Goal: Task Accomplishment & Management: Use online tool/utility

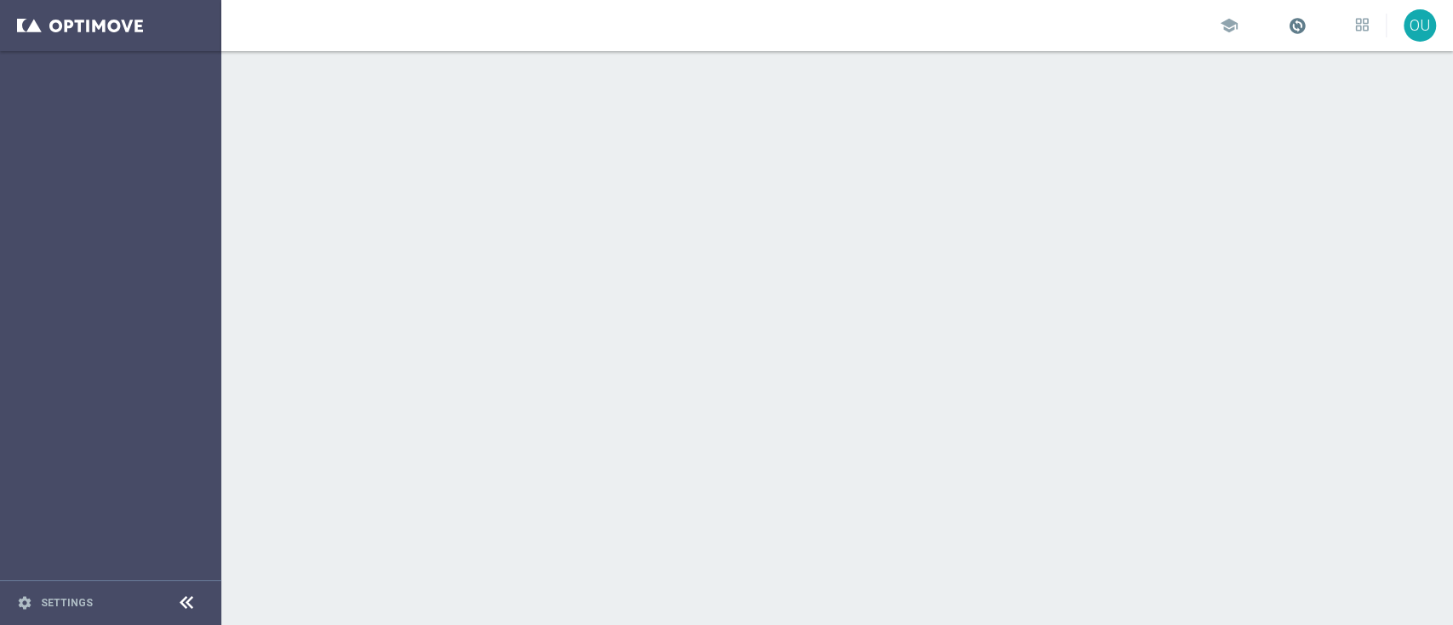
click at [1287, 27] on span at bounding box center [1296, 25] width 19 height 19
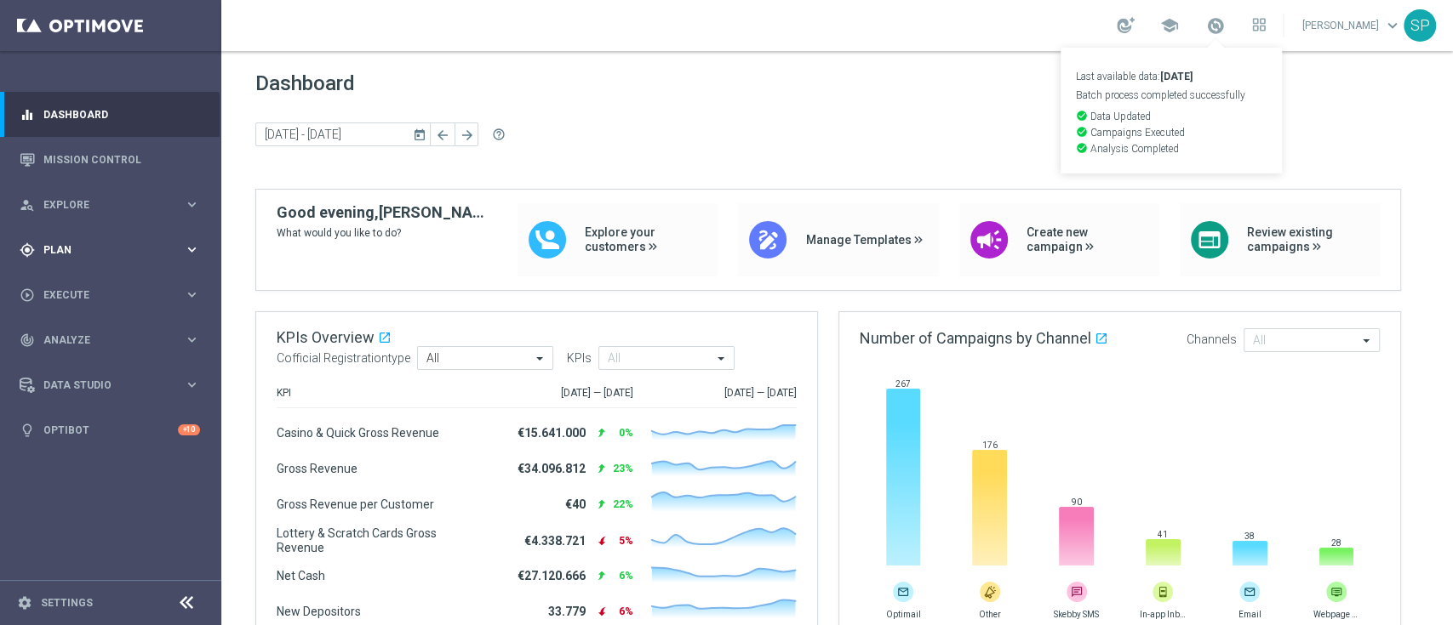
click at [163, 243] on div "gps_fixed Plan" at bounding box center [102, 250] width 164 height 15
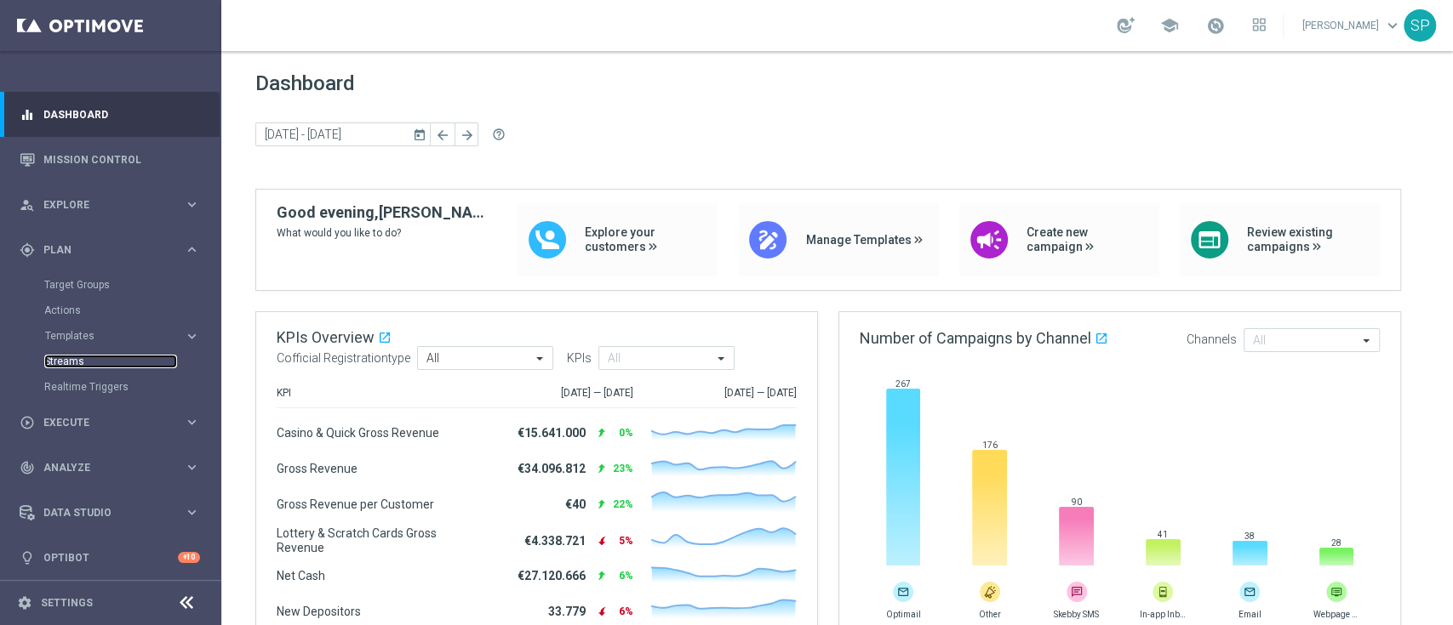
click at [66, 364] on link "Streams" at bounding box center [110, 362] width 133 height 14
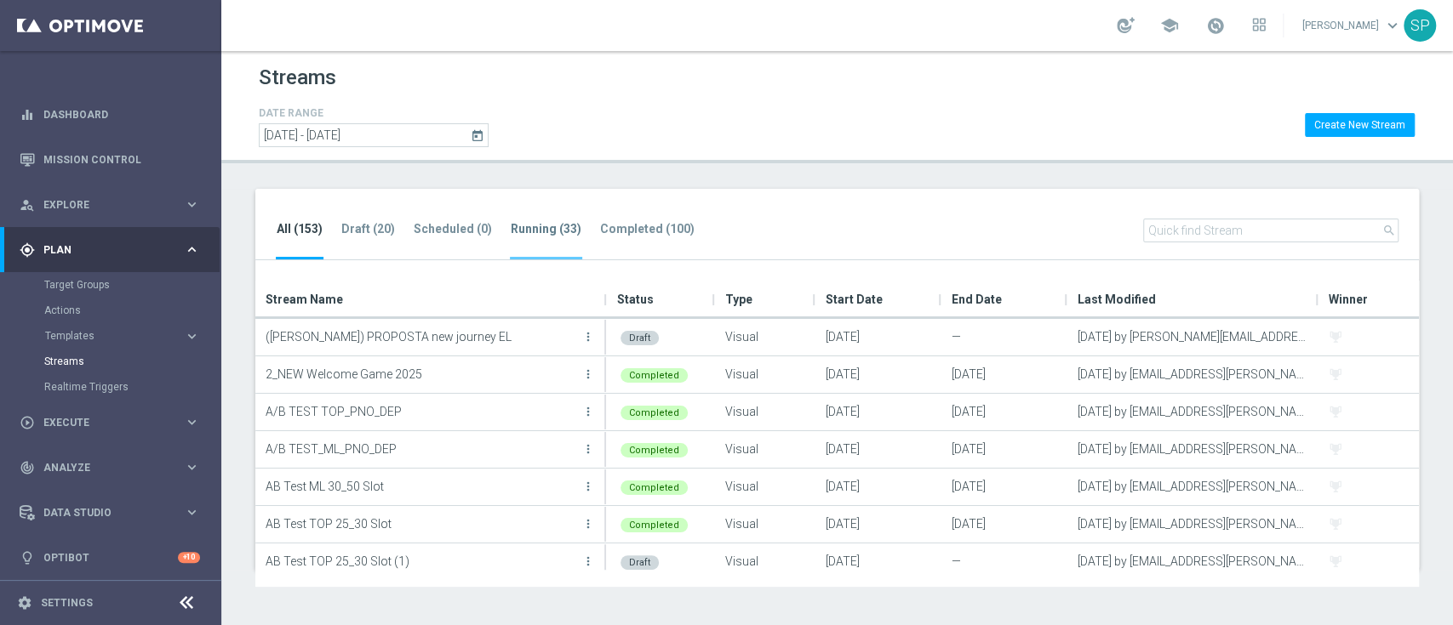
click at [517, 233] on tab-header "Running (33)" at bounding box center [546, 229] width 71 height 14
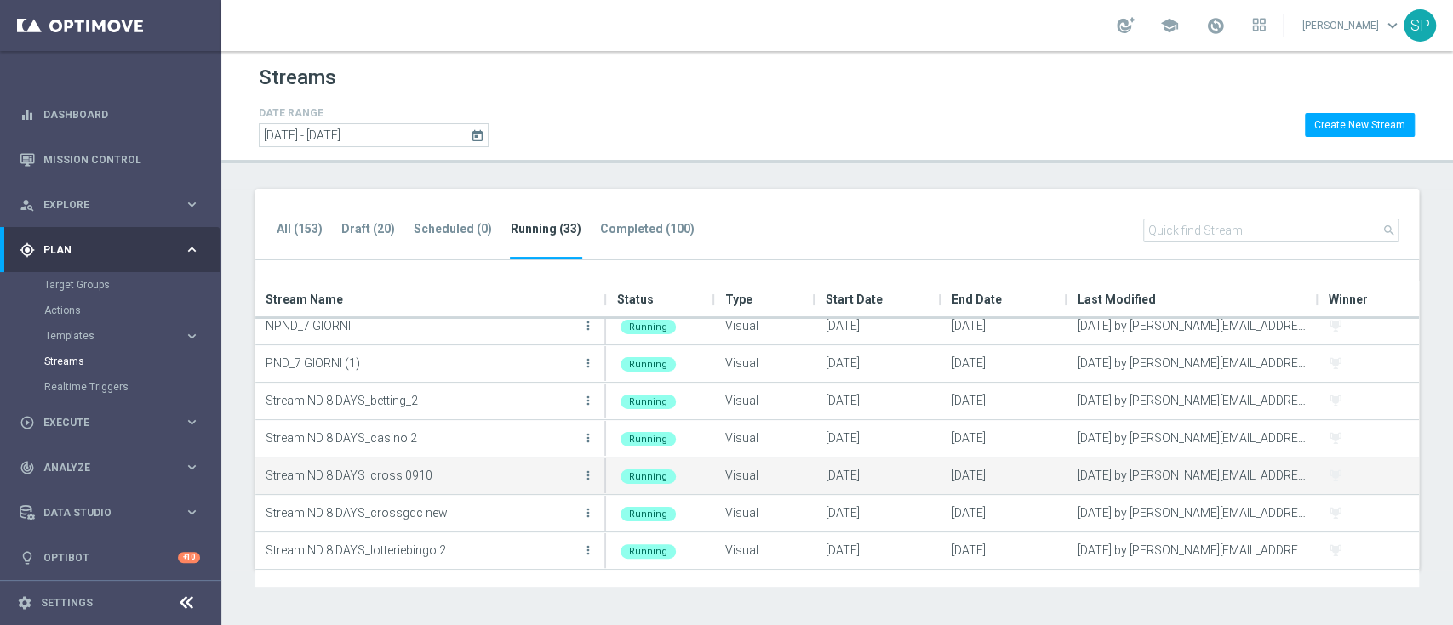
scroll to position [460, 0]
click at [588, 480] on icon "more_vert" at bounding box center [588, 476] width 14 height 14
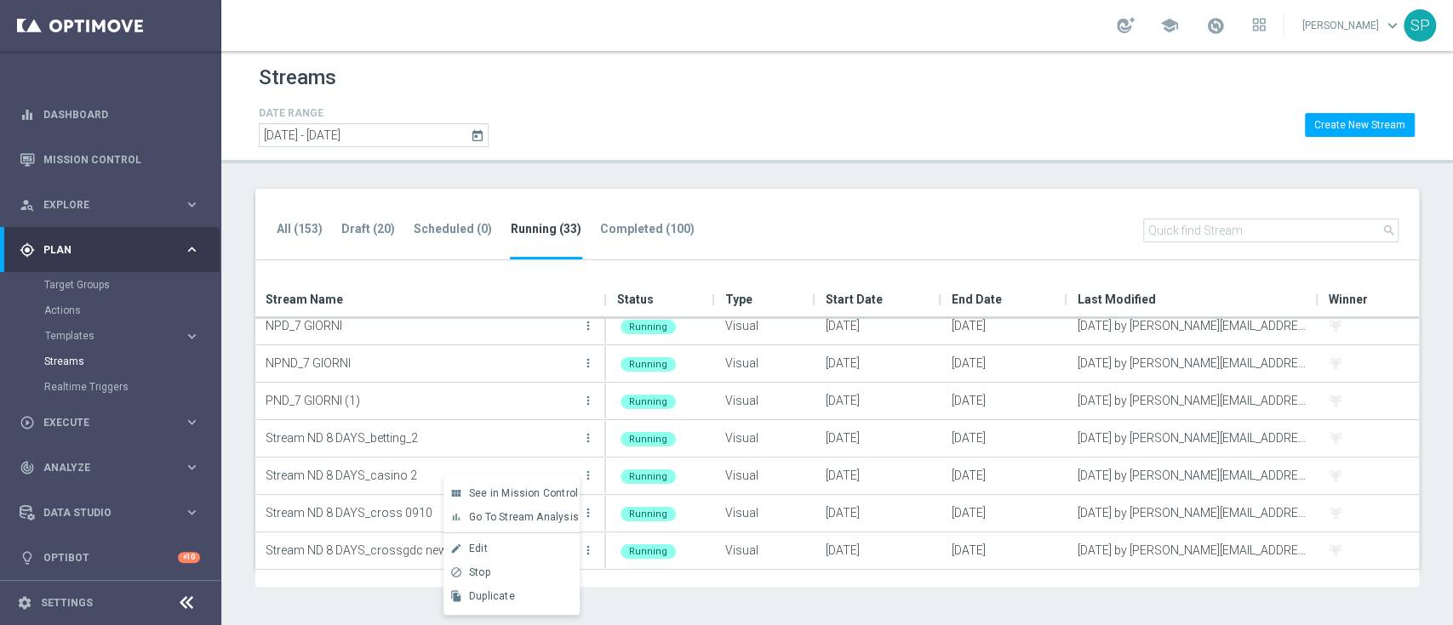
click at [517, 609] on div "view_module See in Mission Control bar_chart Go To Stream Analysis create Edit" at bounding box center [511, 545] width 136 height 140
click at [522, 599] on div "Duplicate" at bounding box center [520, 597] width 103 height 12
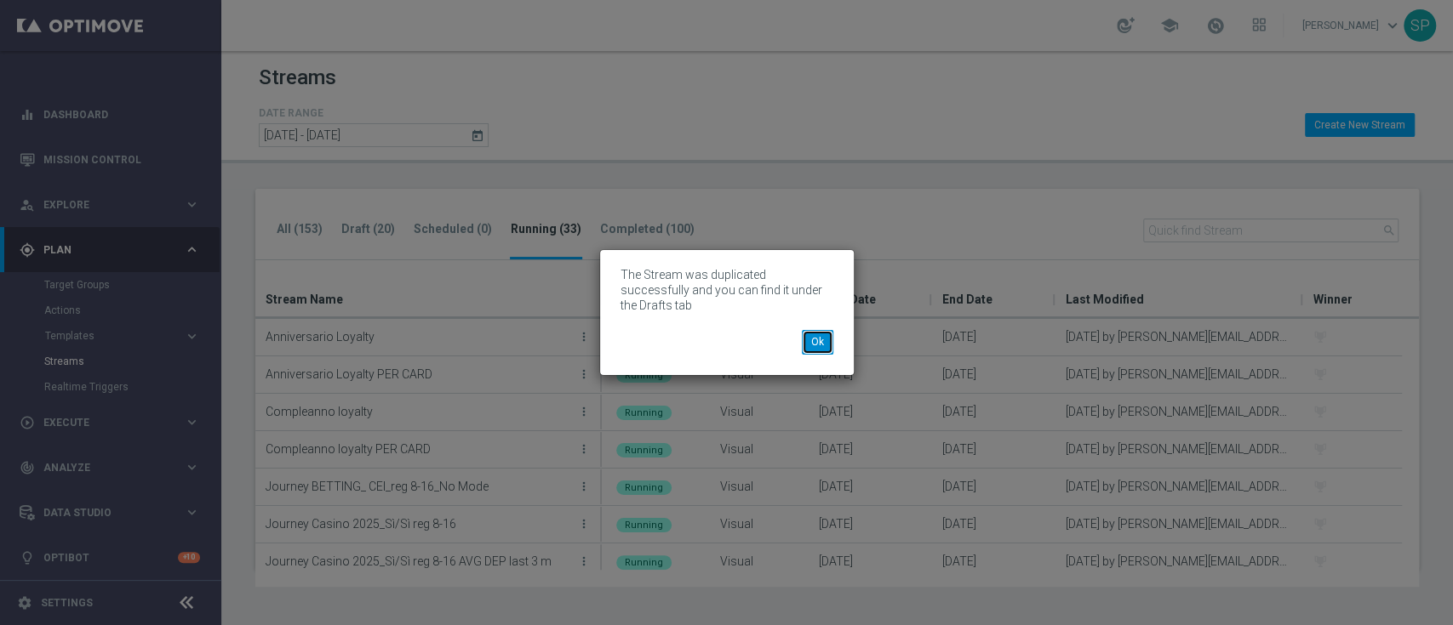
click at [811, 330] on button "Ok" at bounding box center [817, 342] width 31 height 24
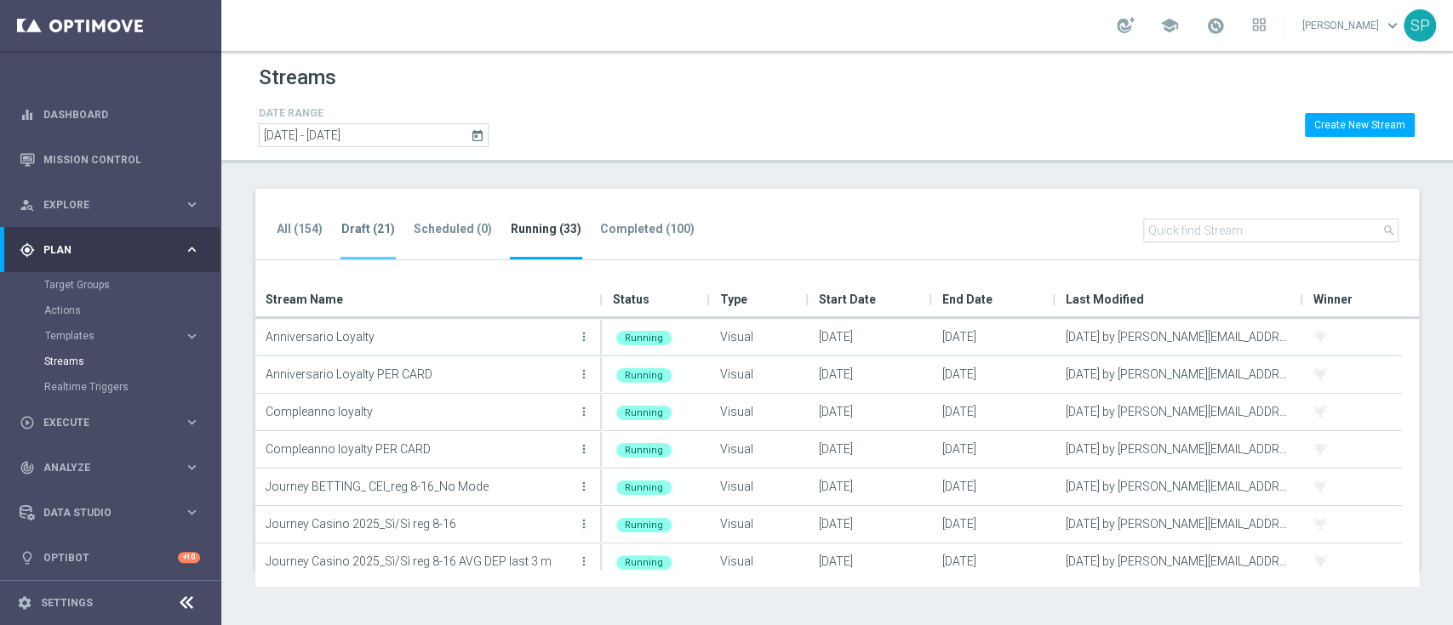
click at [374, 231] on tab-header "Draft (21)" at bounding box center [368, 229] width 54 height 14
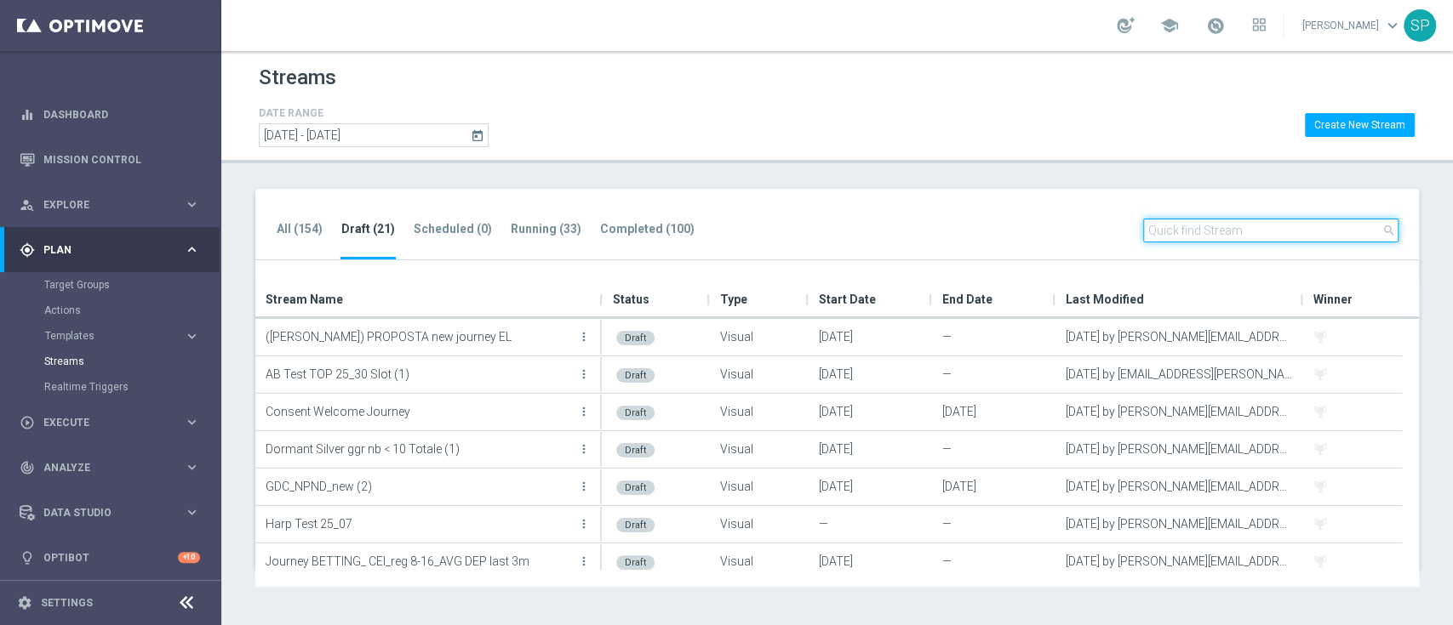
click at [1234, 230] on input "text" at bounding box center [1270, 231] width 255 height 24
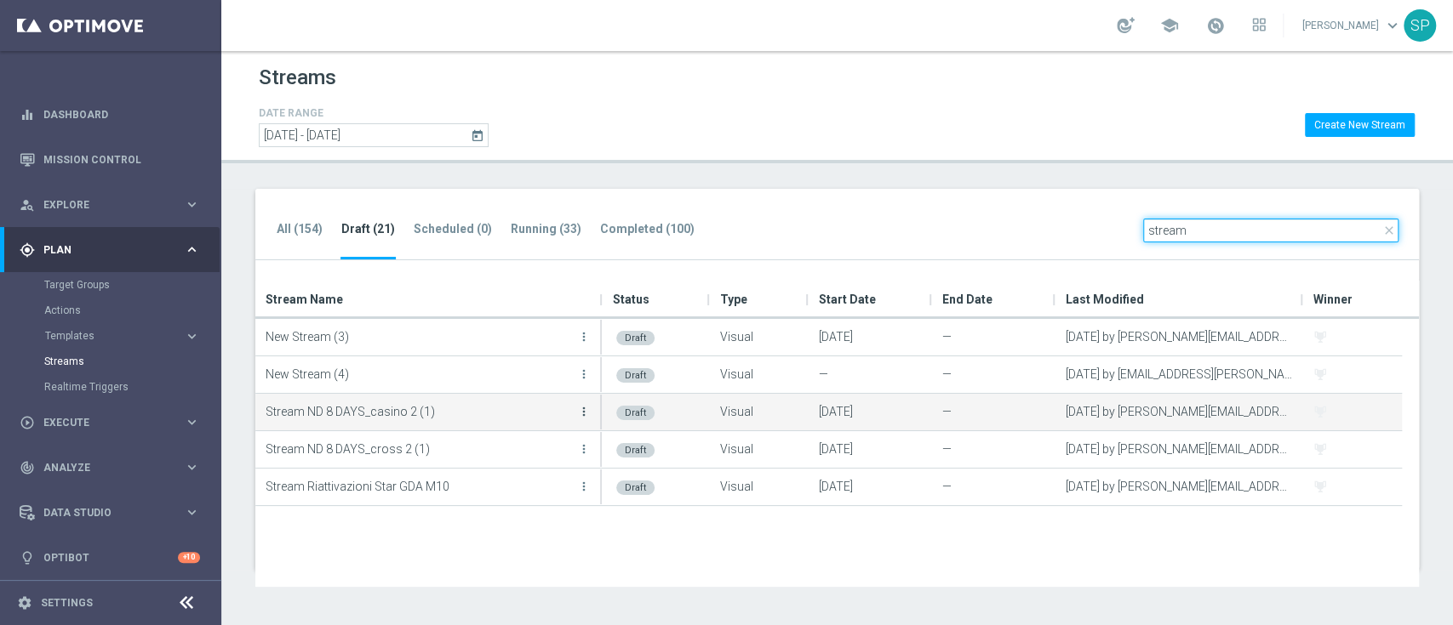
type input "stream"
click at [583, 409] on icon "more_vert" at bounding box center [584, 412] width 14 height 14
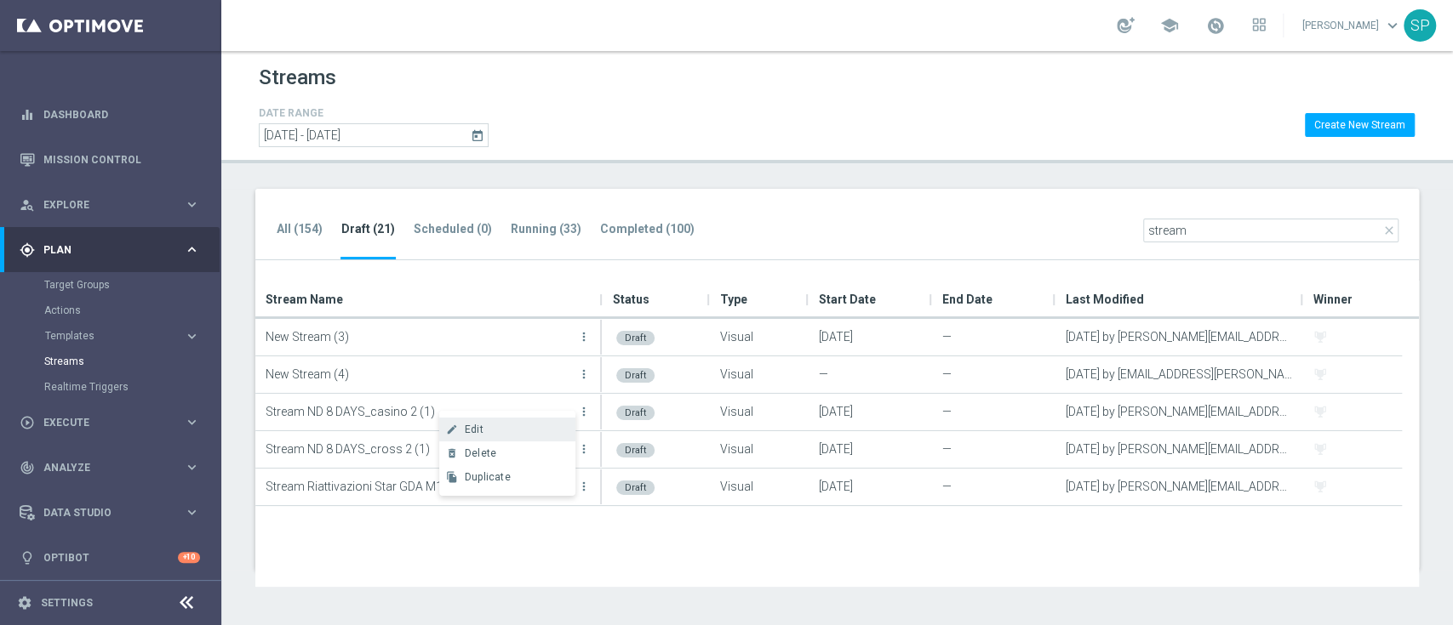
click at [539, 419] on div "create Edit" at bounding box center [507, 430] width 136 height 24
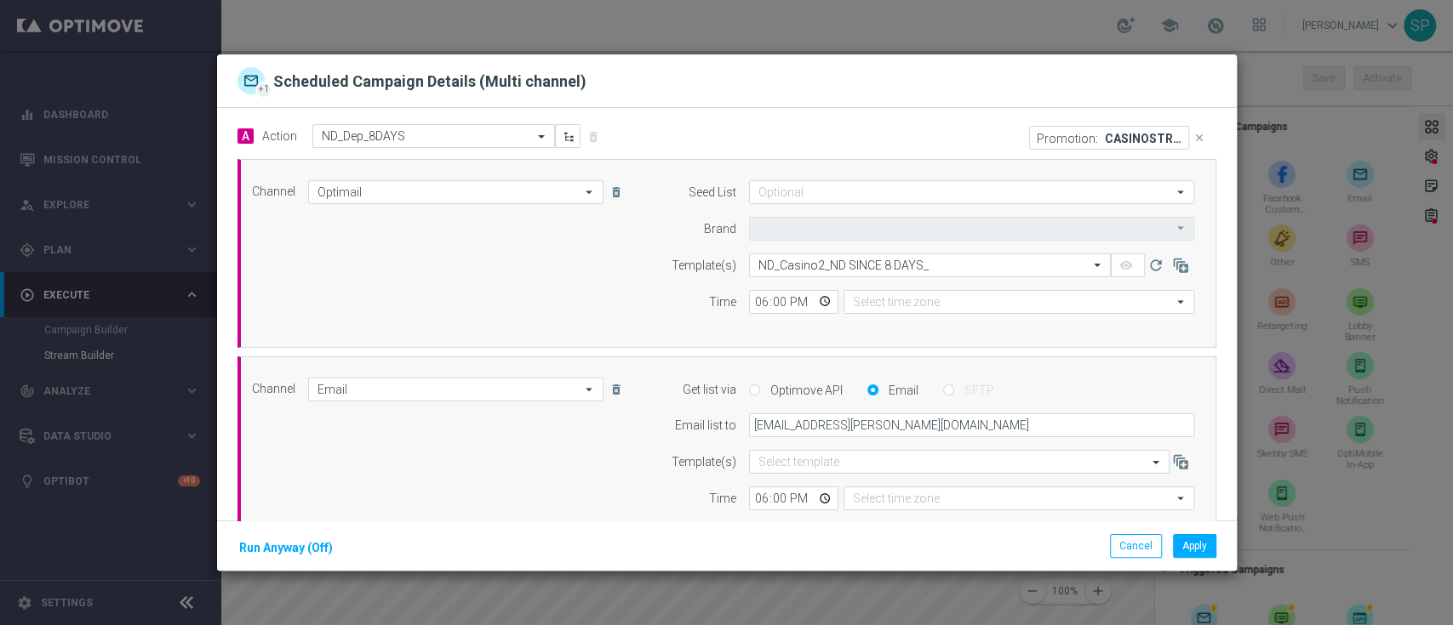
type input "Sisal Marketing"
type input "Central European Time ([GEOGRAPHIC_DATA]) (UTC +02:00)"
type input "Coordinated Universal Time (UTC 00:00)"
click at [1189, 146] on button "close" at bounding box center [1200, 138] width 22 height 24
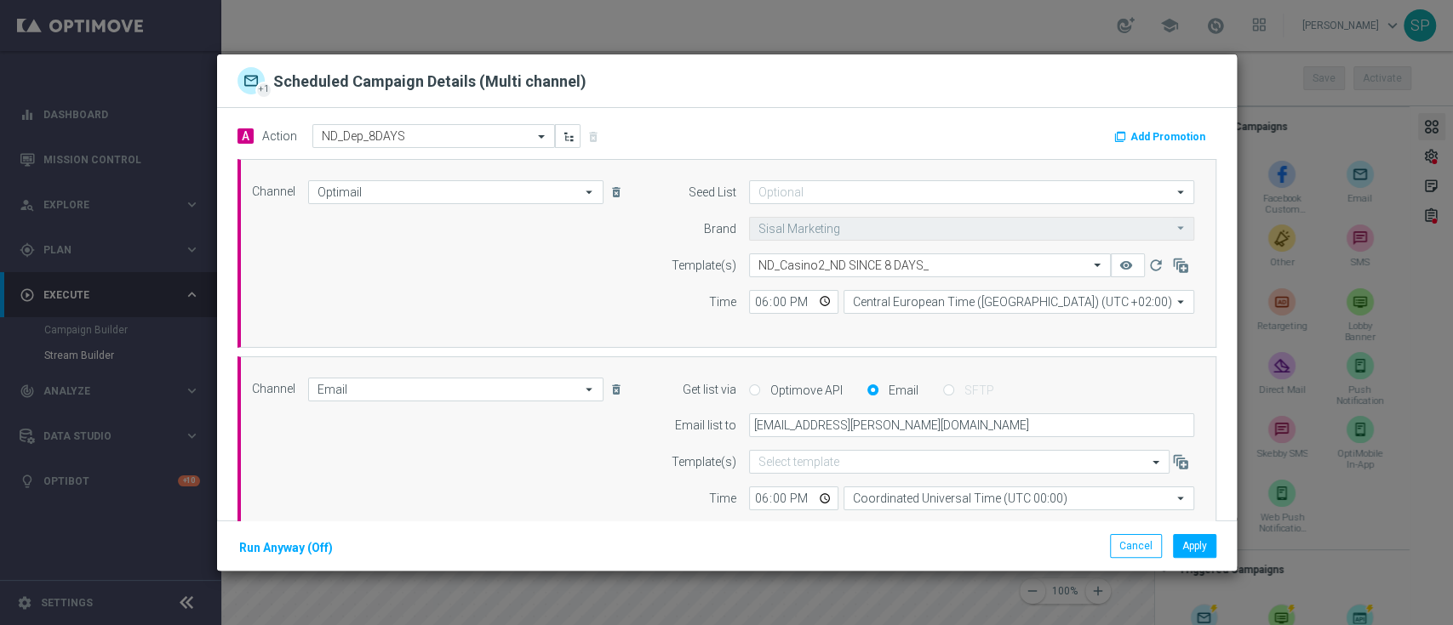
click at [1155, 142] on button "Add Promotion" at bounding box center [1161, 137] width 99 height 19
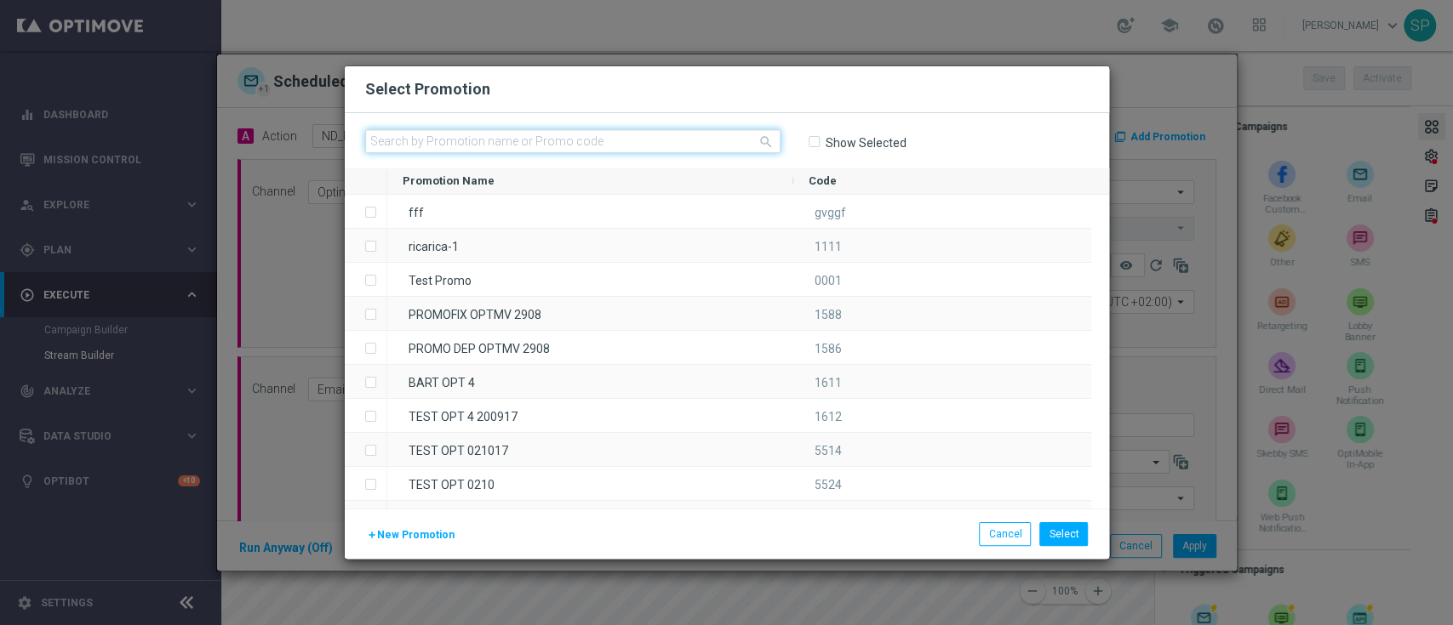
click at [735, 134] on input "text" at bounding box center [572, 141] width 415 height 24
paste input "336505"
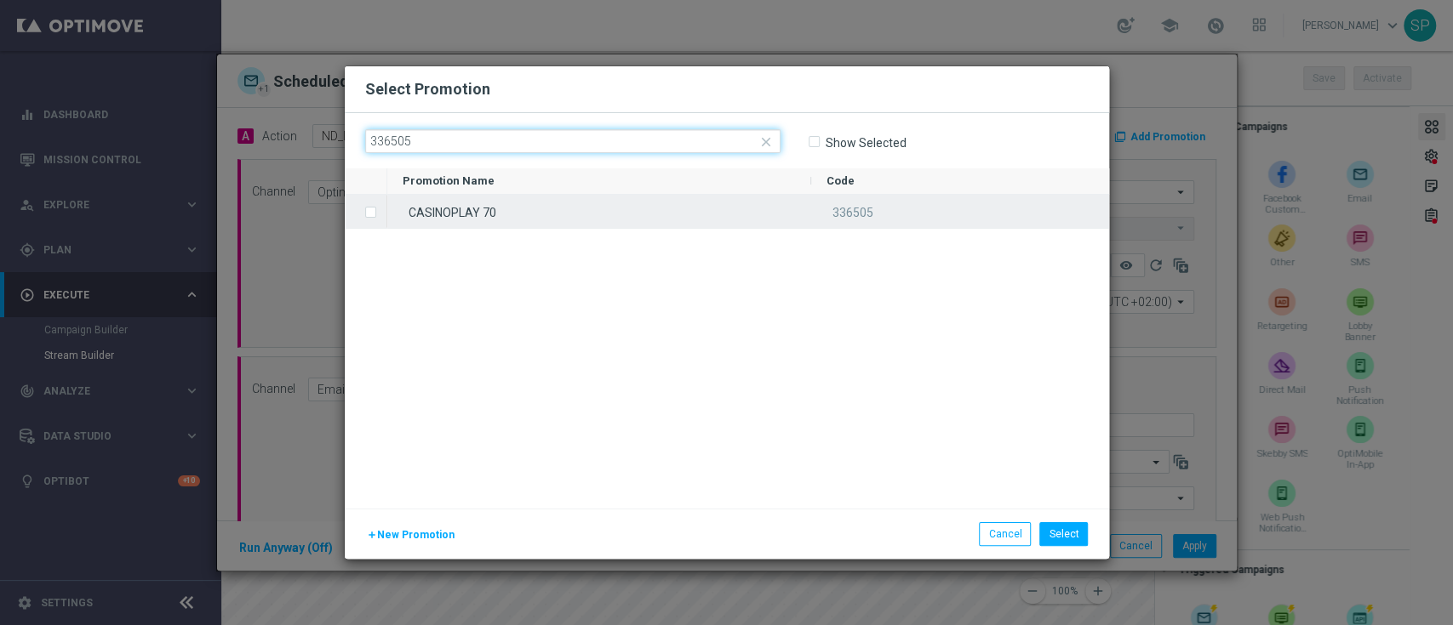
type input "336505"
click at [608, 227] on div "CASINOPLAY 70" at bounding box center [599, 211] width 424 height 33
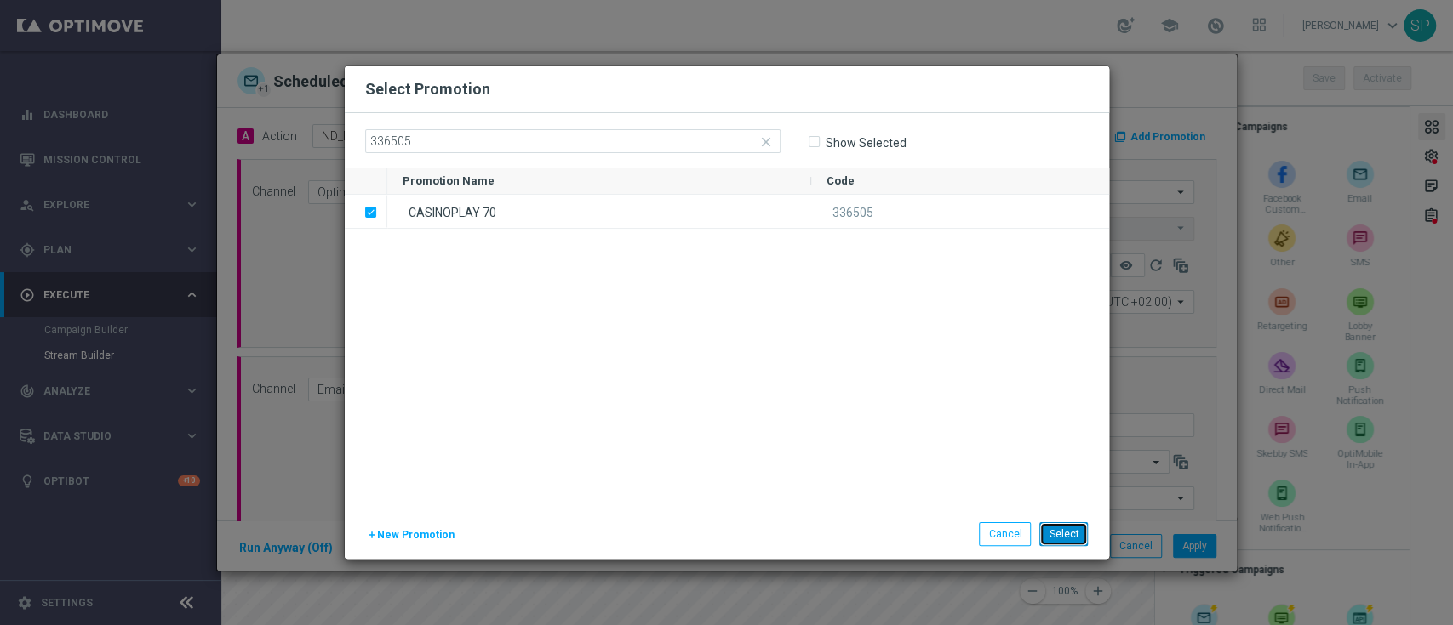
click at [1070, 535] on button "Select" at bounding box center [1063, 534] width 49 height 24
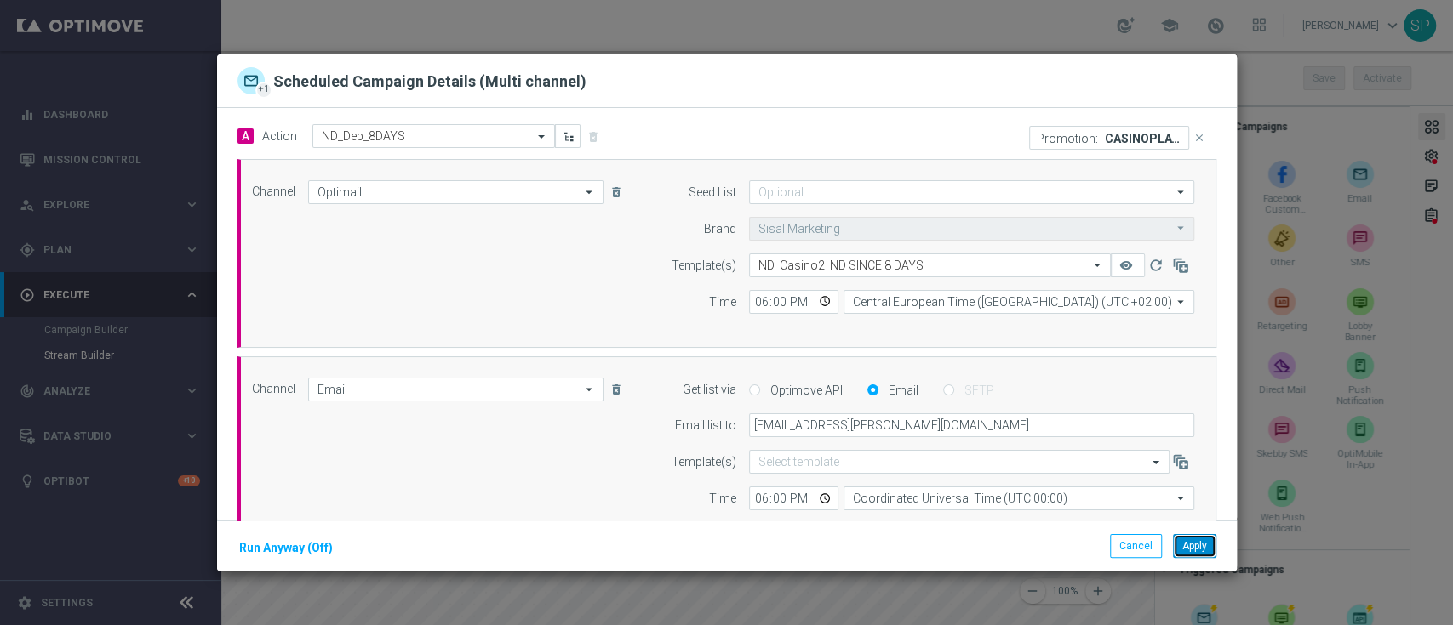
click at [1204, 552] on button "Apply" at bounding box center [1194, 546] width 43 height 24
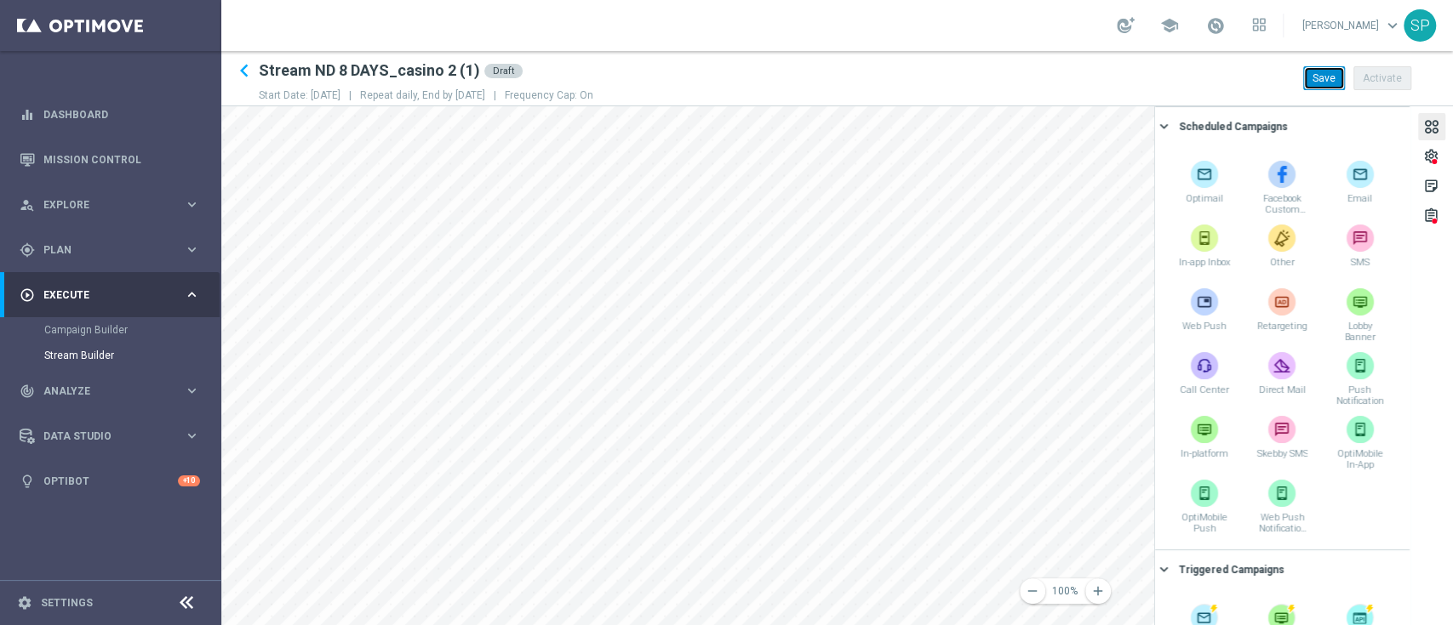
click at [1326, 87] on button "Save" at bounding box center [1324, 78] width 42 height 24
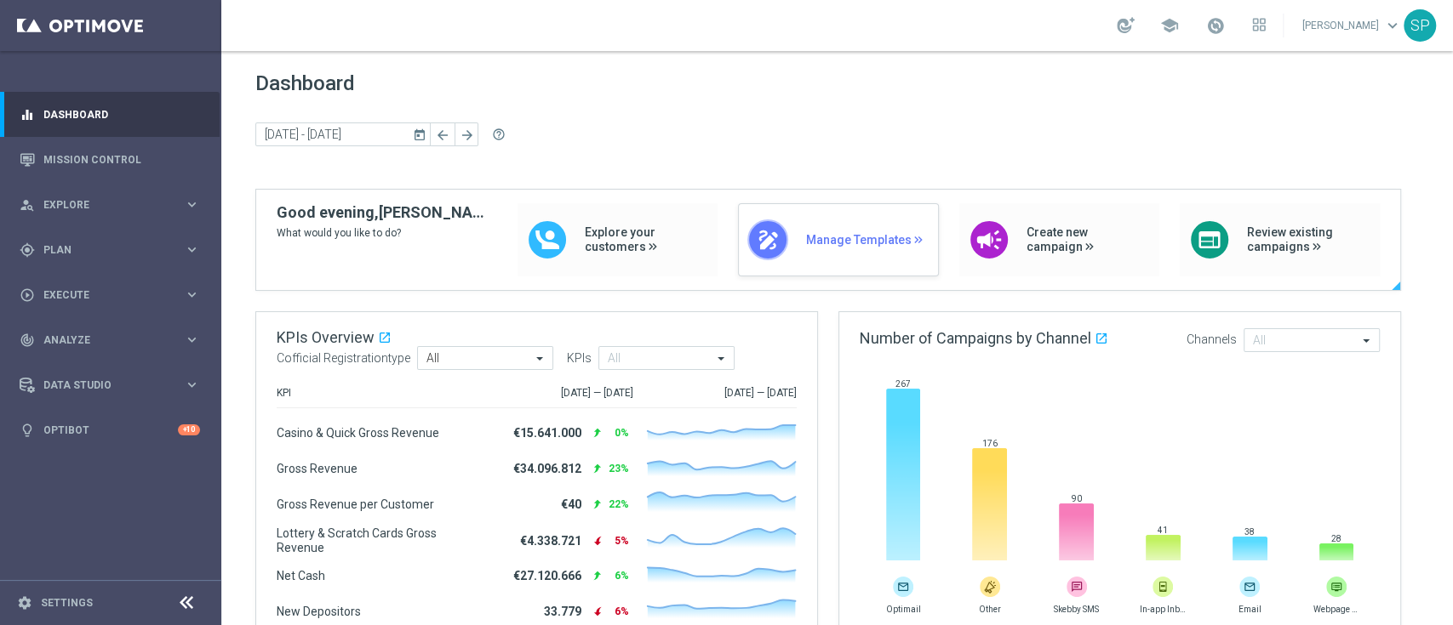
click at [837, 267] on div "draw Manage Templates" at bounding box center [838, 239] width 200 height 73
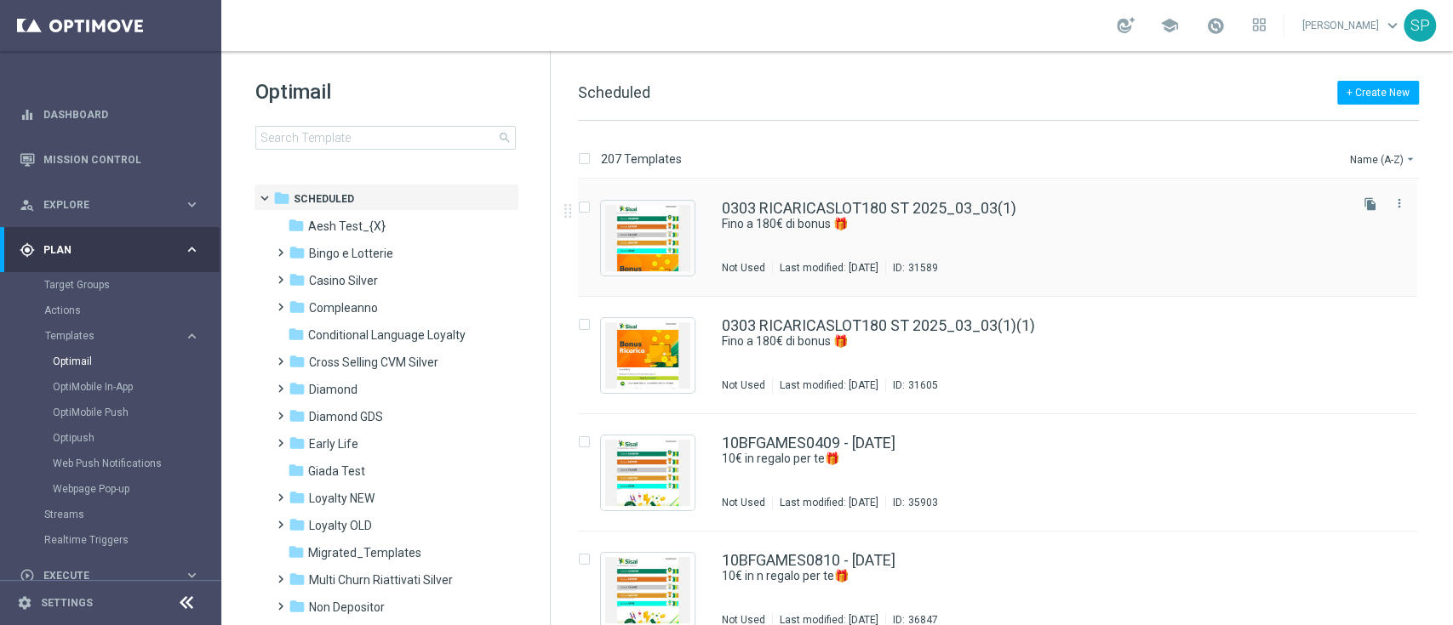
drag, startPoint x: 0, startPoint y: 0, endPoint x: 837, endPoint y: 267, distance: 878.9
click at [837, 267] on div "Last modified: [DATE]" at bounding box center [829, 268] width 112 height 14
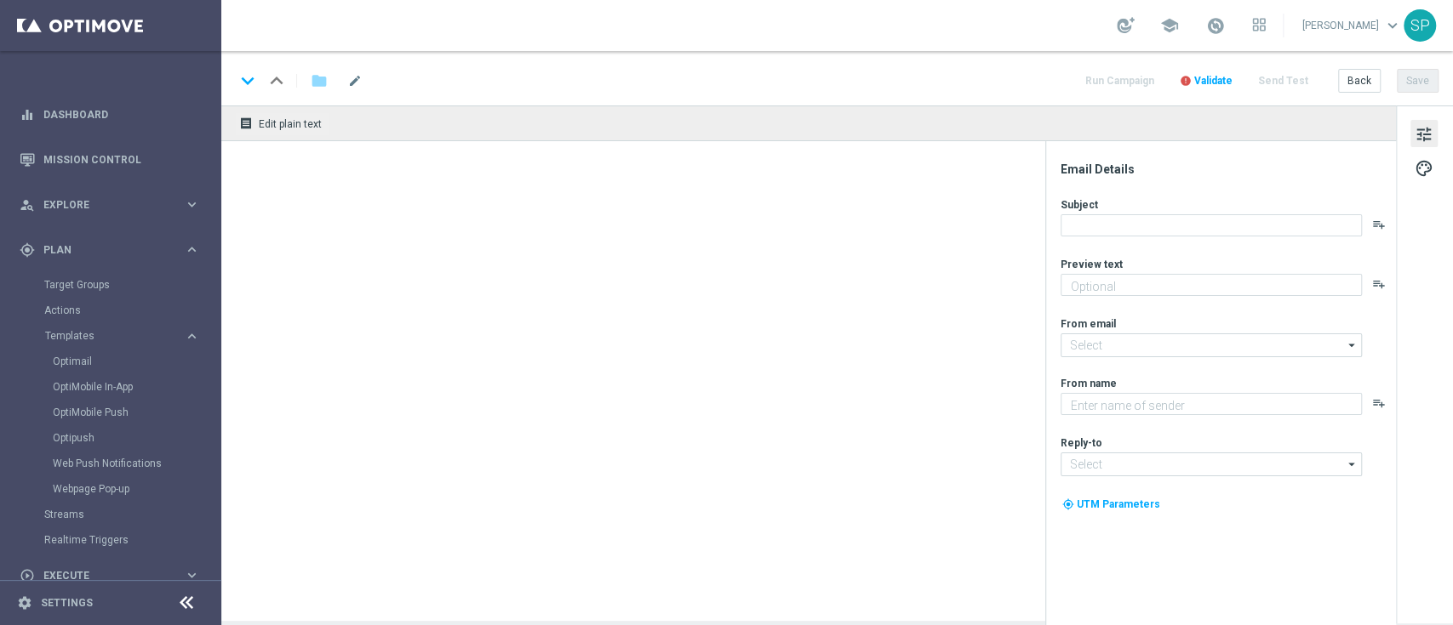
type textarea "Scopri la promozione che ti abbiamo riservato"
type input "[EMAIL_ADDRESS][DOMAIN_NAME]"
type textarea "Sisal"
type input "[EMAIL_ADDRESS][DOMAIN_NAME]"
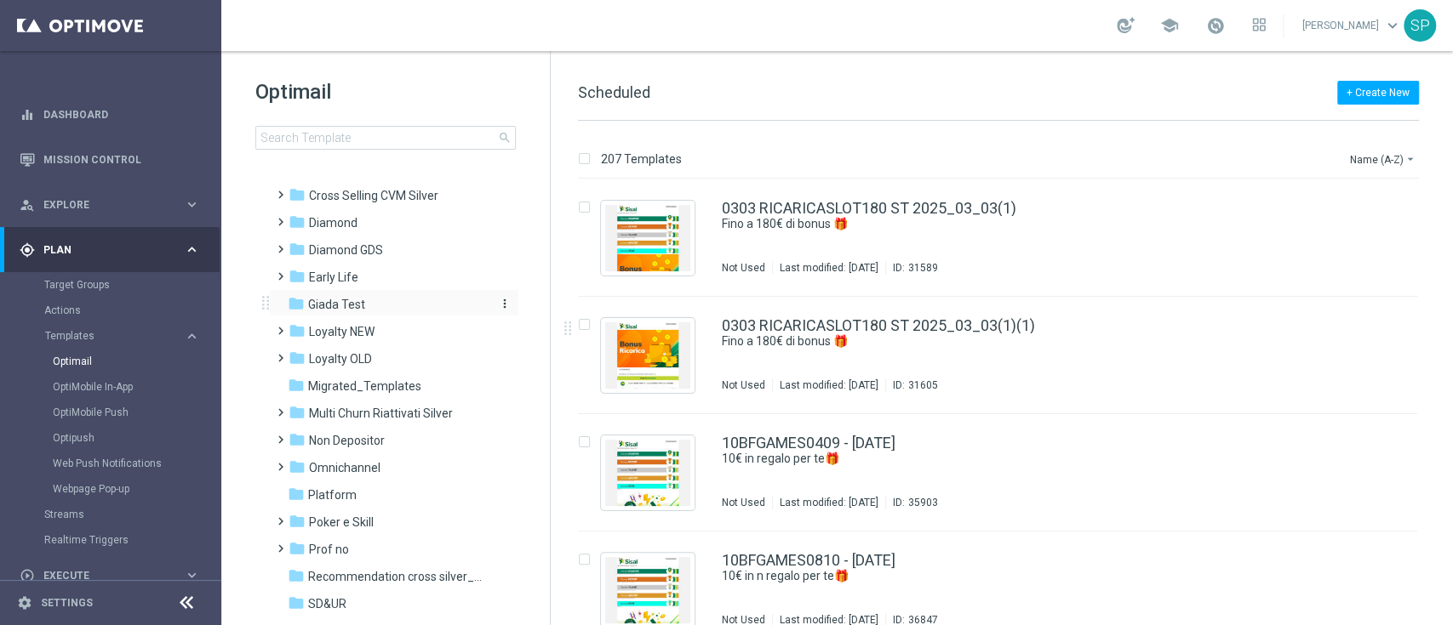
scroll to position [172, 0]
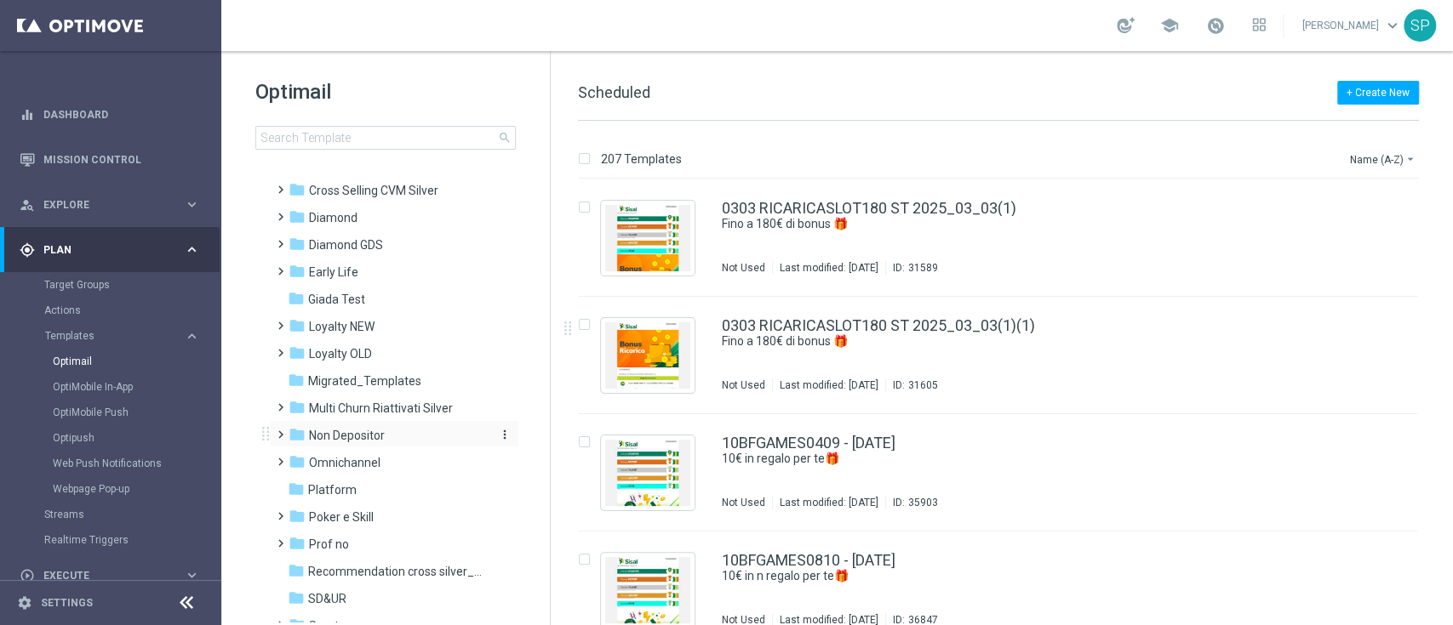
click at [408, 439] on div "folder Non Depositor" at bounding box center [386, 436] width 196 height 20
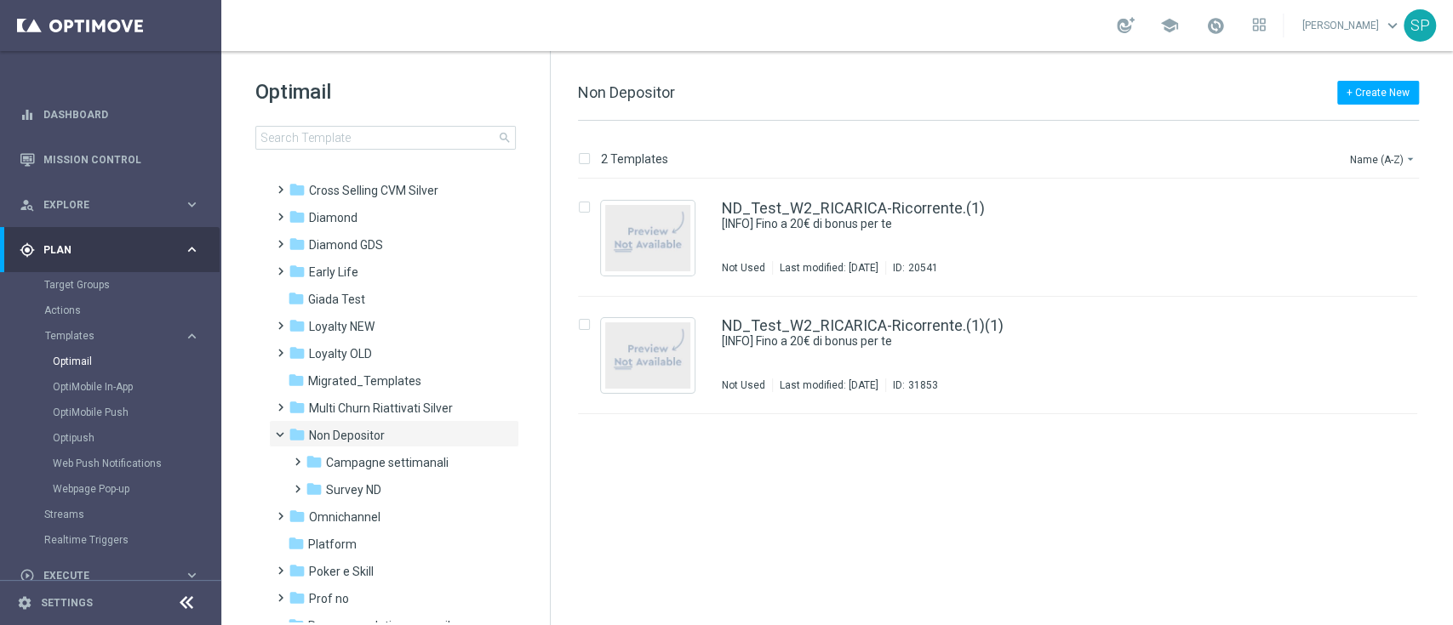
scroll to position [229, 0]
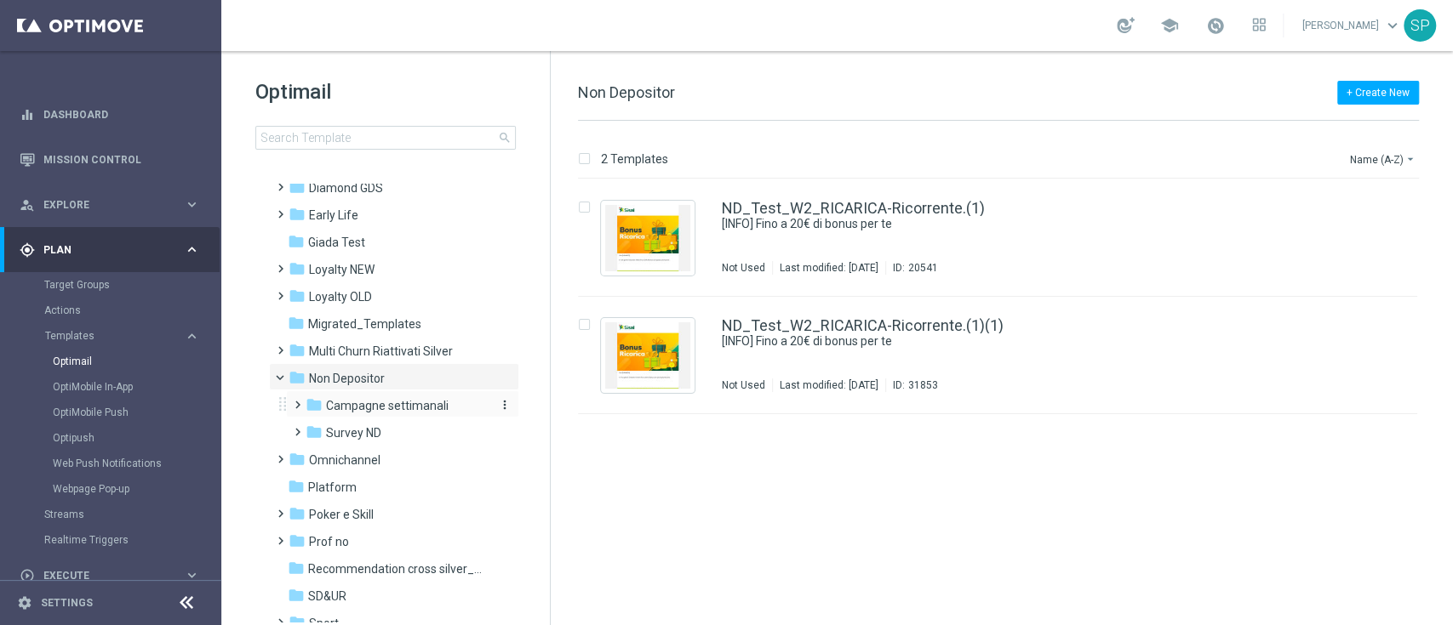
click at [423, 398] on span "Campagne settimanali" at bounding box center [387, 405] width 123 height 15
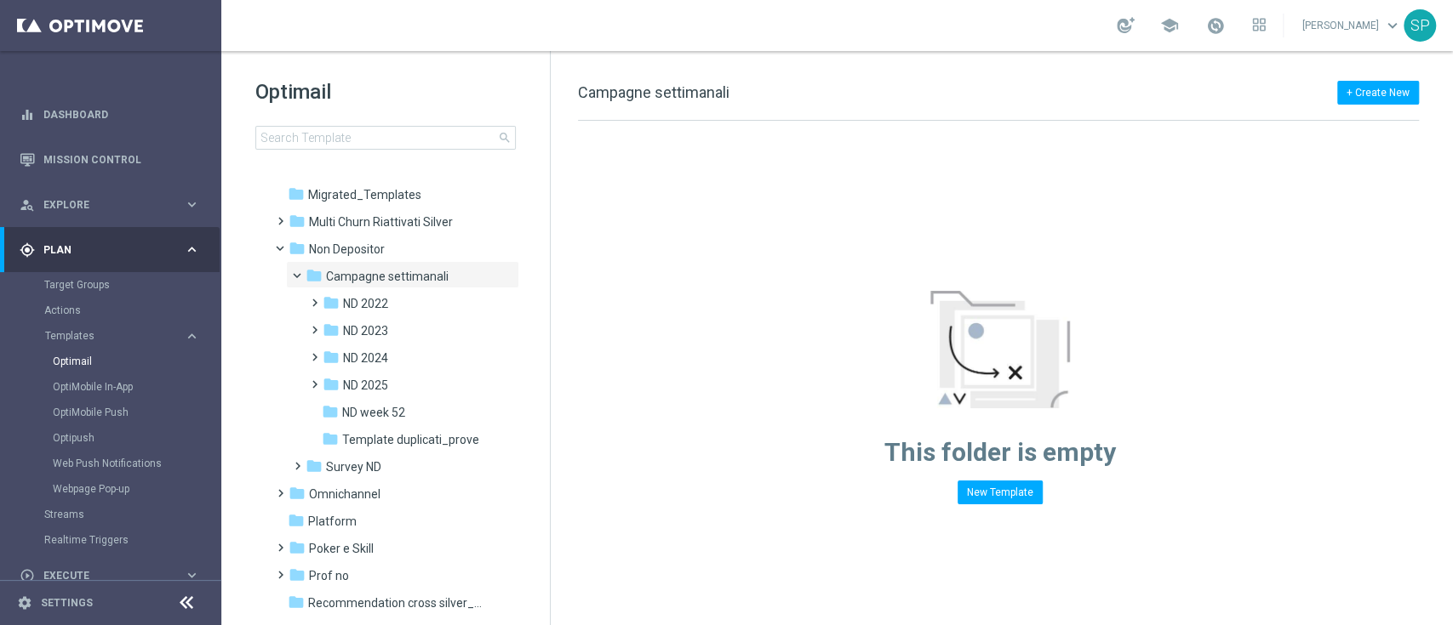
scroll to position [363, 0]
click at [429, 380] on div "folder ND 2025" at bounding box center [406, 382] width 167 height 20
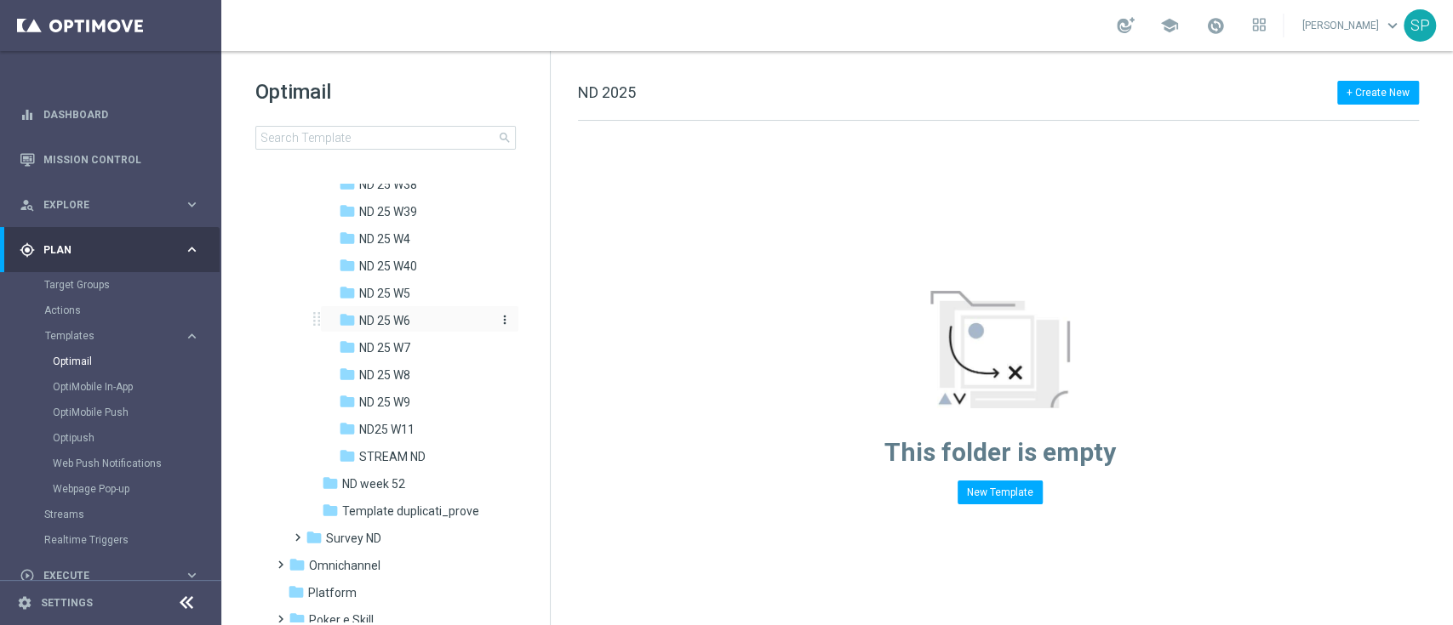
scroll to position [1356, 0]
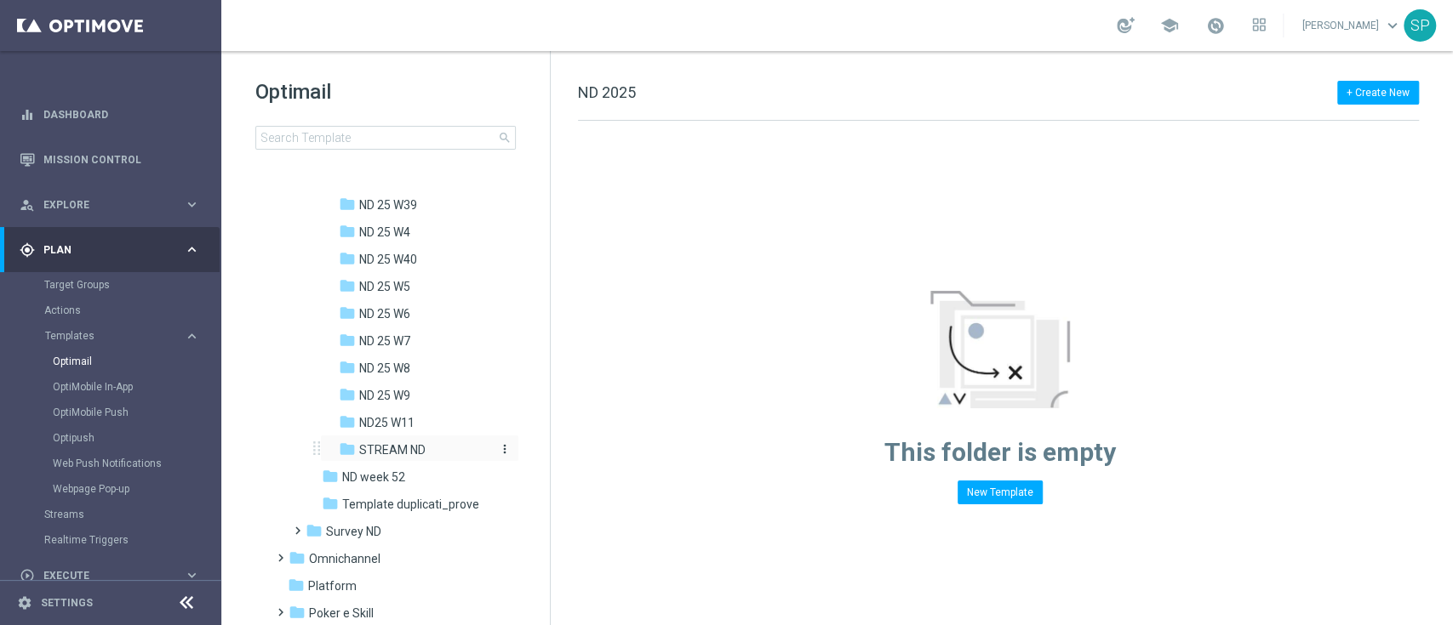
click at [431, 449] on div "folder STREAM ND" at bounding box center [415, 451] width 153 height 20
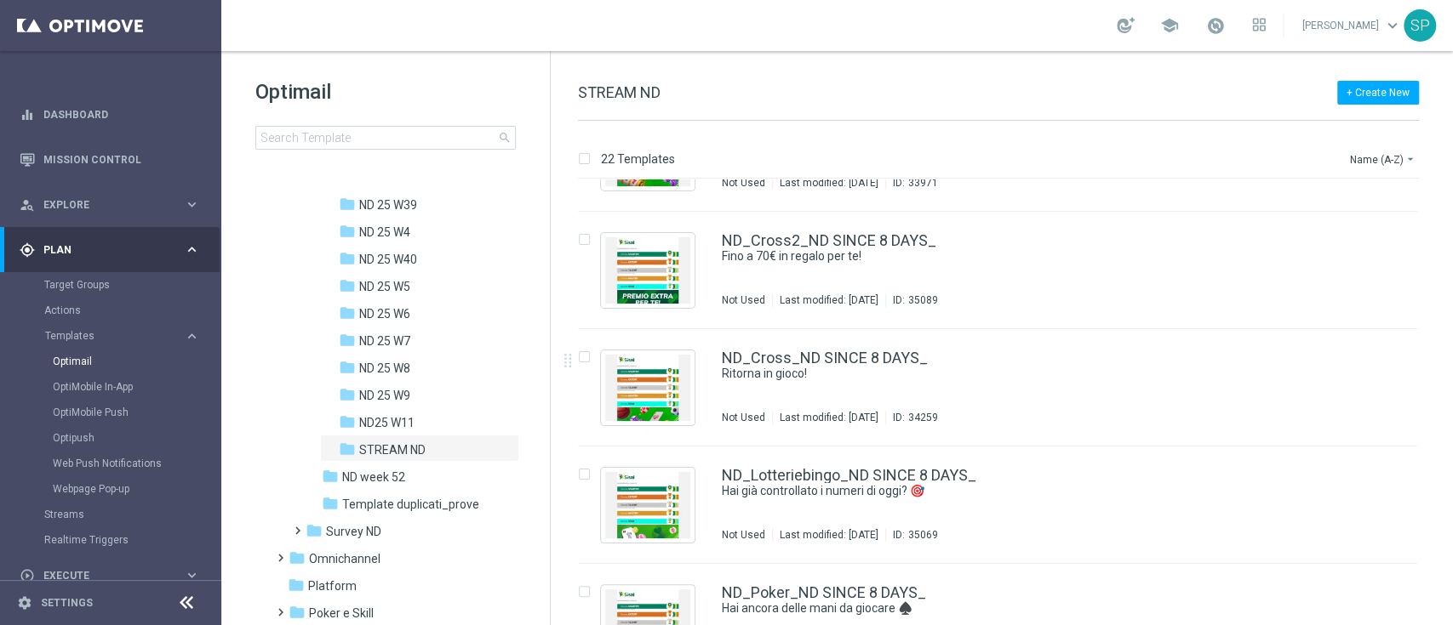
scroll to position [267, 0]
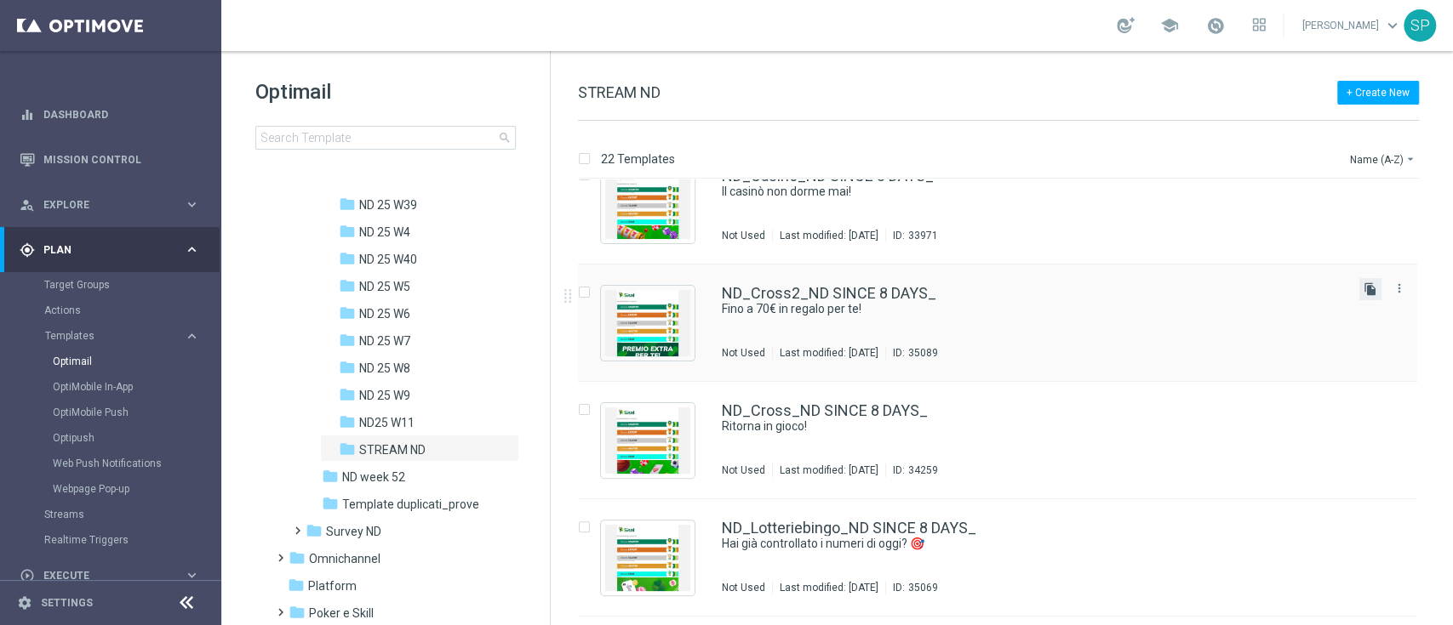
click at [1367, 289] on icon "file_copy" at bounding box center [1370, 290] width 14 height 14
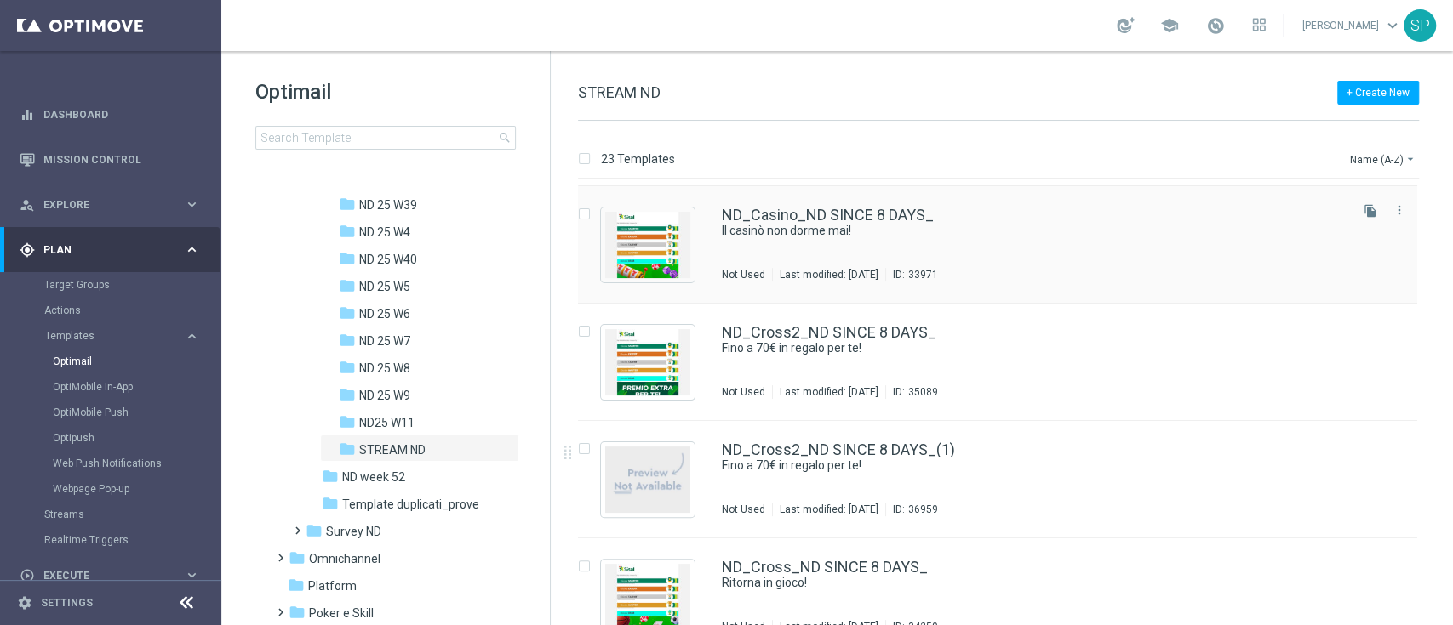
scroll to position [229, 0]
click at [1319, 434] on div "ND_Cross2_ND SINCE 8 DAYS_(1) Fino a 70€ in regalo per te! Not Used Last modifi…" at bounding box center [997, 478] width 839 height 117
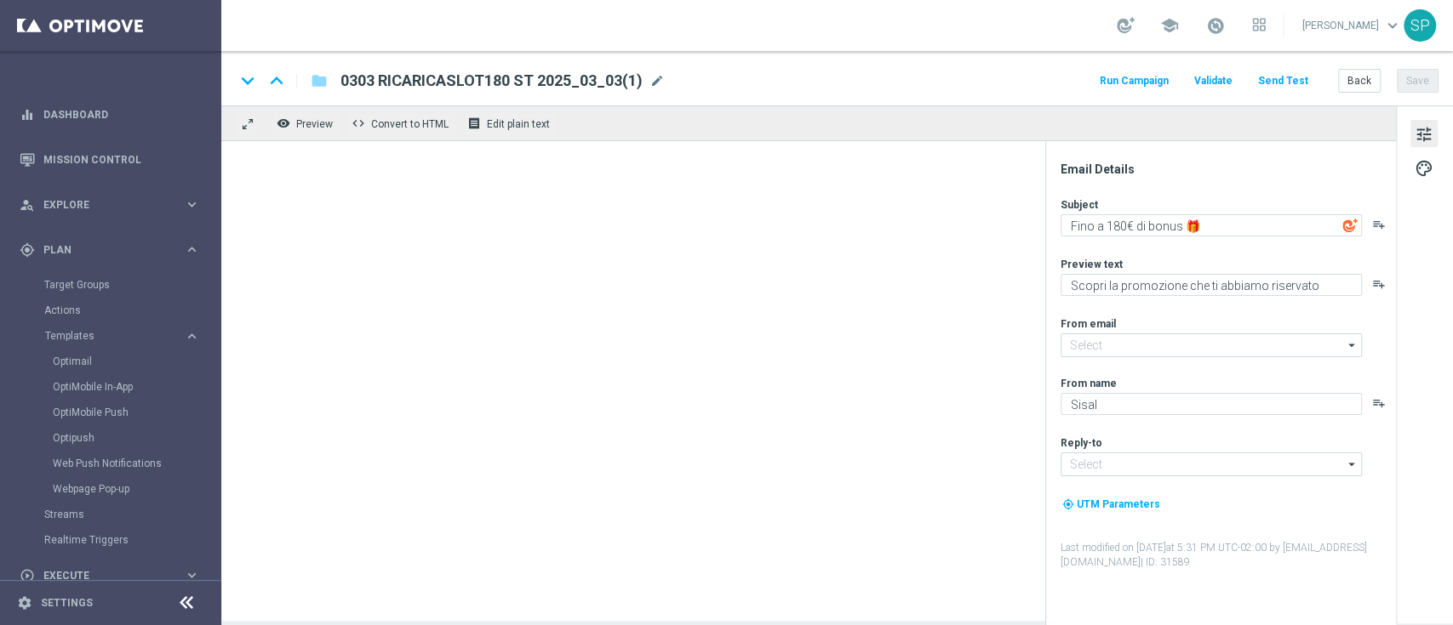
type input "[EMAIL_ADDRESS][DOMAIN_NAME]"
type input "ND_Cross2_ND SINCE 8 DAYS_(1)"
type textarea "Fino a 70€ in regalo per te!"
type textarea "Sbloccali subito 🎁"
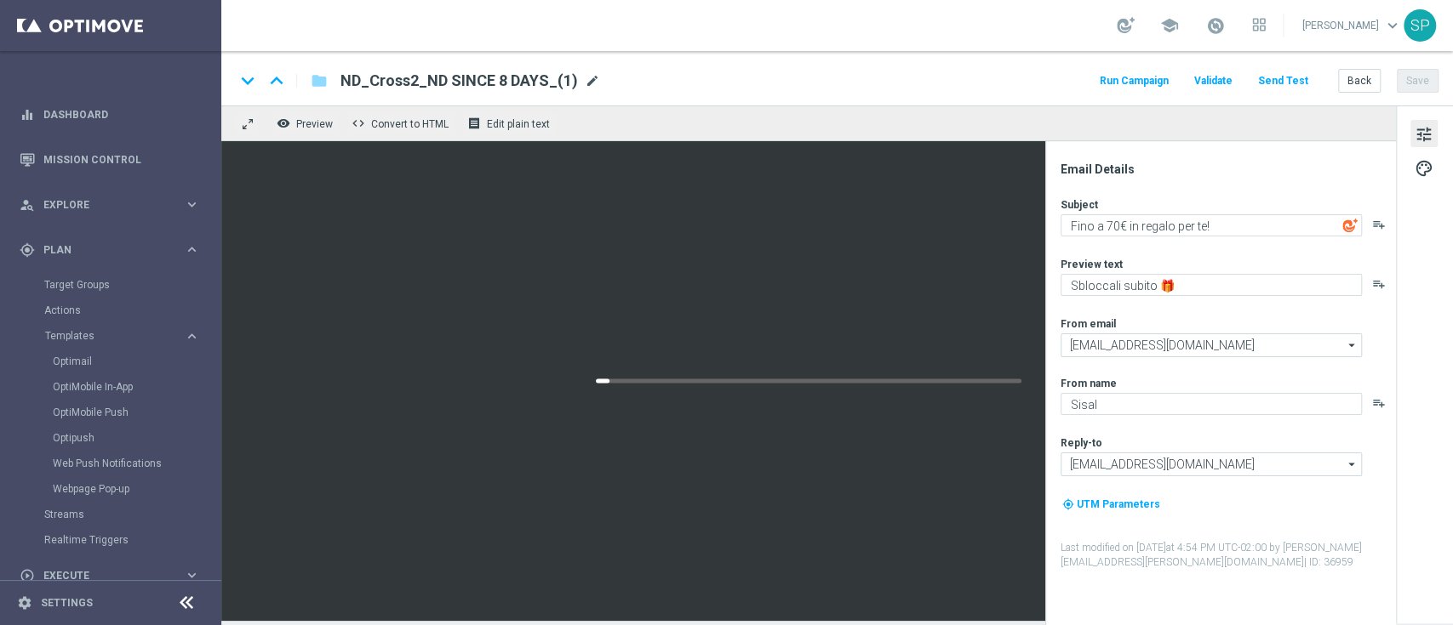
click at [585, 85] on span "mode_edit" at bounding box center [592, 80] width 15 height 15
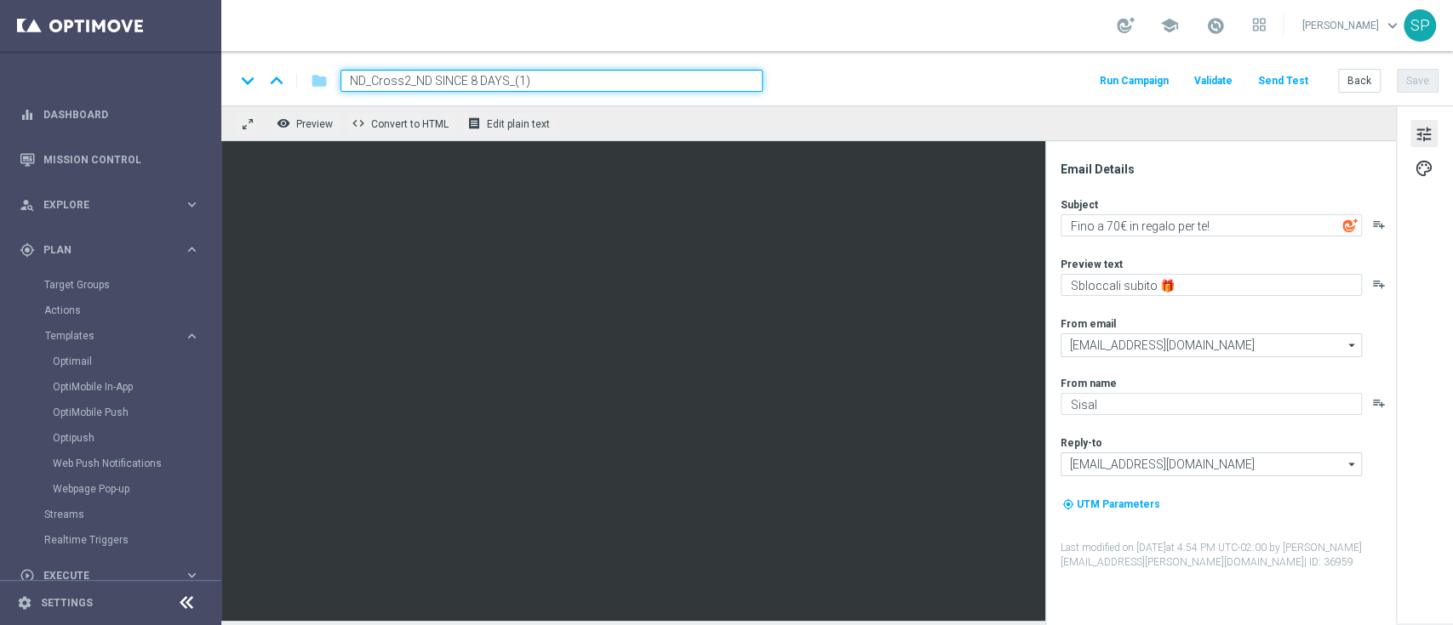
click at [406, 73] on input "ND_Cross2_ND SINCE 8 DAYS_(1)" at bounding box center [551, 81] width 422 height 22
click at [597, 83] on input "ND_Casinoplayable_ND SINCE 8 DAYS_(1)" at bounding box center [551, 81] width 422 height 22
type input "ND_Casinoplayable_ND SINCE 8 DAYS_"
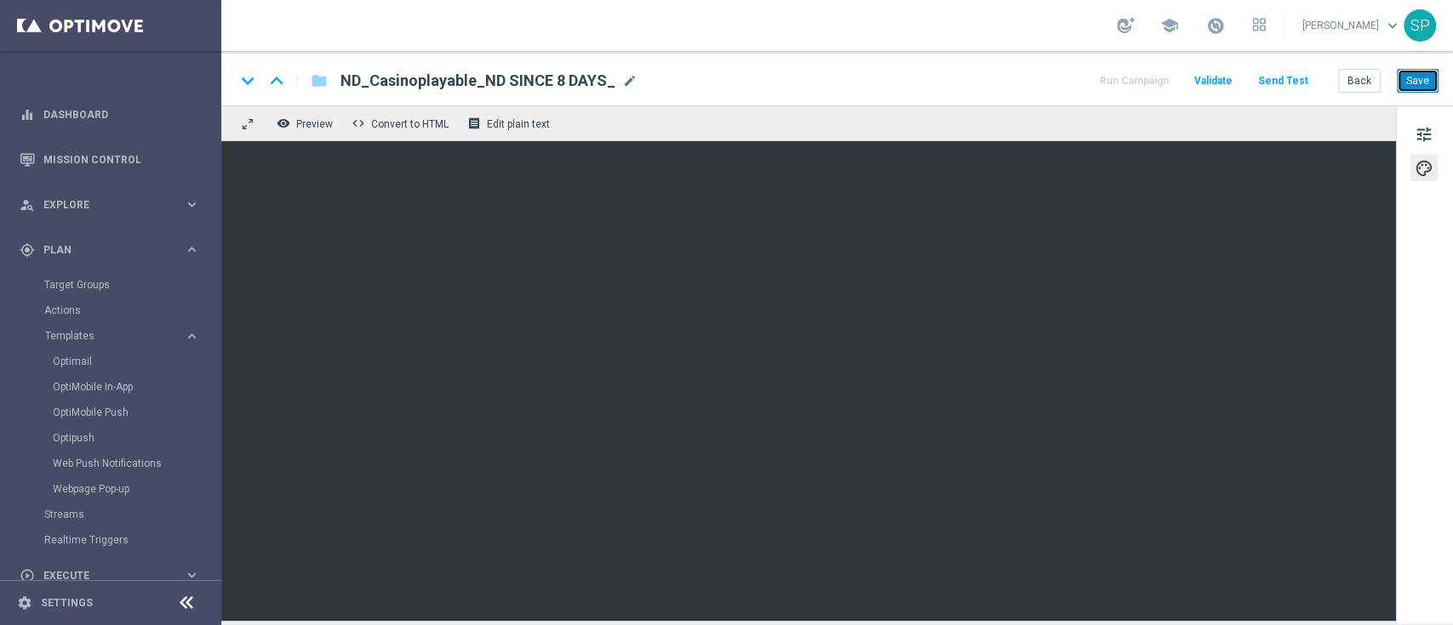
click at [1427, 80] on button "Save" at bounding box center [1417, 81] width 42 height 24
drag, startPoint x: 1427, startPoint y: 81, endPoint x: 1401, endPoint y: 678, distance: 598.0
click at [1401, 625] on html "equalizer Dashboard Mission Control" at bounding box center [726, 312] width 1453 height 625
click at [1429, 283] on div "tune palette" at bounding box center [1424, 365] width 57 height 518
click at [1432, 88] on button "Save" at bounding box center [1417, 81] width 42 height 24
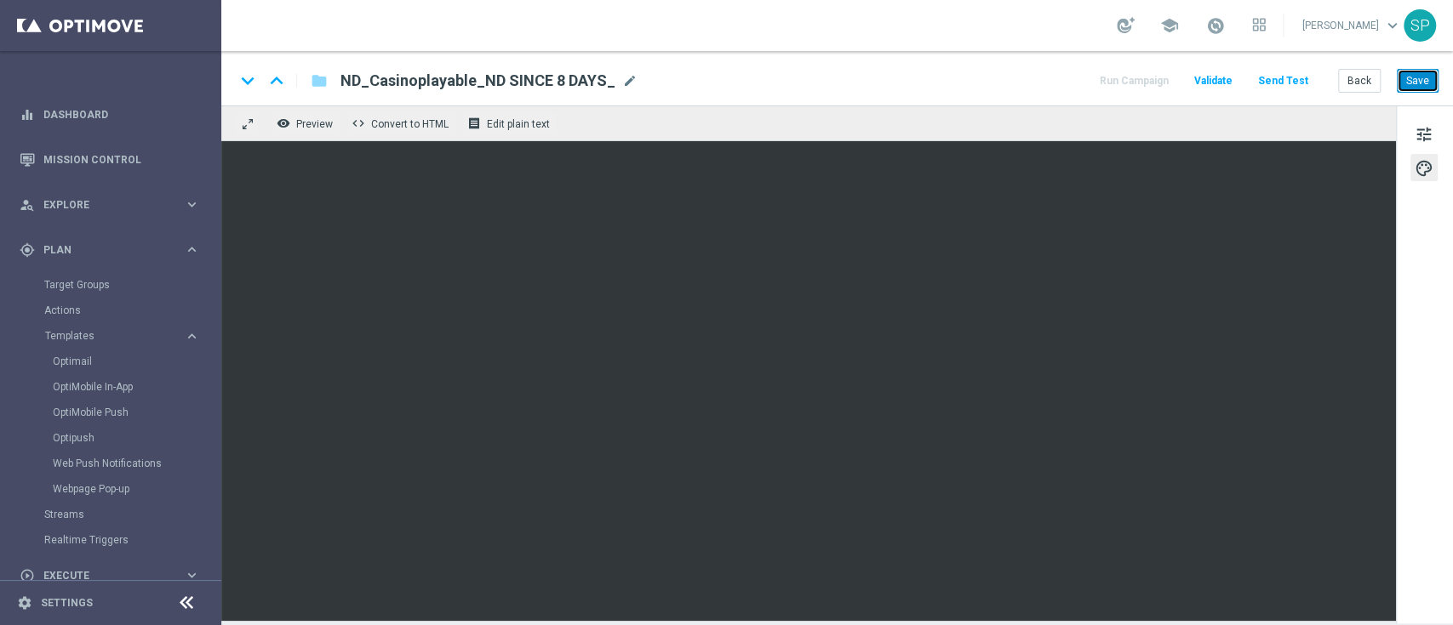
click at [1421, 82] on button "Save" at bounding box center [1417, 81] width 42 height 24
drag, startPoint x: 345, startPoint y: 81, endPoint x: 612, endPoint y: 83, distance: 267.2
click at [612, 83] on div "ND_Casinoplayable_ND SINCE 8 DAYS_ mode_edit" at bounding box center [488, 81] width 297 height 22
click at [1431, 91] on button "Save" at bounding box center [1417, 81] width 42 height 24
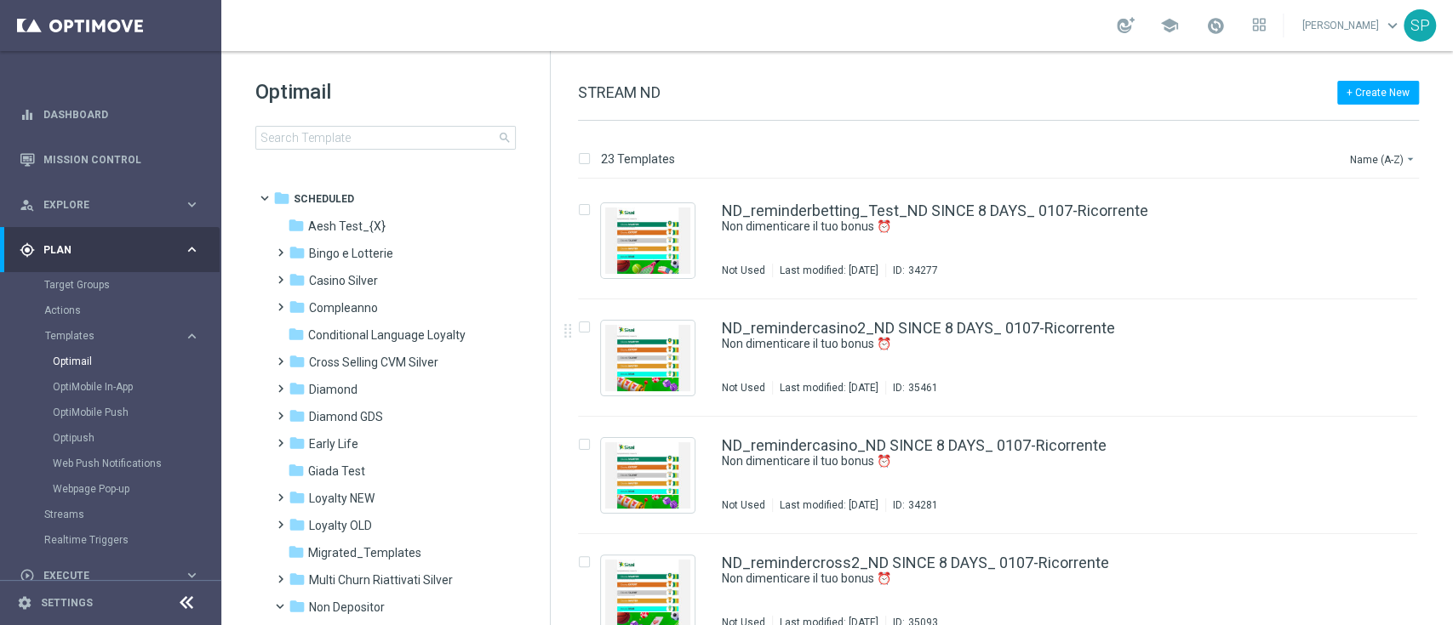
scroll to position [944, 0]
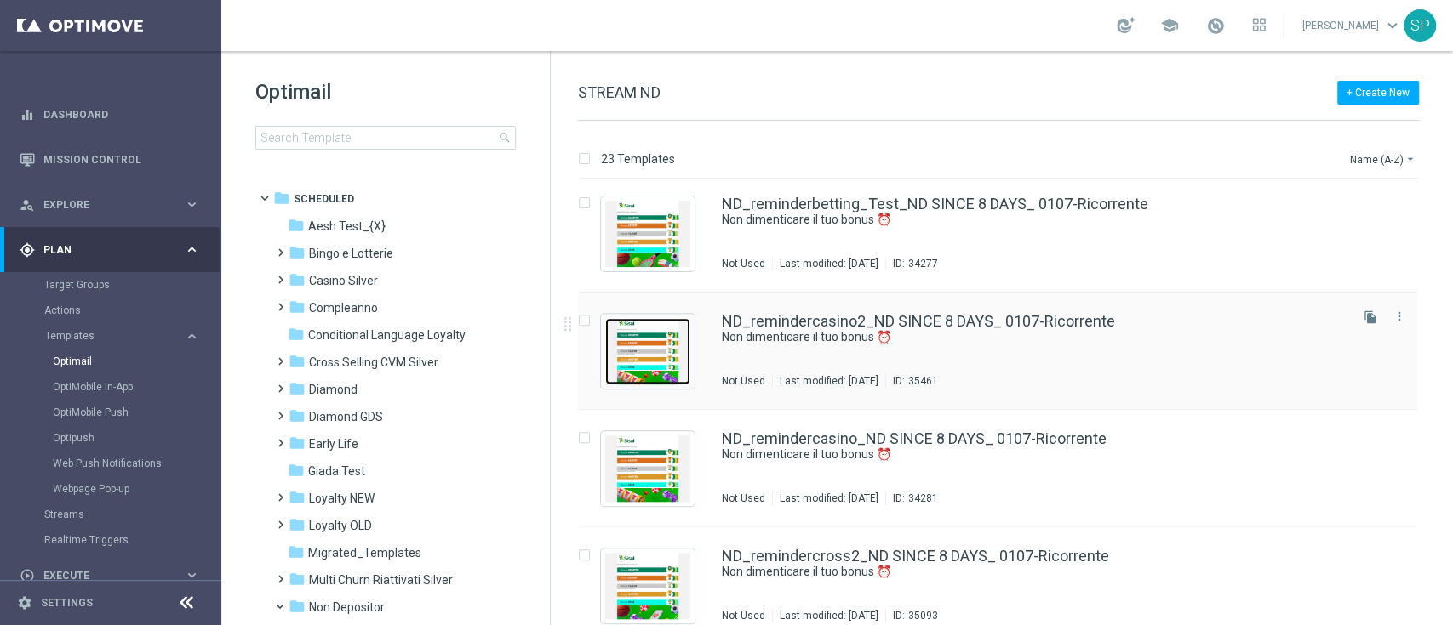
click at [668, 355] on img "Press SPACE to select this row." at bounding box center [647, 351] width 85 height 66
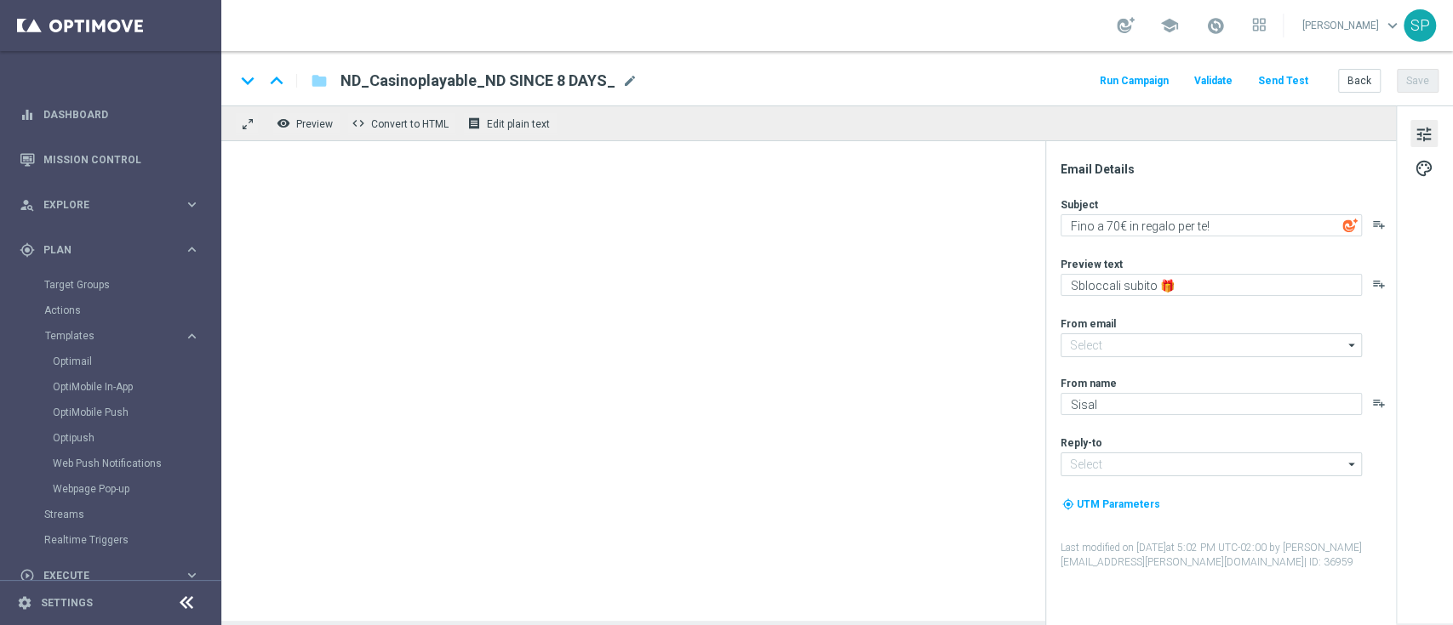
type textarea "Non dimenticare il tuo bonus ⏰"
type textarea "Fino a 250€!"
type input "[EMAIL_ADDRESS][DOMAIN_NAME]"
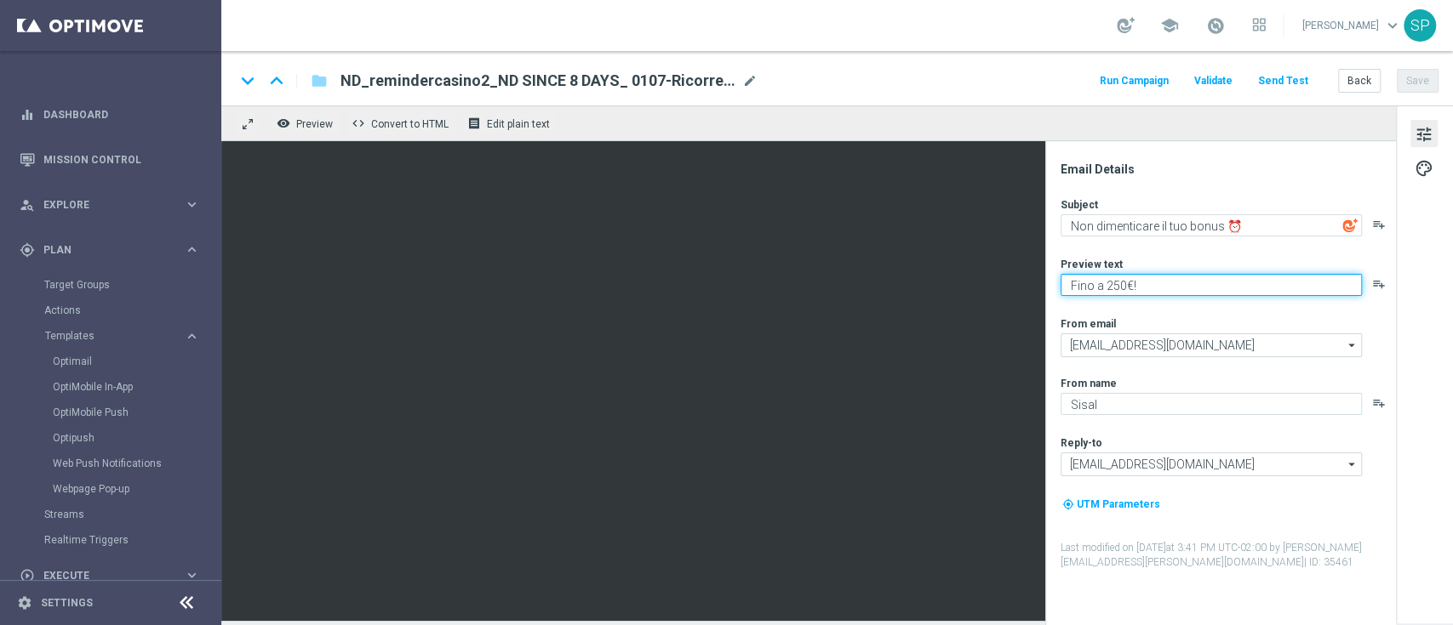
click at [1122, 282] on textarea "Fino a 250€!" at bounding box center [1210, 285] width 301 height 22
type textarea "Fino a 70€!"
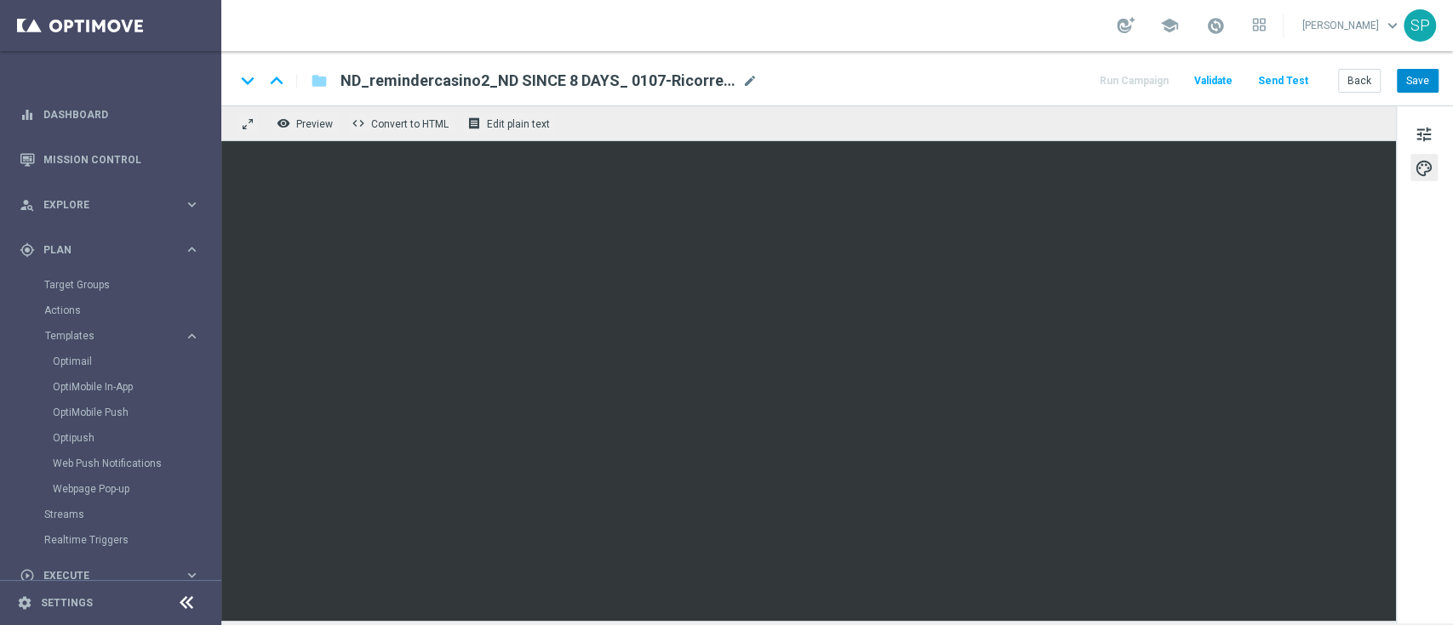
drag, startPoint x: 1408, startPoint y: 96, endPoint x: 1432, endPoint y: 71, distance: 34.9
click at [1432, 71] on div "keyboard_arrow_down keyboard_arrow_up folder ND_remindercasino2_ND SINCE 8 DAYS…" at bounding box center [836, 78] width 1231 height 54
click at [1432, 71] on button "Save" at bounding box center [1417, 81] width 42 height 24
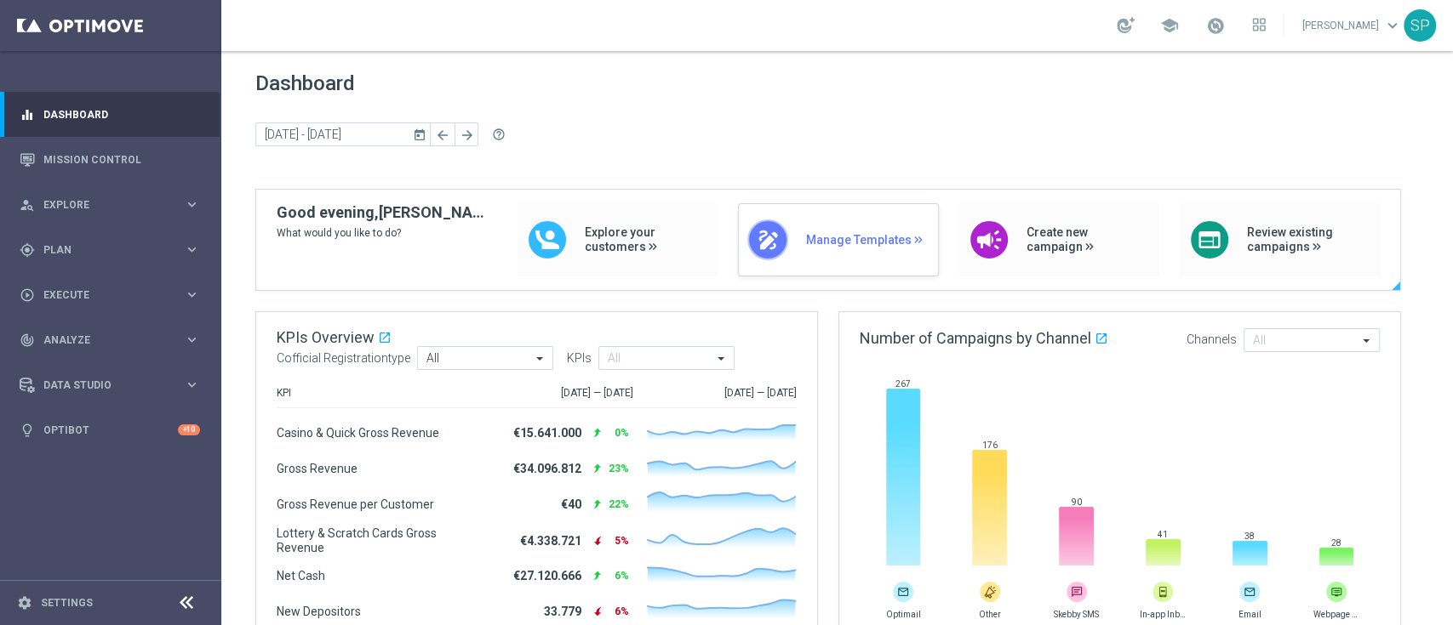
click at [871, 242] on span "Manage Templates" at bounding box center [866, 240] width 123 height 14
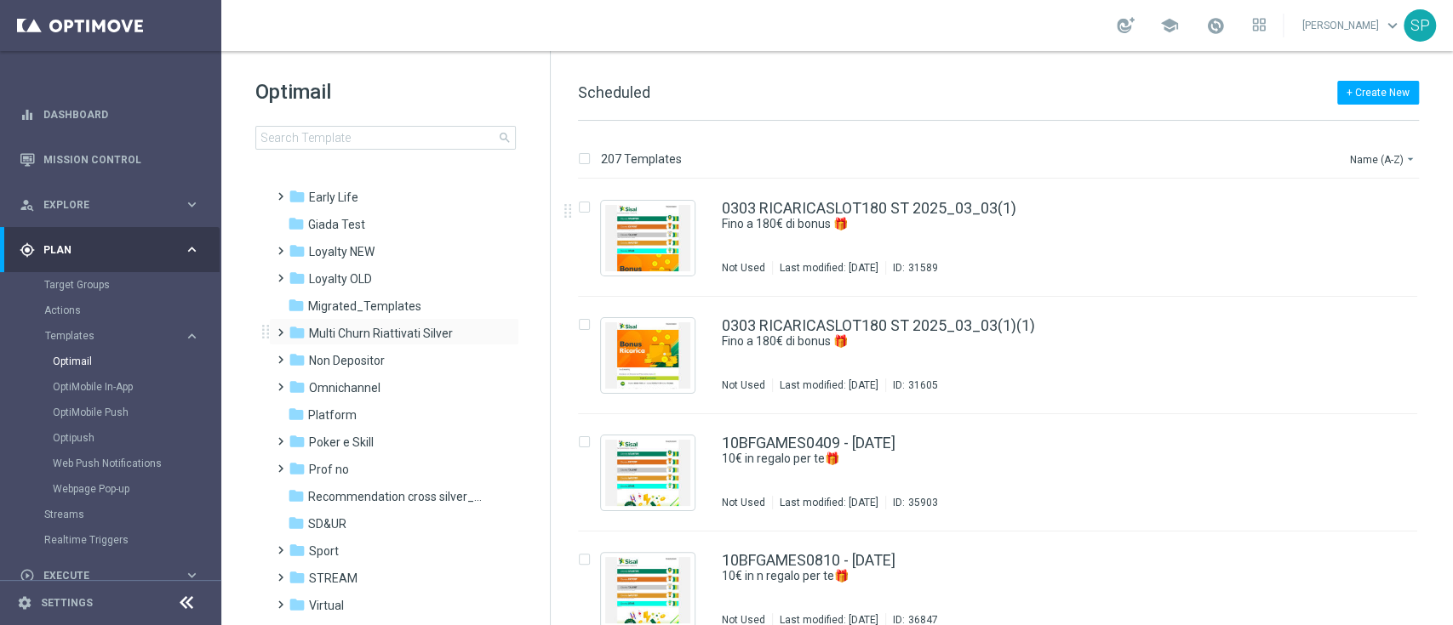
scroll to position [263, 0]
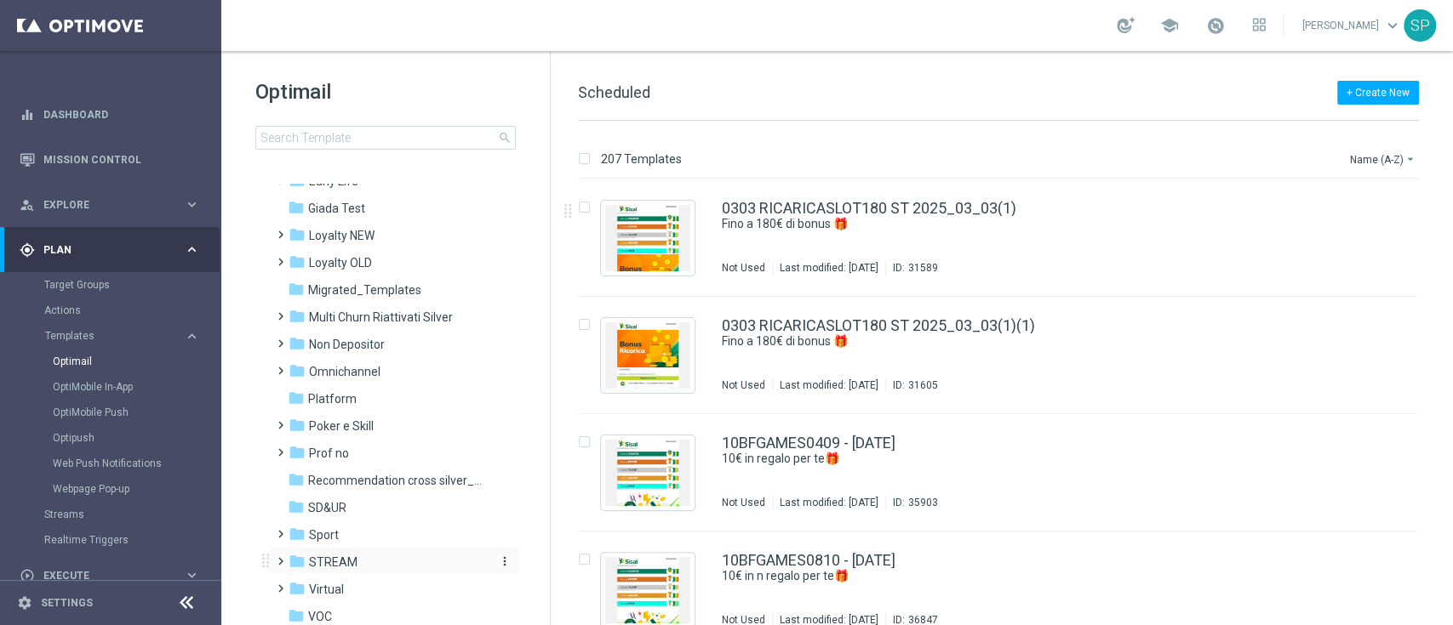
click at [385, 554] on div "folder STREAM" at bounding box center [386, 563] width 196 height 20
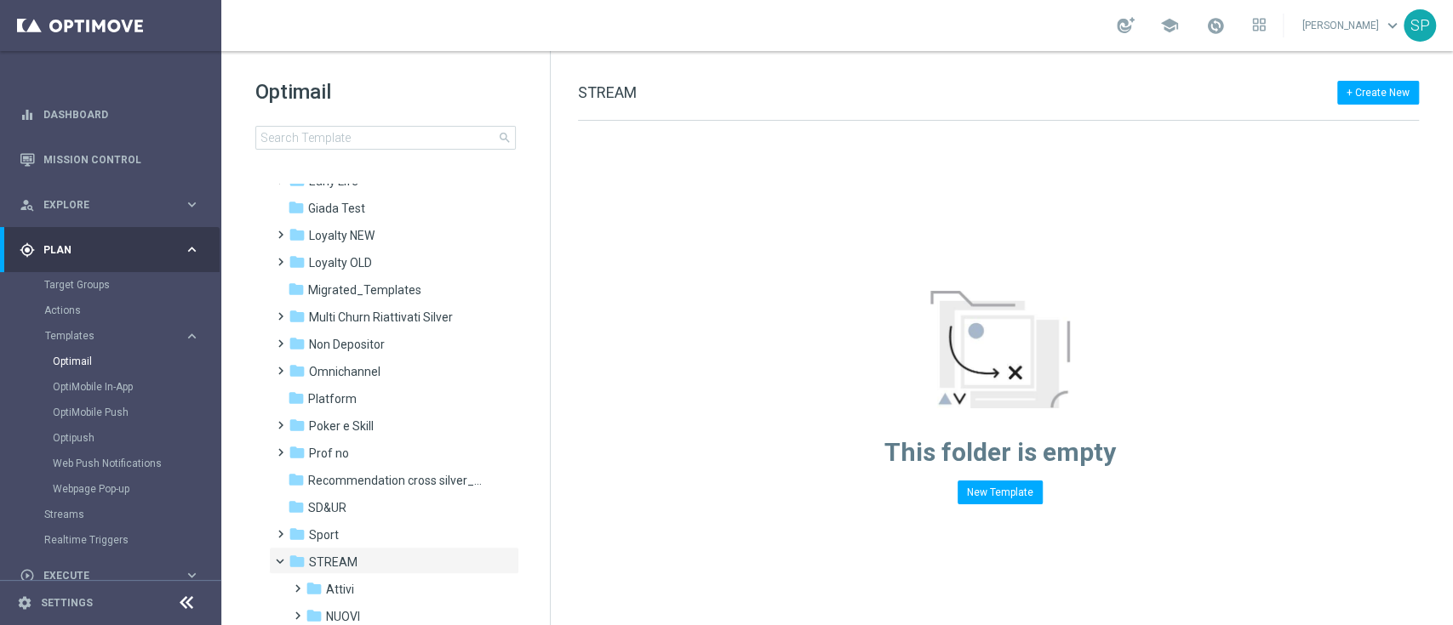
scroll to position [368, 0]
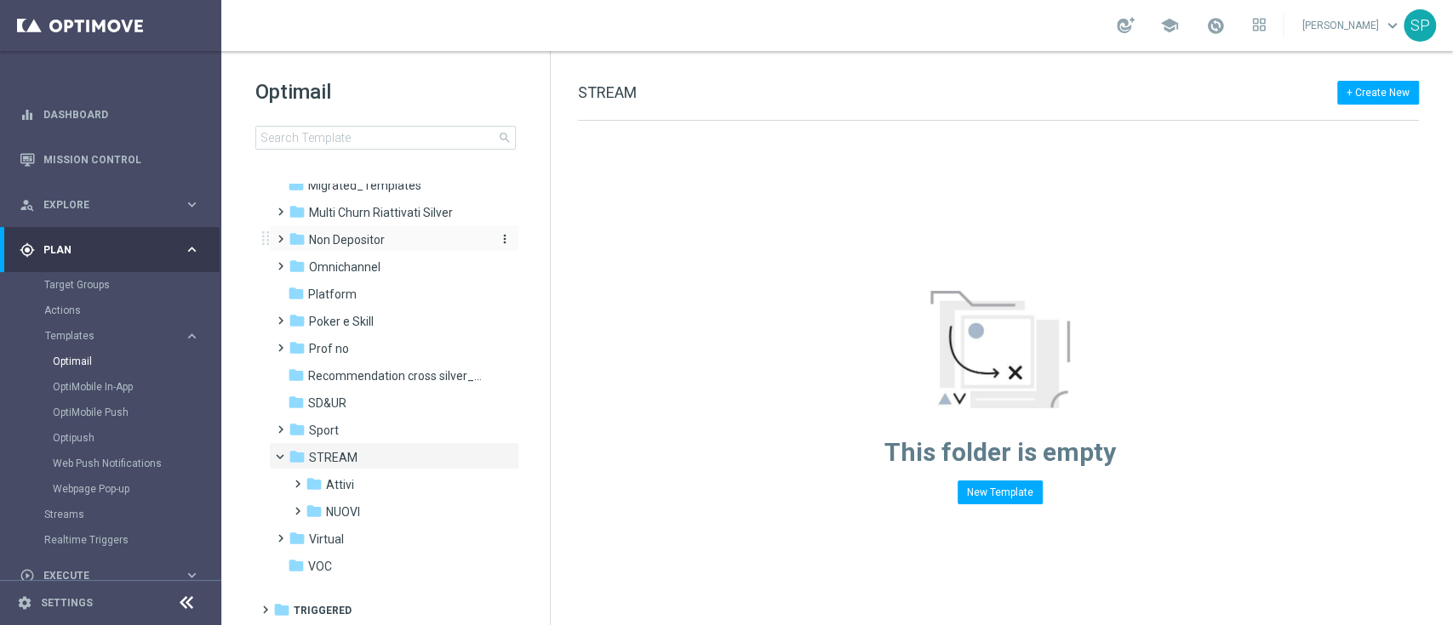
click at [442, 232] on div "folder Non Depositor" at bounding box center [386, 241] width 196 height 20
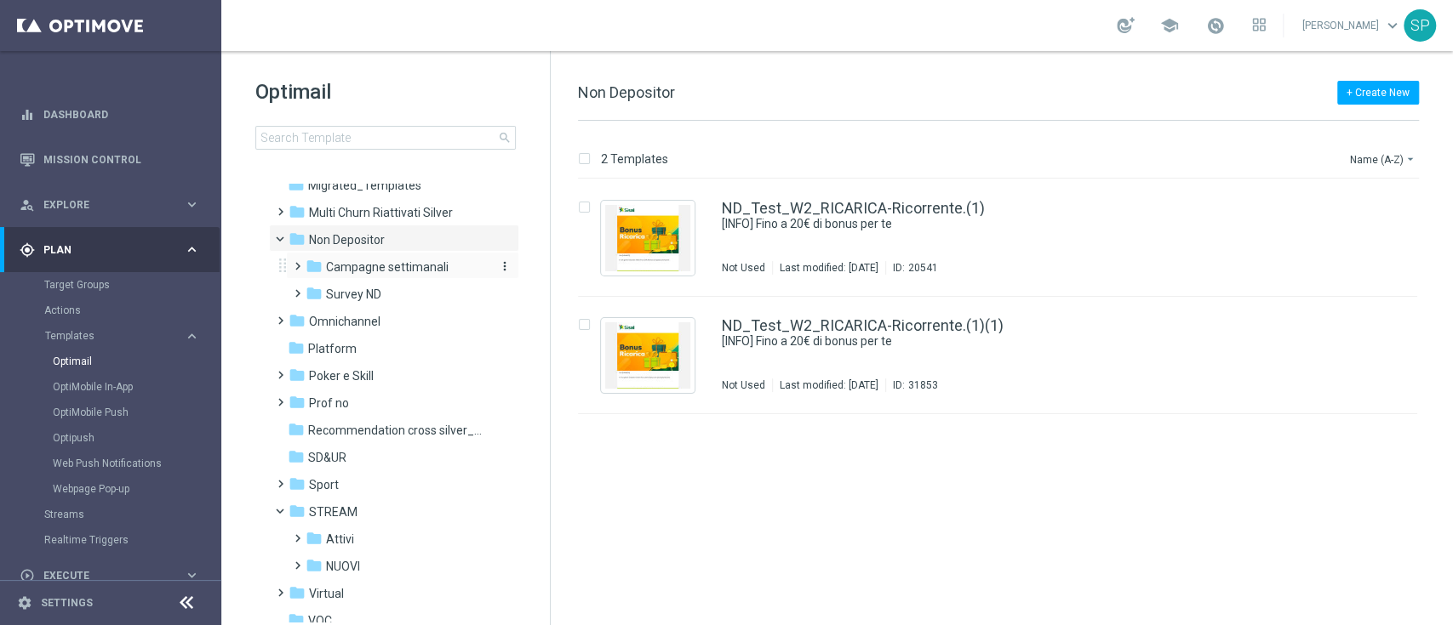
click at [420, 265] on span "Campagne settimanali" at bounding box center [387, 267] width 123 height 15
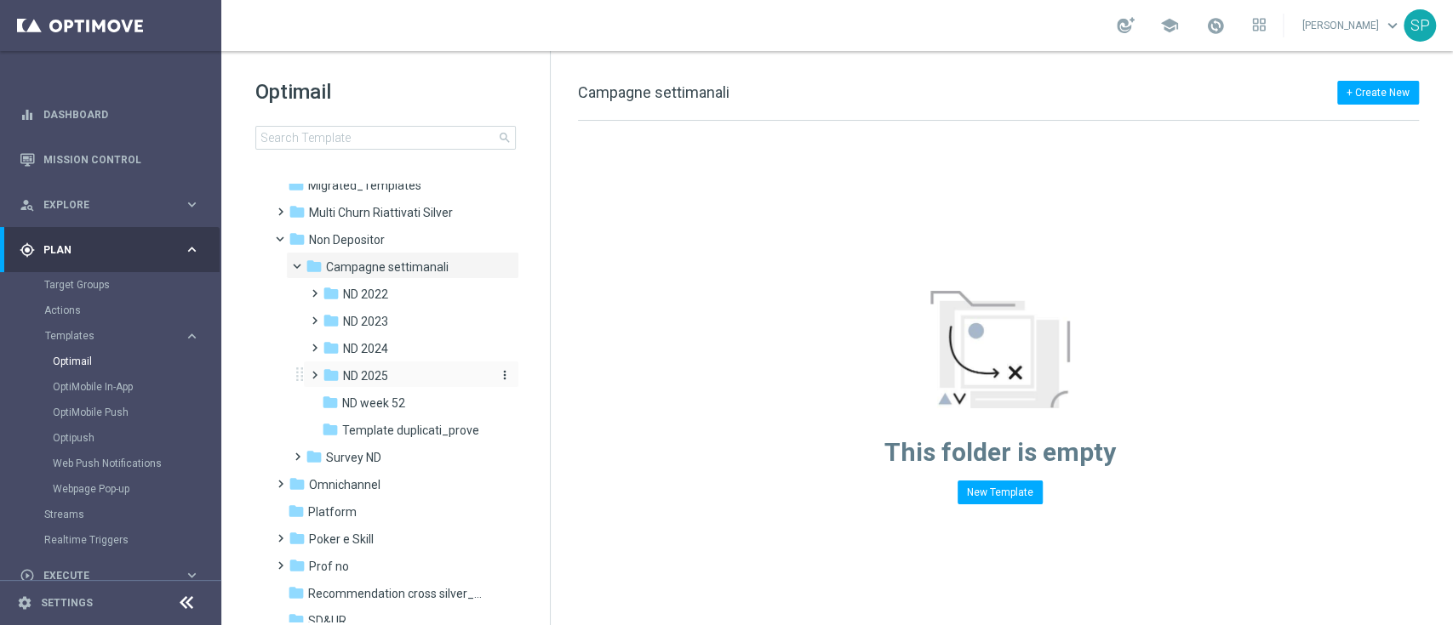
click at [392, 375] on div "folder ND 2025" at bounding box center [406, 377] width 167 height 20
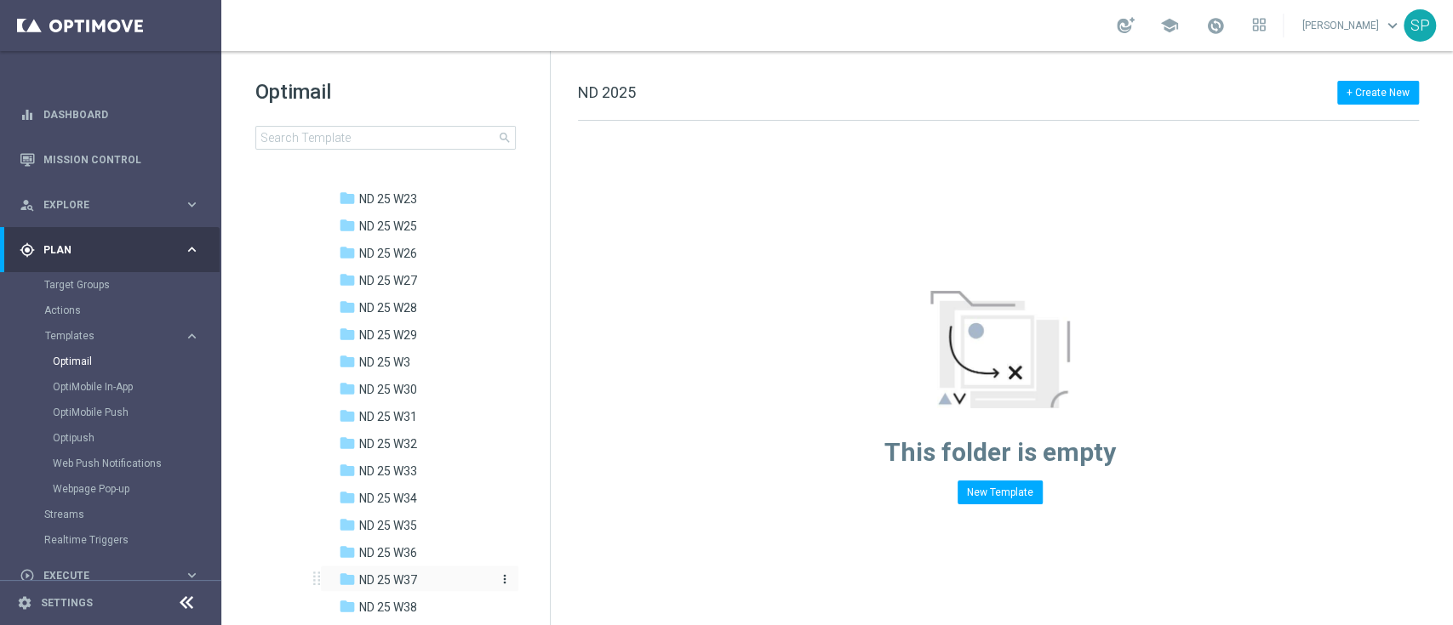
scroll to position [1065, 0]
click at [433, 494] on div "folder ND 25 W39" at bounding box center [415, 497] width 153 height 20
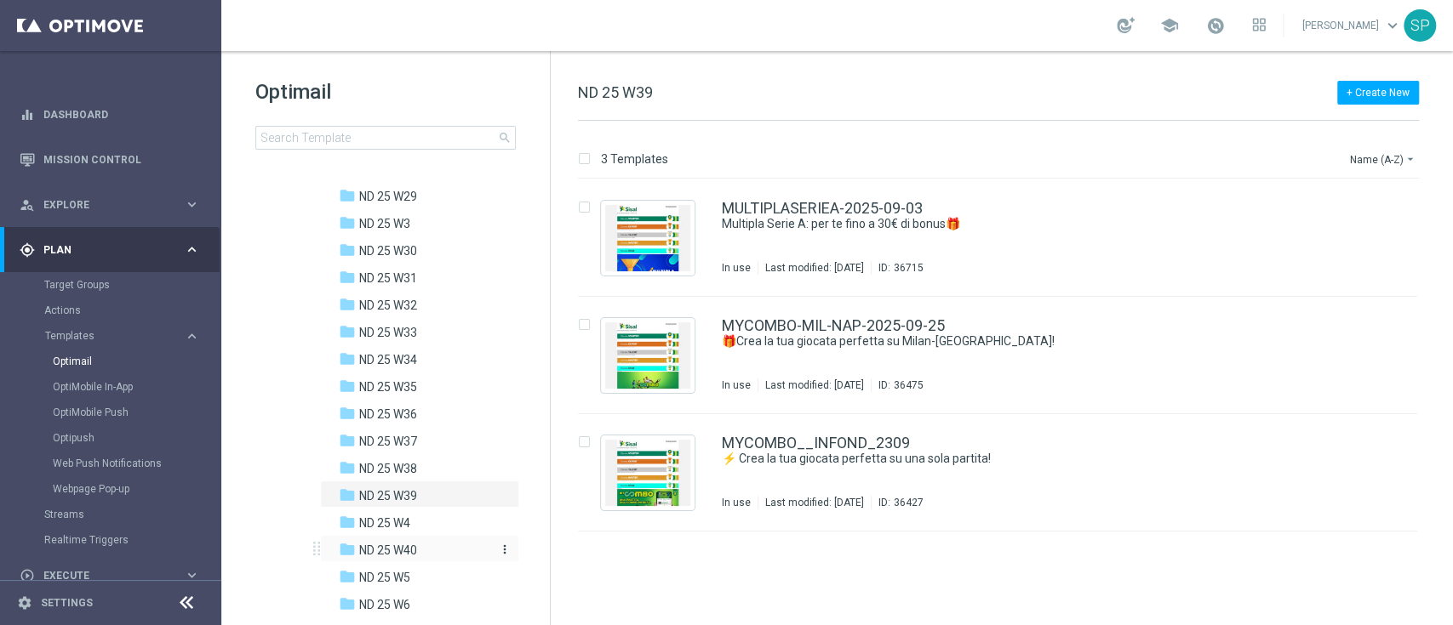
click at [417, 551] on span "ND 25 W40" at bounding box center [388, 550] width 58 height 15
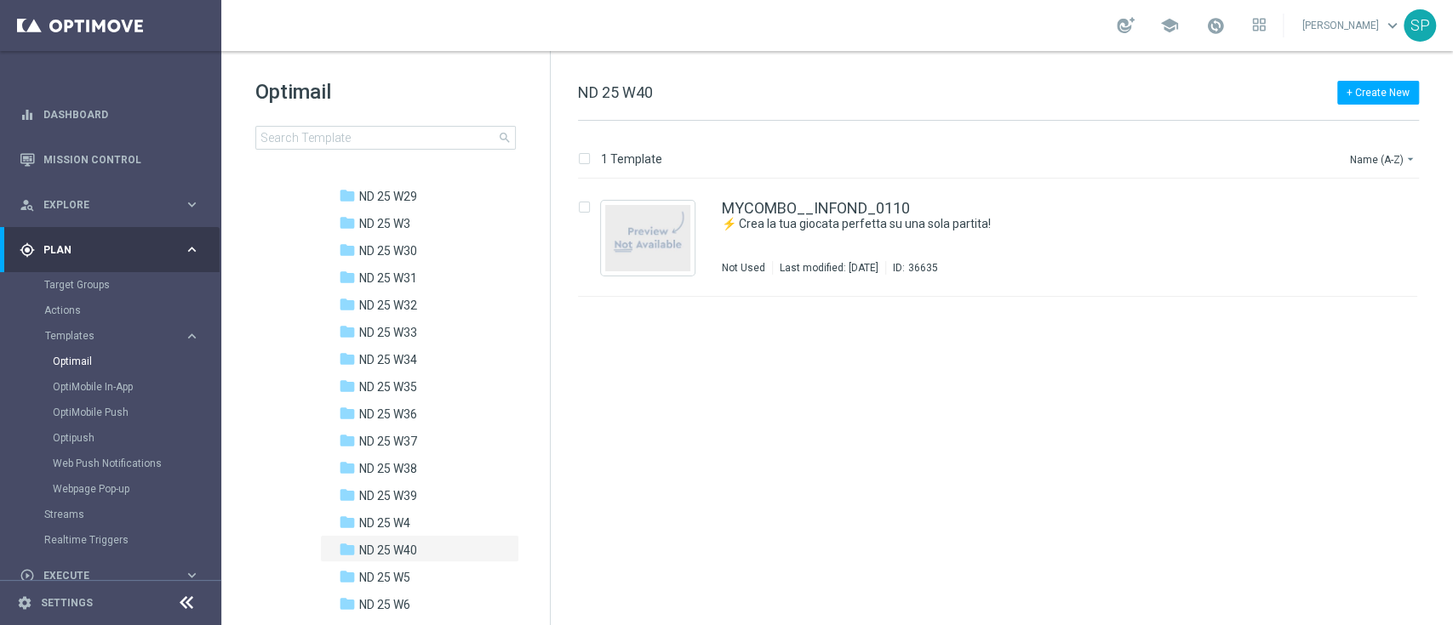
scroll to position [1343, 0]
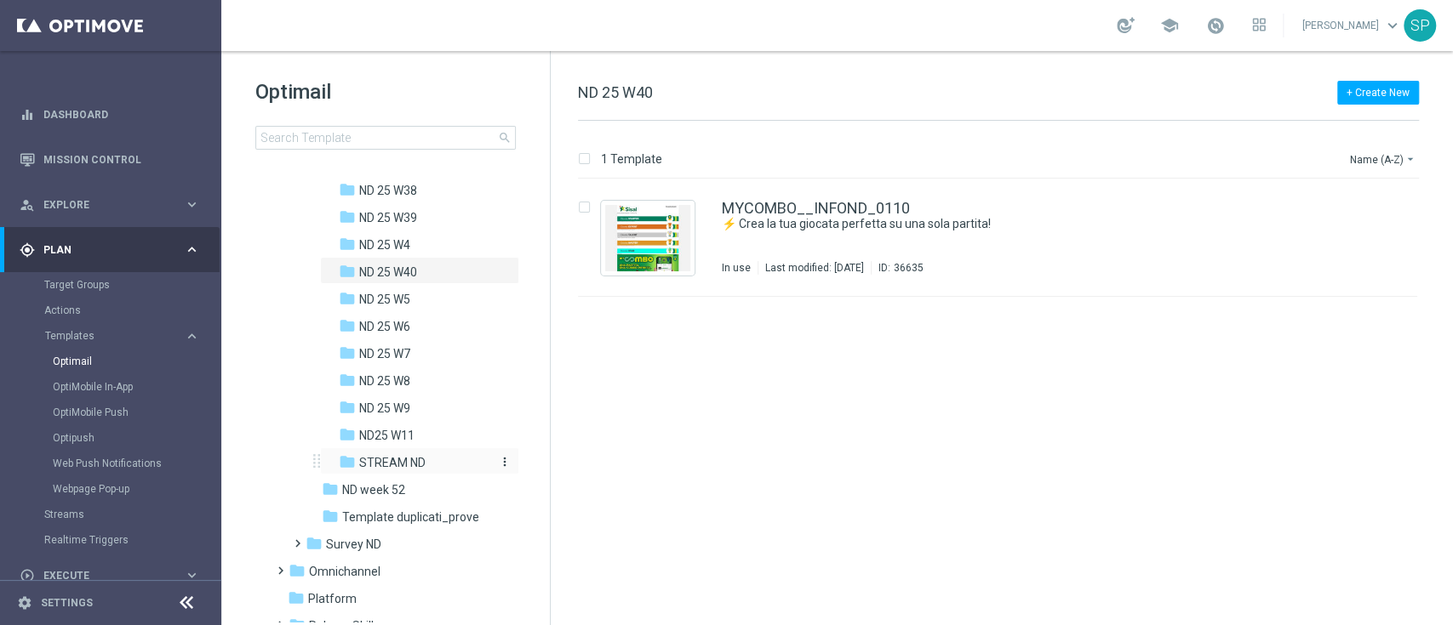
click at [414, 468] on span "STREAM ND" at bounding box center [392, 462] width 66 height 15
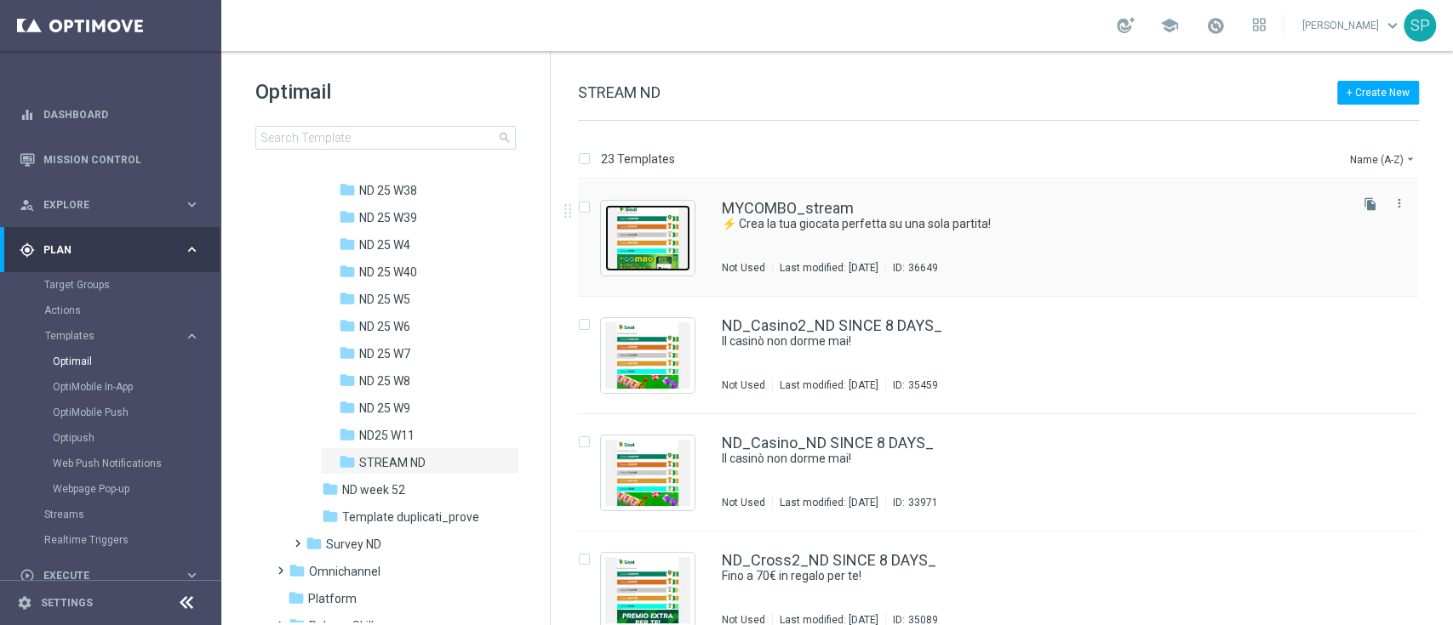
click at [681, 241] on img "Press SPACE to select this row." at bounding box center [647, 238] width 85 height 66
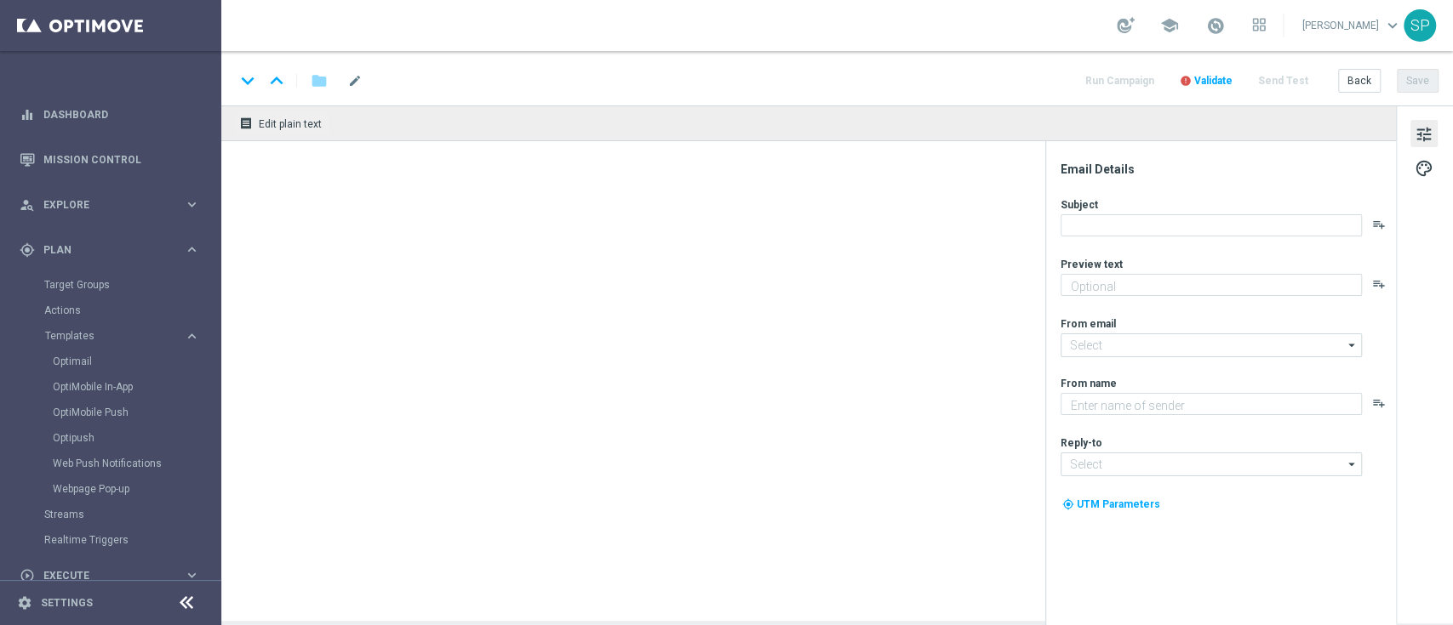
type textarea "Prova My Combo"
type input "[EMAIL_ADDRESS][DOMAIN_NAME]"
type textarea "SISAL"
type input "[EMAIL_ADDRESS][DOMAIN_NAME]"
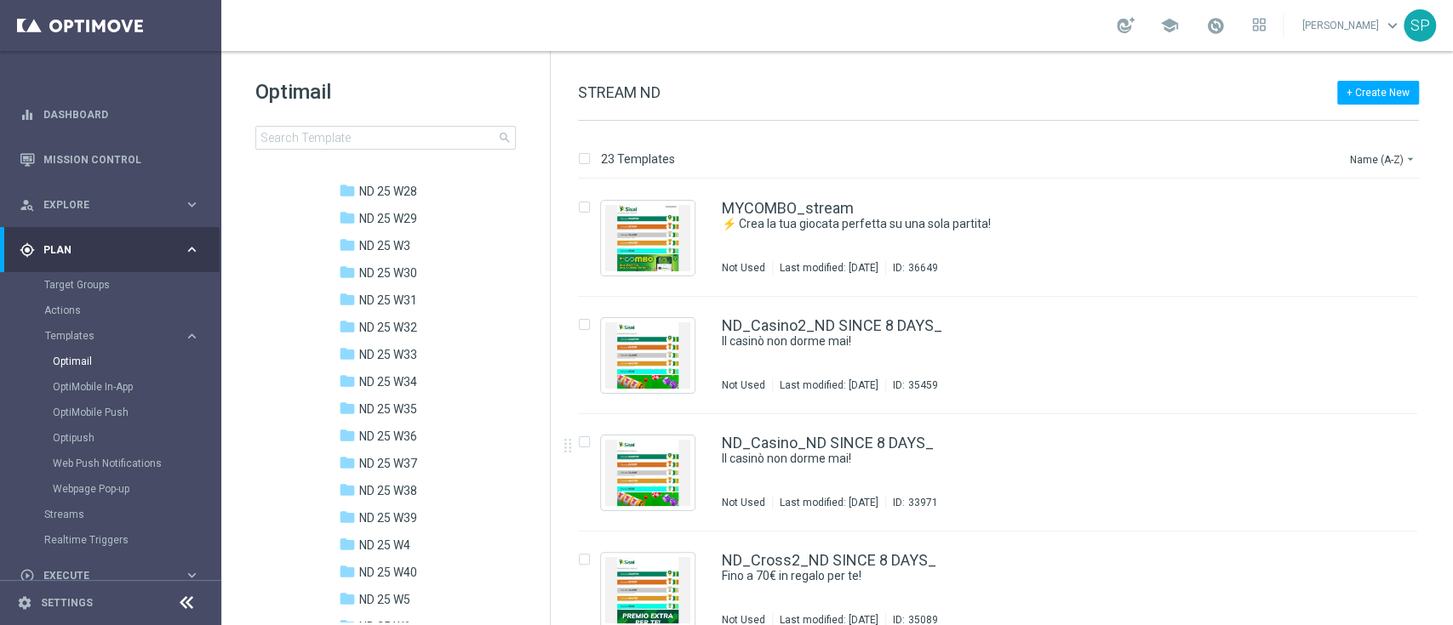
scroll to position [1045, 0]
click at [437, 561] on div "folder ND 25 W40" at bounding box center [415, 571] width 153 height 20
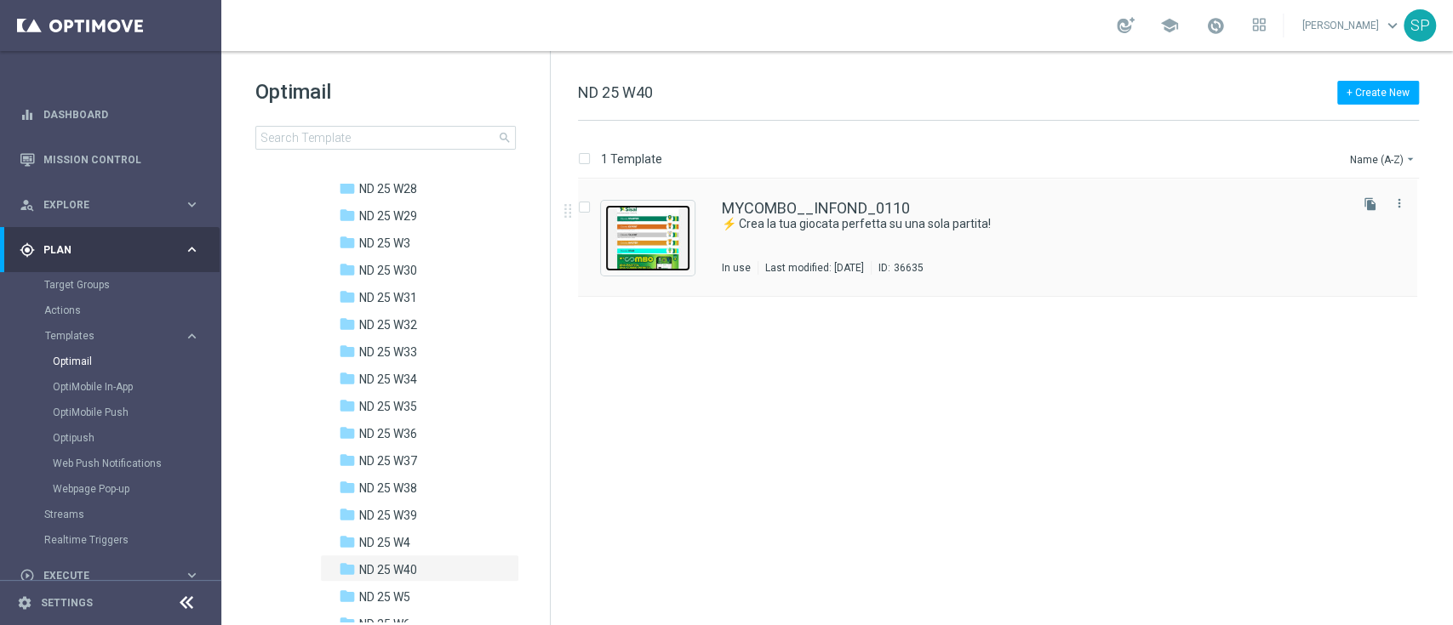
click at [679, 248] on img "Press SPACE to select this row." at bounding box center [647, 238] width 85 height 66
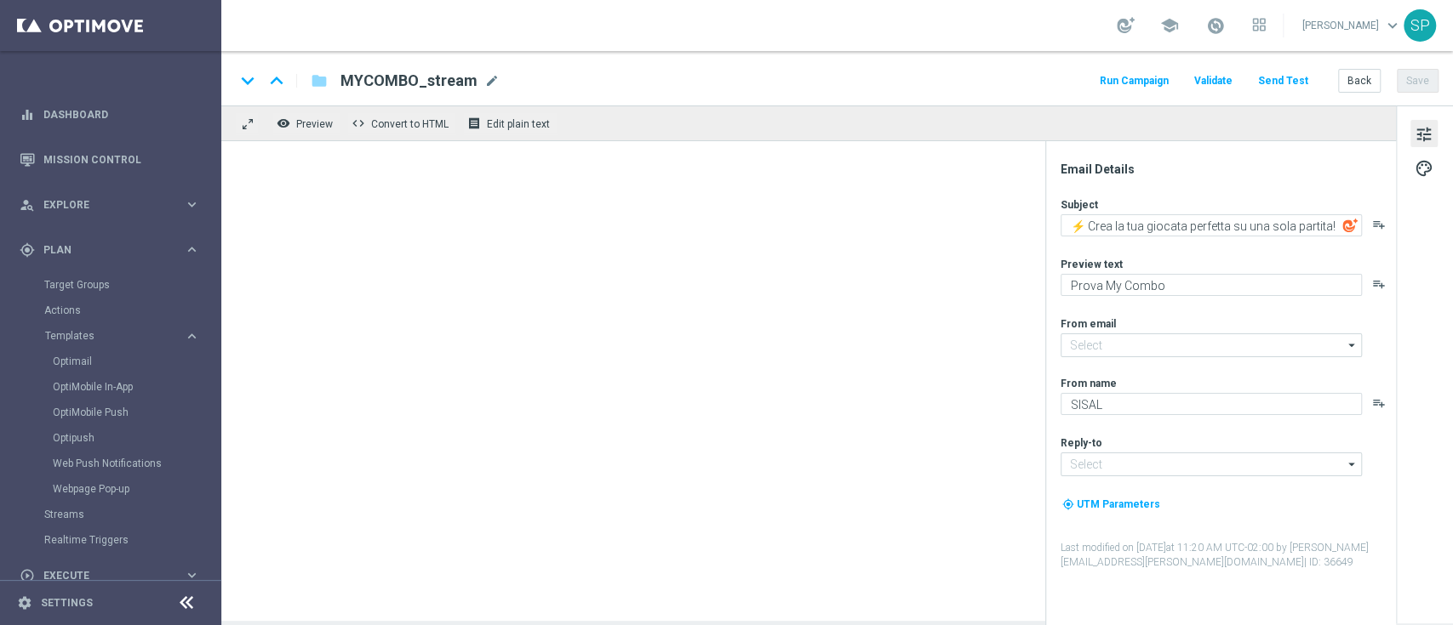
type input "[EMAIL_ADDRESS][DOMAIN_NAME]"
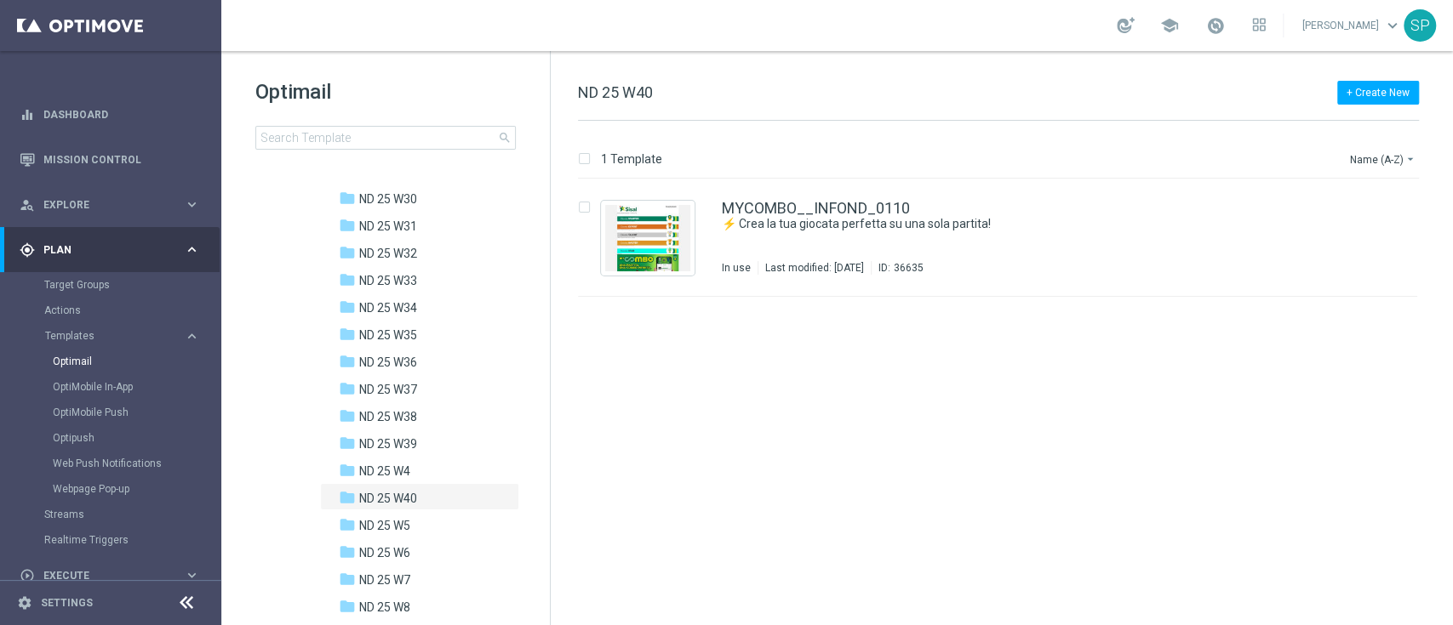
scroll to position [1144, 0]
click at [401, 440] on span "ND 25 W4" at bounding box center [384, 444] width 51 height 15
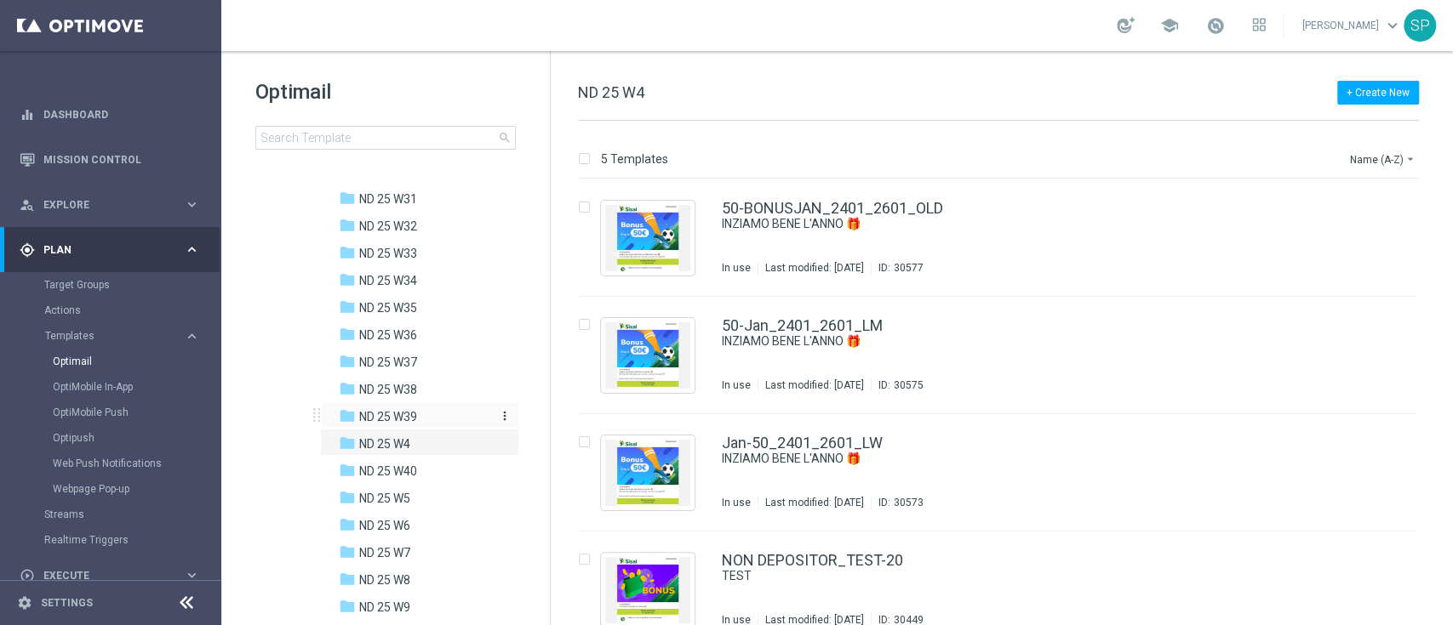
click at [408, 424] on span "ND 25 W39" at bounding box center [388, 416] width 58 height 15
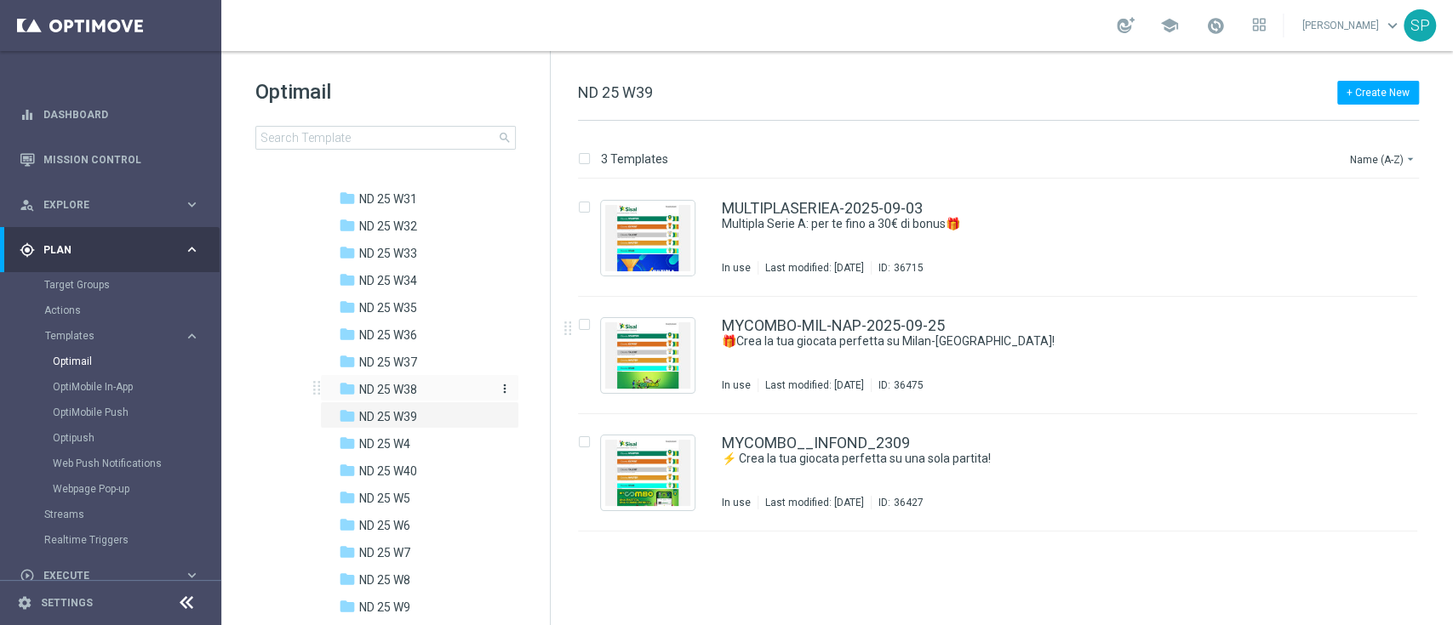
click at [454, 394] on div "folder ND 25 W38" at bounding box center [415, 390] width 153 height 20
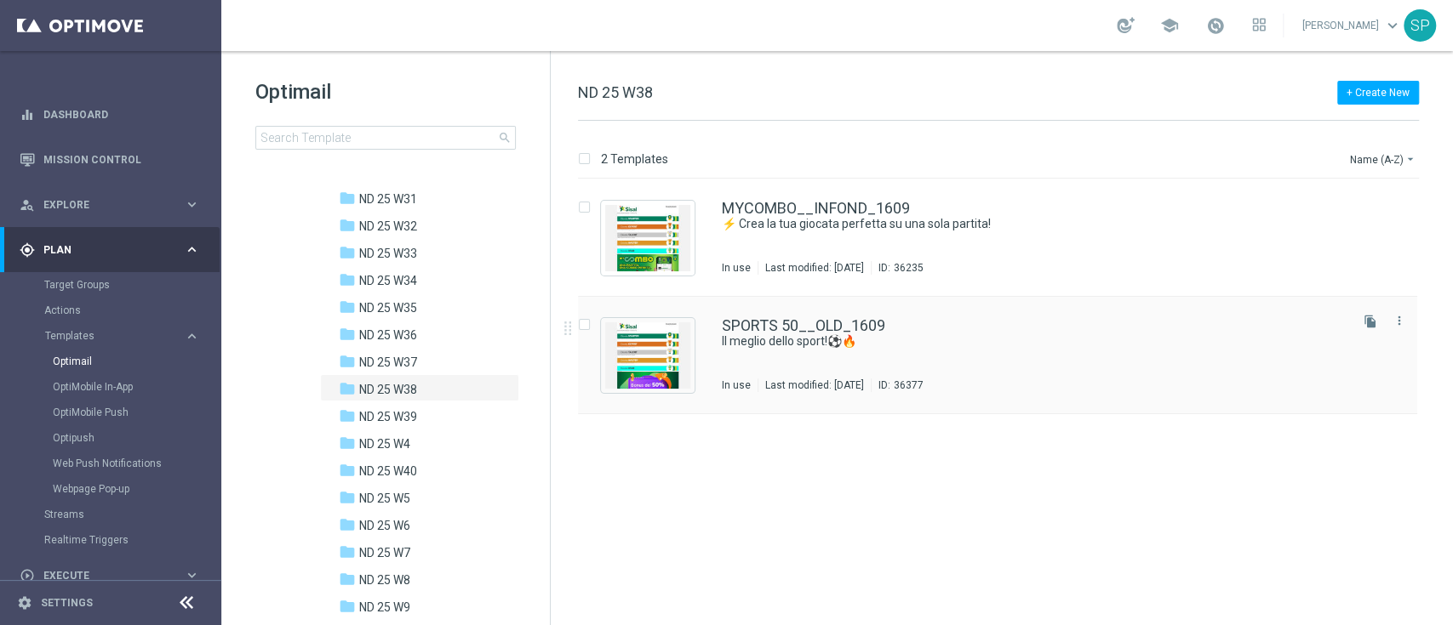
click at [684, 393] on div "SPORTS 50__OLD_1609 Il meglio dello sport!⚽🔥 In use Last modified: [DATE] ID: 3…" at bounding box center [997, 355] width 839 height 117
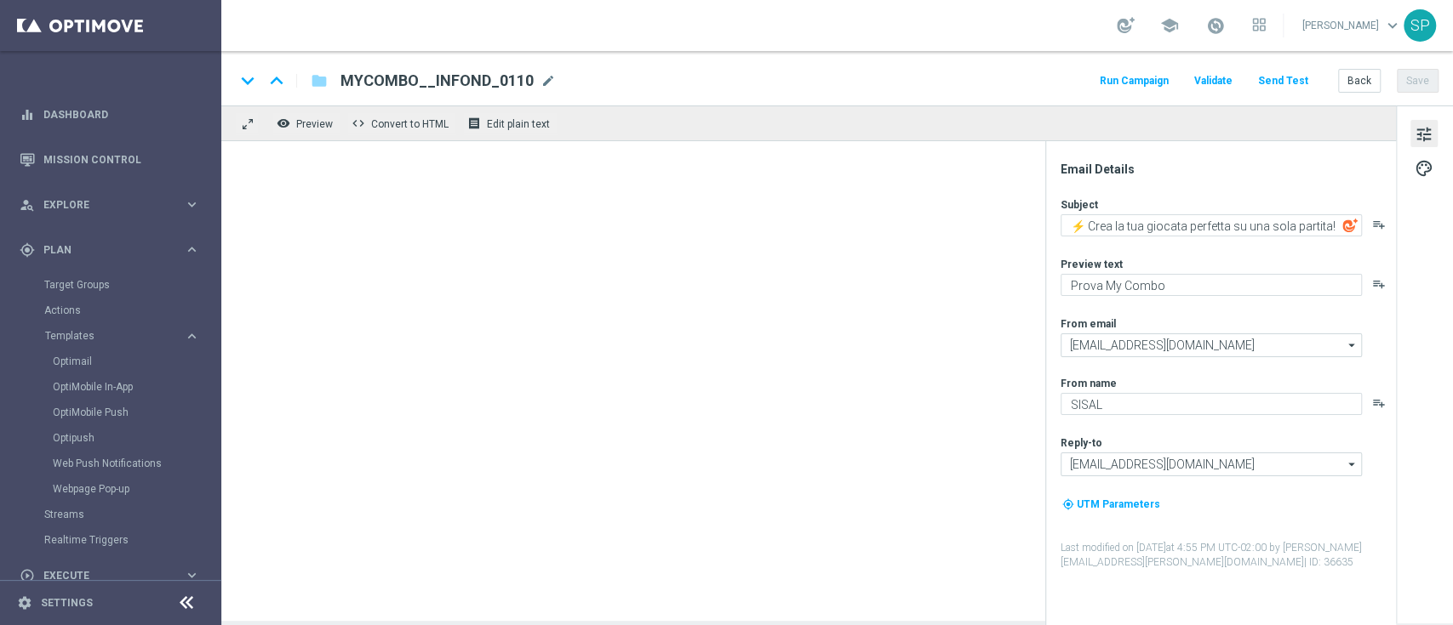
type textarea "Il meglio dello sport!⚽🔥"
type textarea "Bonus di 50€"
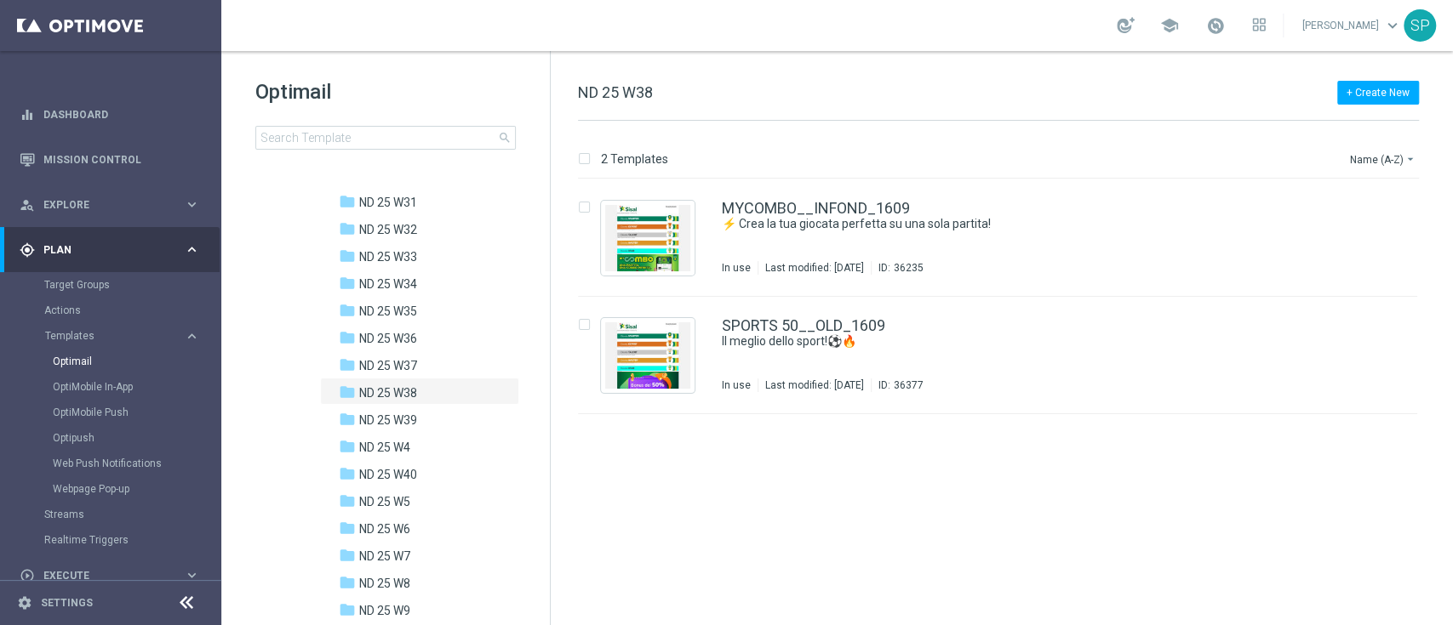
scroll to position [1139, 0]
click at [420, 363] on div "folder ND 25 W37" at bounding box center [415, 368] width 153 height 20
click at [656, 230] on img "Press SPACE to select this row." at bounding box center [647, 238] width 85 height 66
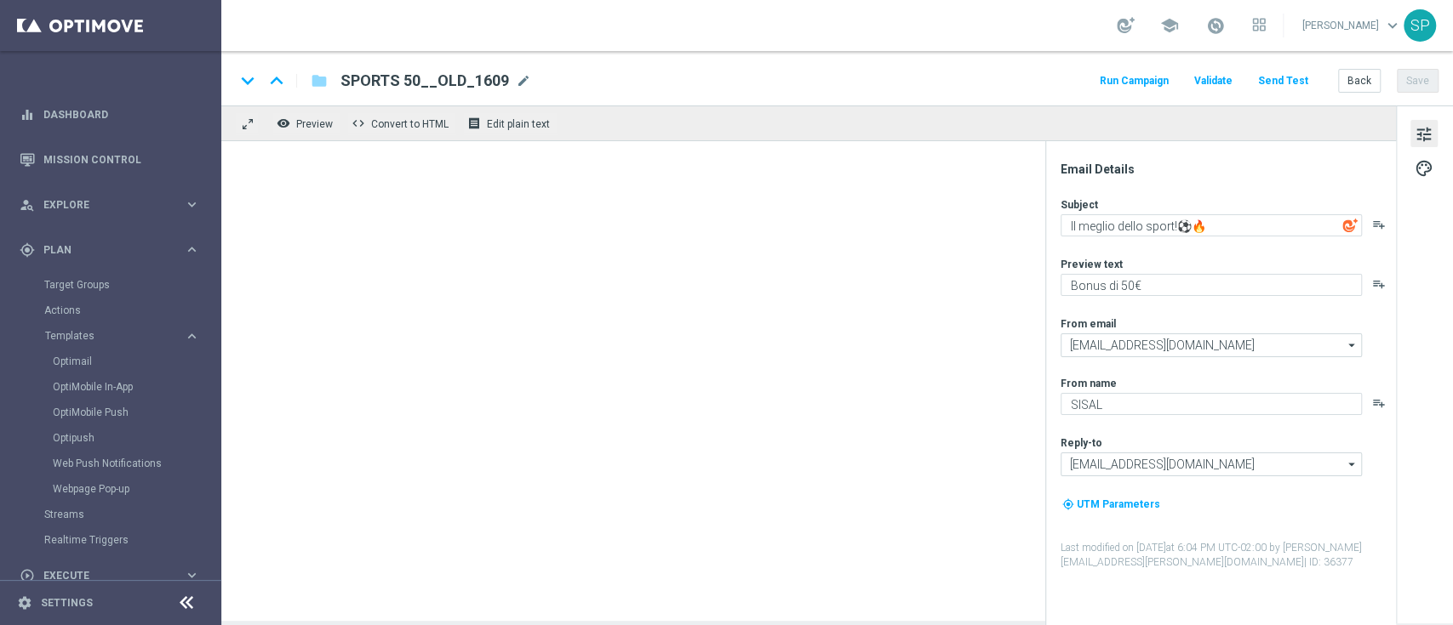
type textarea "⚡ Crea la tua giocata perfetta su una sola partita!"
type textarea "Bonus di 70€"
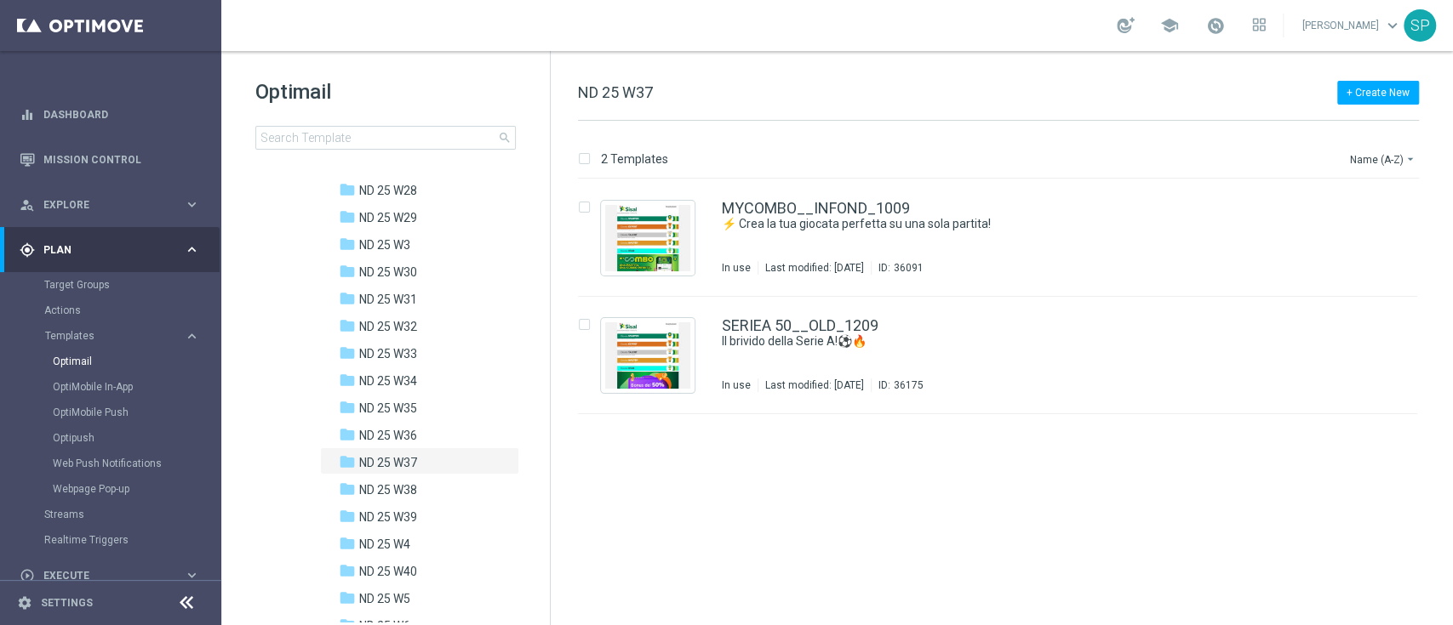
scroll to position [1062, 0]
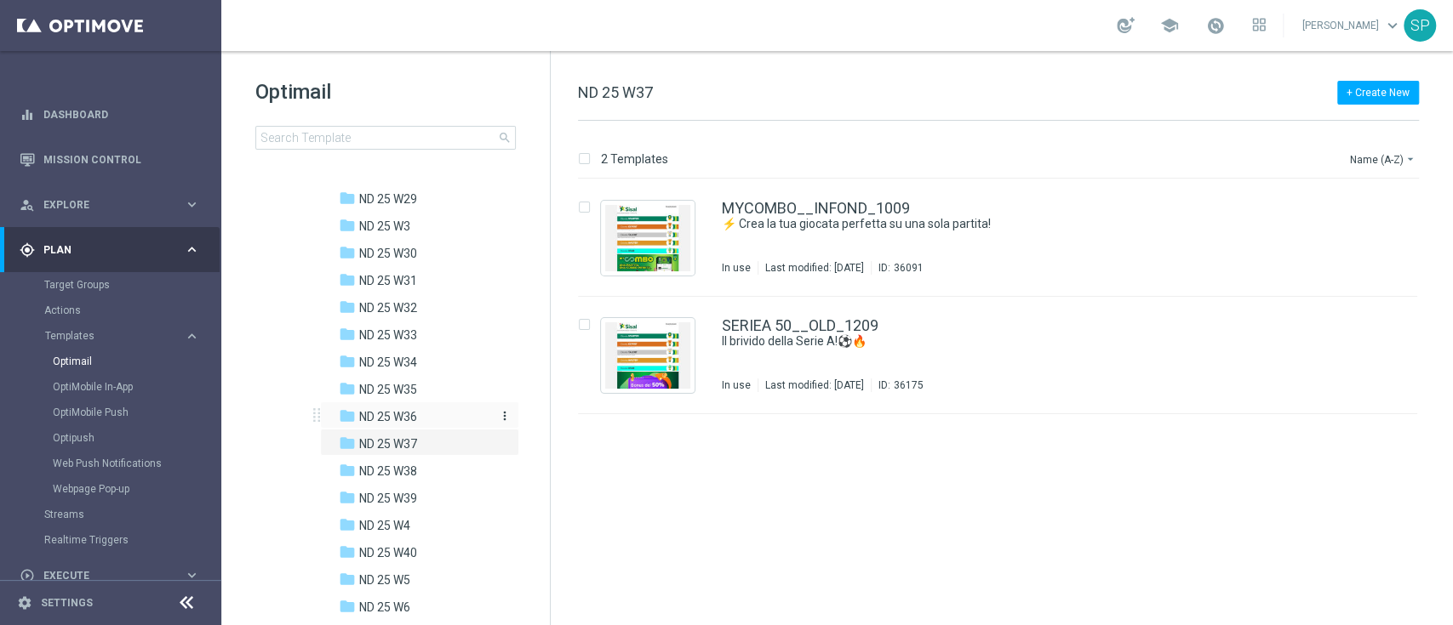
click at [388, 409] on span "ND 25 W36" at bounding box center [388, 416] width 58 height 15
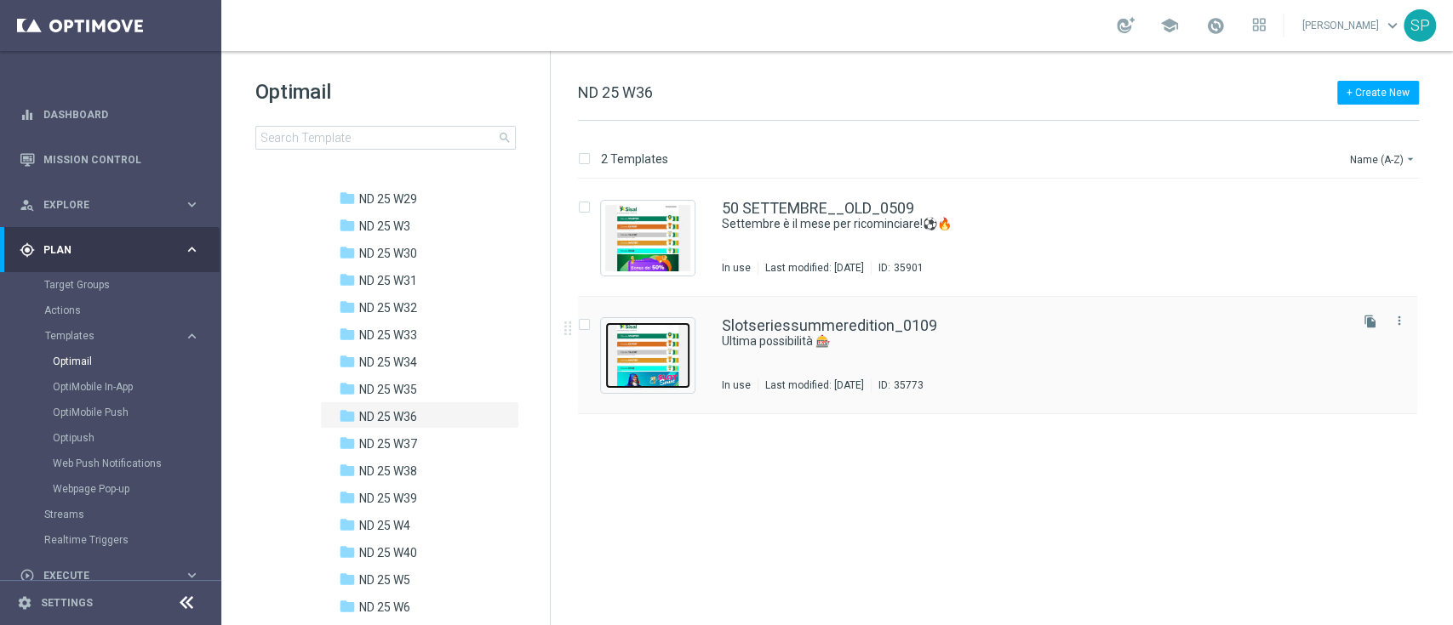
click at [657, 334] on img "Press SPACE to select this row." at bounding box center [647, 356] width 85 height 66
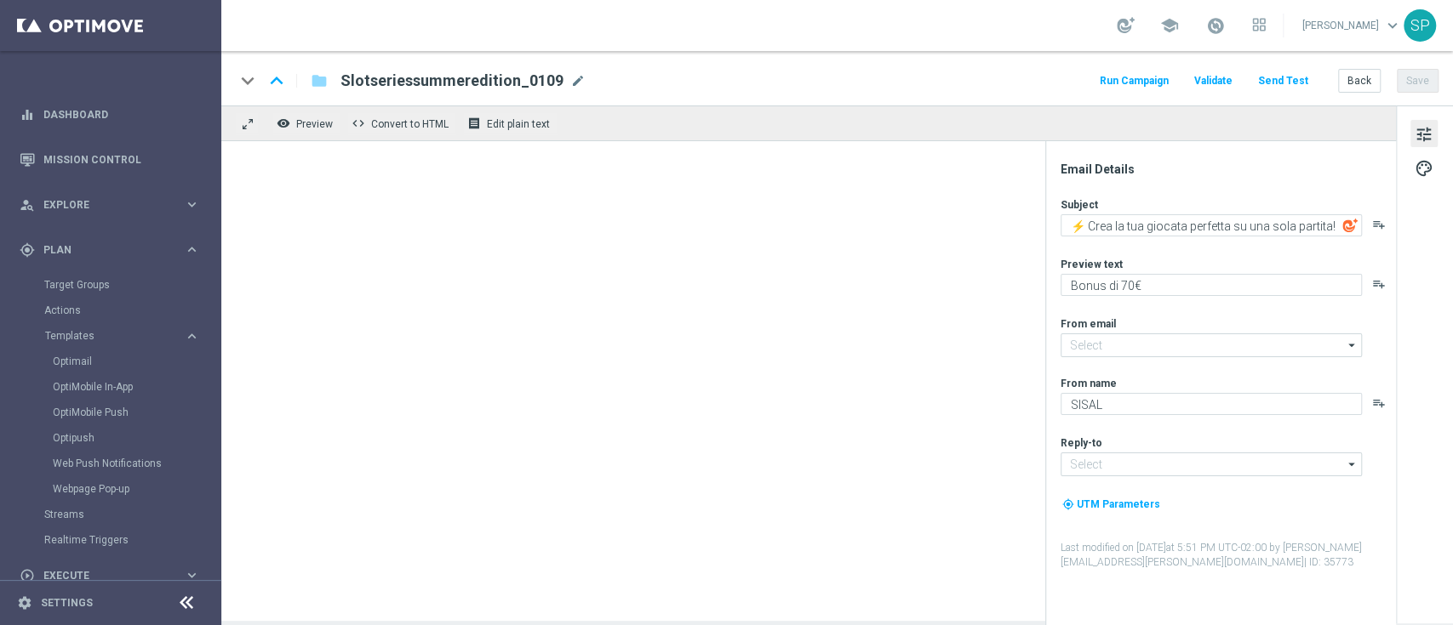
type textarea "Ultima possibilità 🎰"
type textarea "15 milioni"
type input "[EMAIL_ADDRESS][DOMAIN_NAME]"
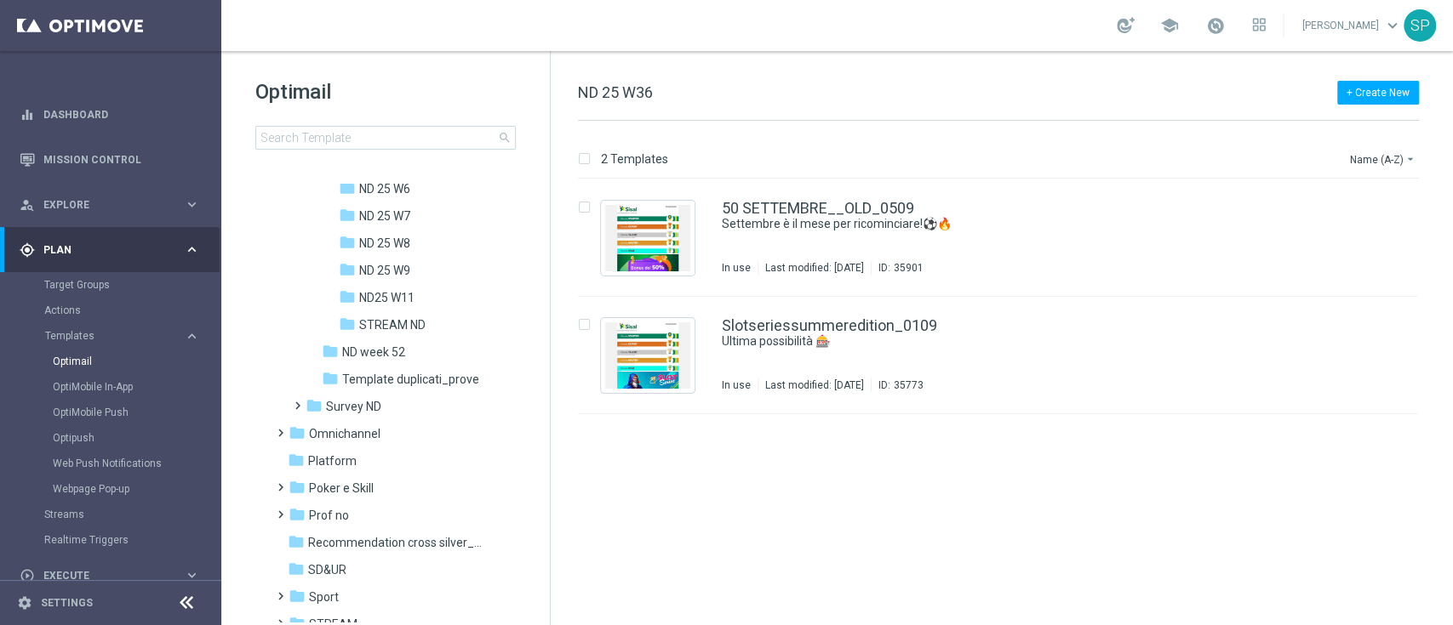
scroll to position [1471, 0]
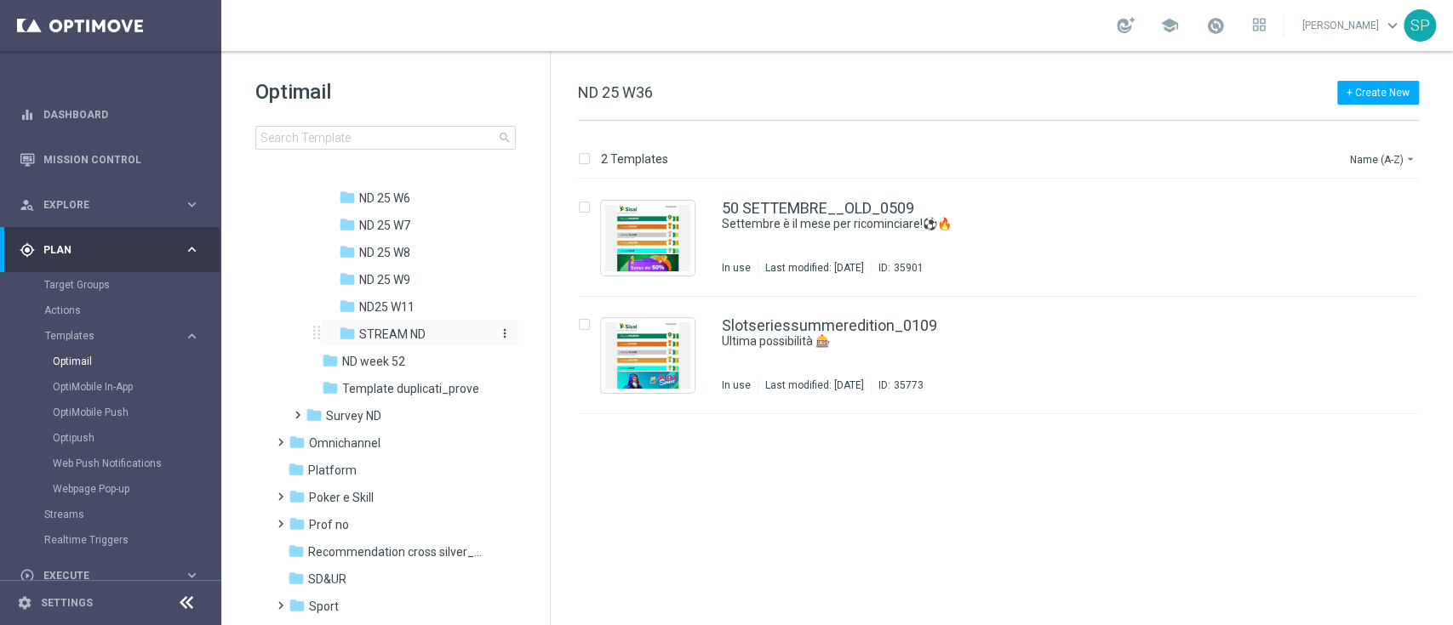
click at [418, 328] on span "STREAM ND" at bounding box center [392, 334] width 66 height 15
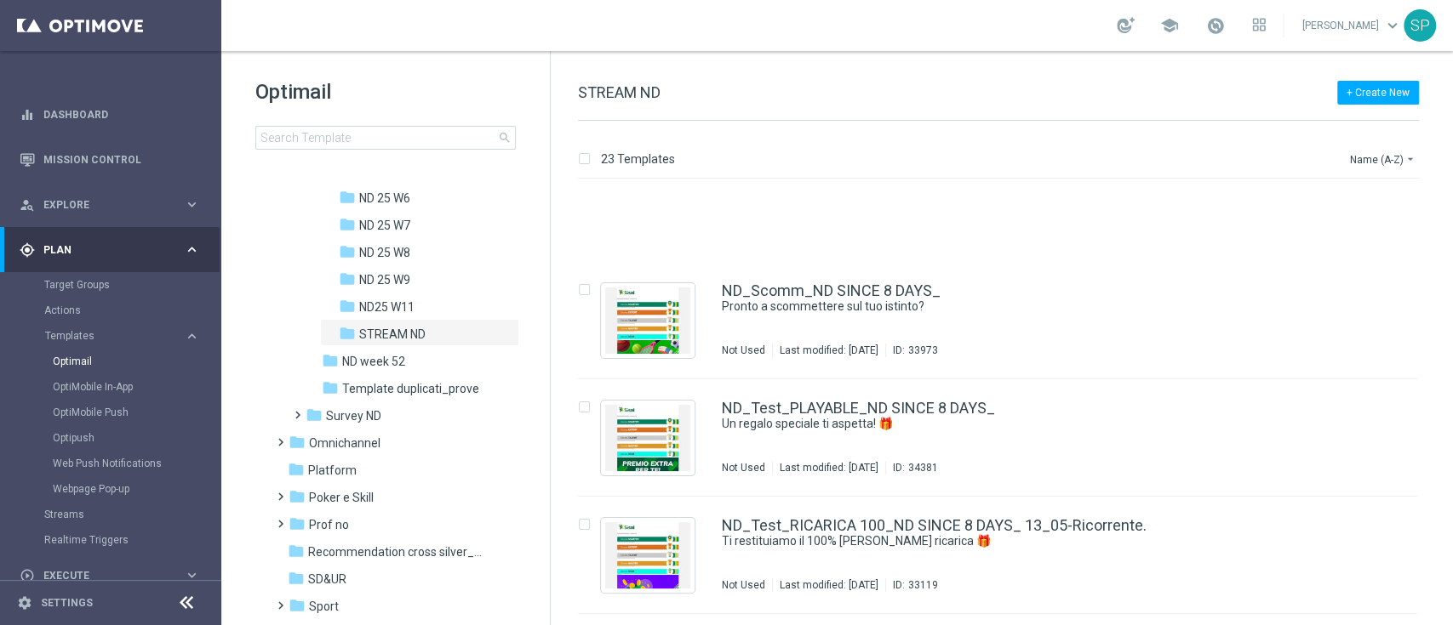
scroll to position [1908, 0]
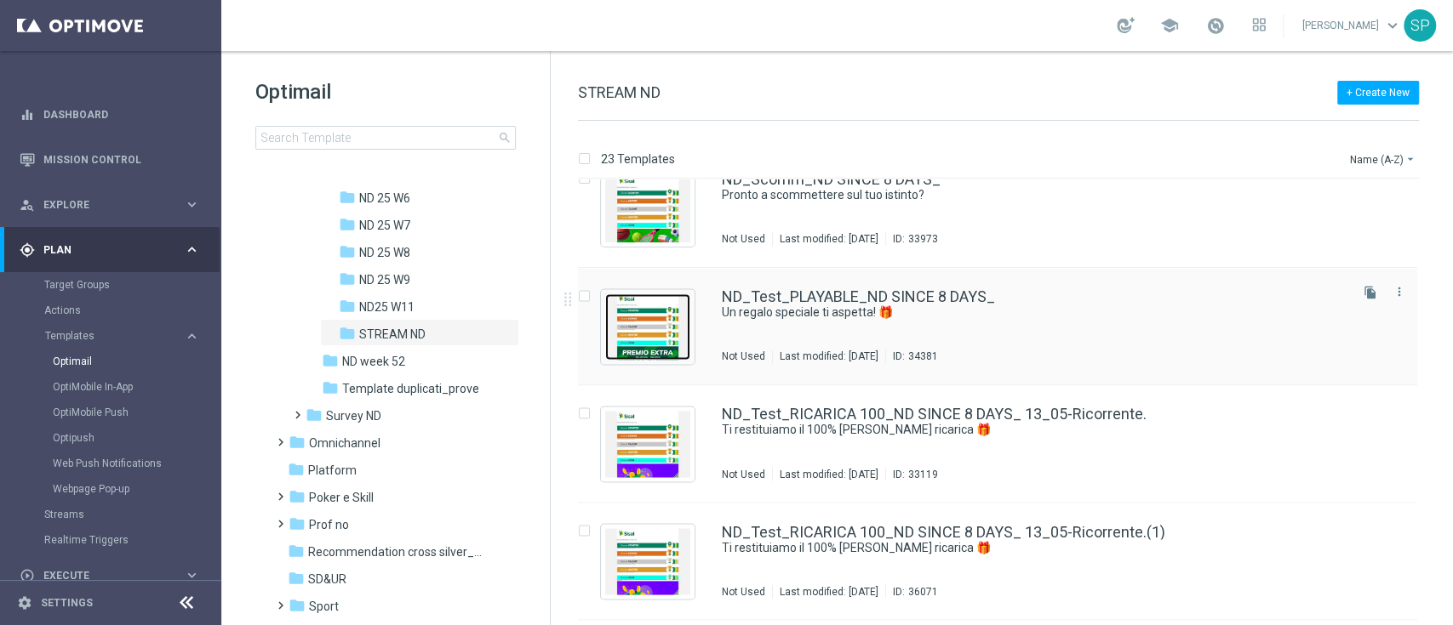
click at [657, 330] on img "Press SPACE to select this row." at bounding box center [647, 327] width 85 height 66
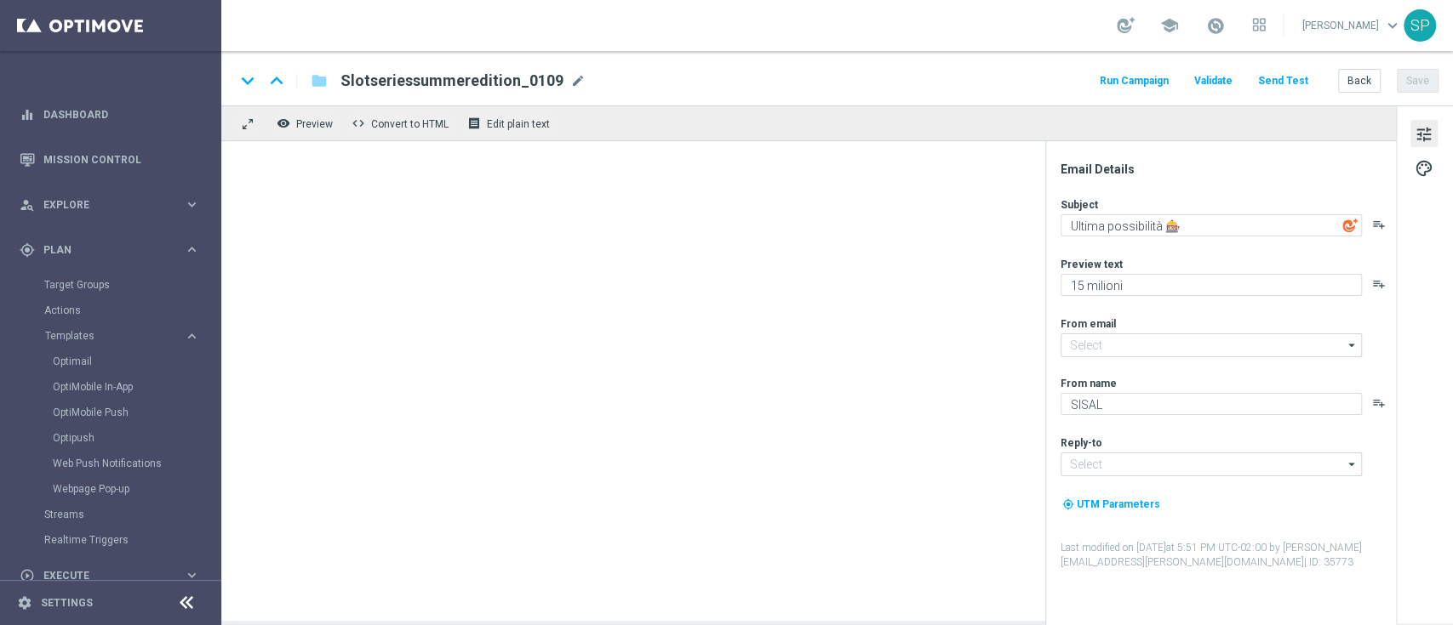
type textarea "Un regalo speciale ti aspetta! 🎁"
type textarea "Fino a 70€!"
type textarea "Sisal"
type input "[EMAIL_ADDRESS][DOMAIN_NAME]"
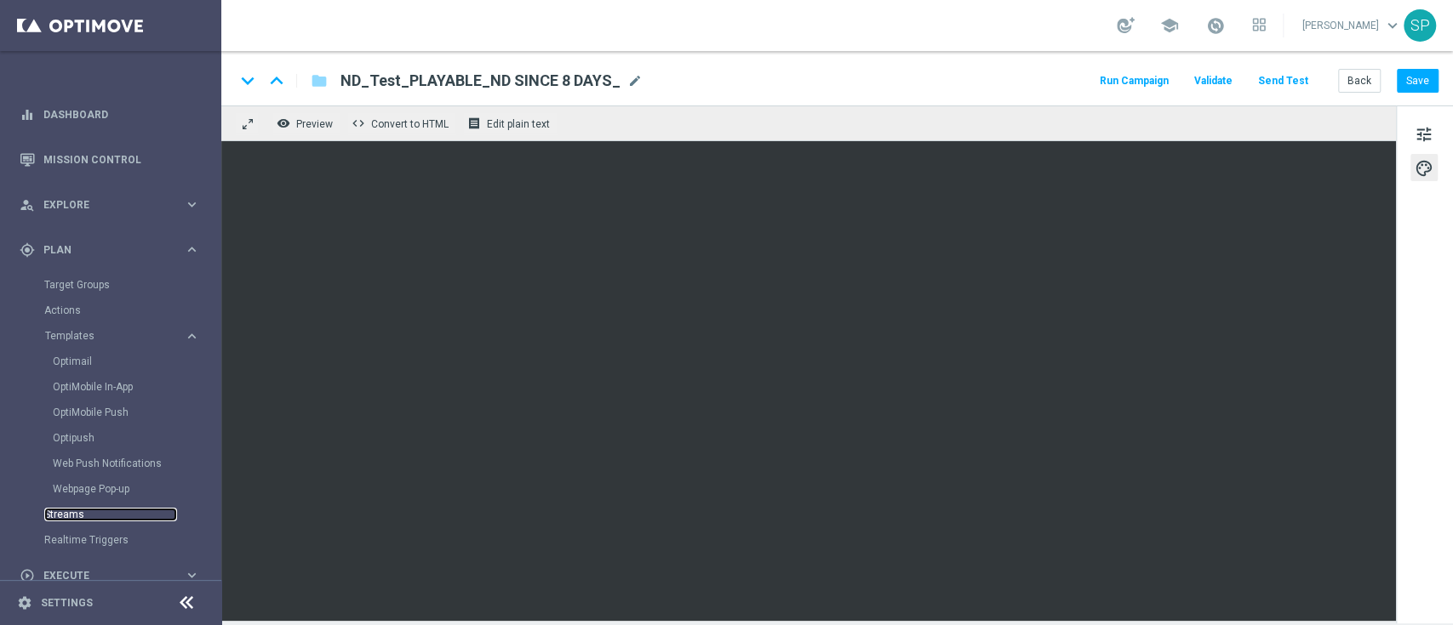
click at [66, 510] on link "Streams" at bounding box center [110, 515] width 133 height 14
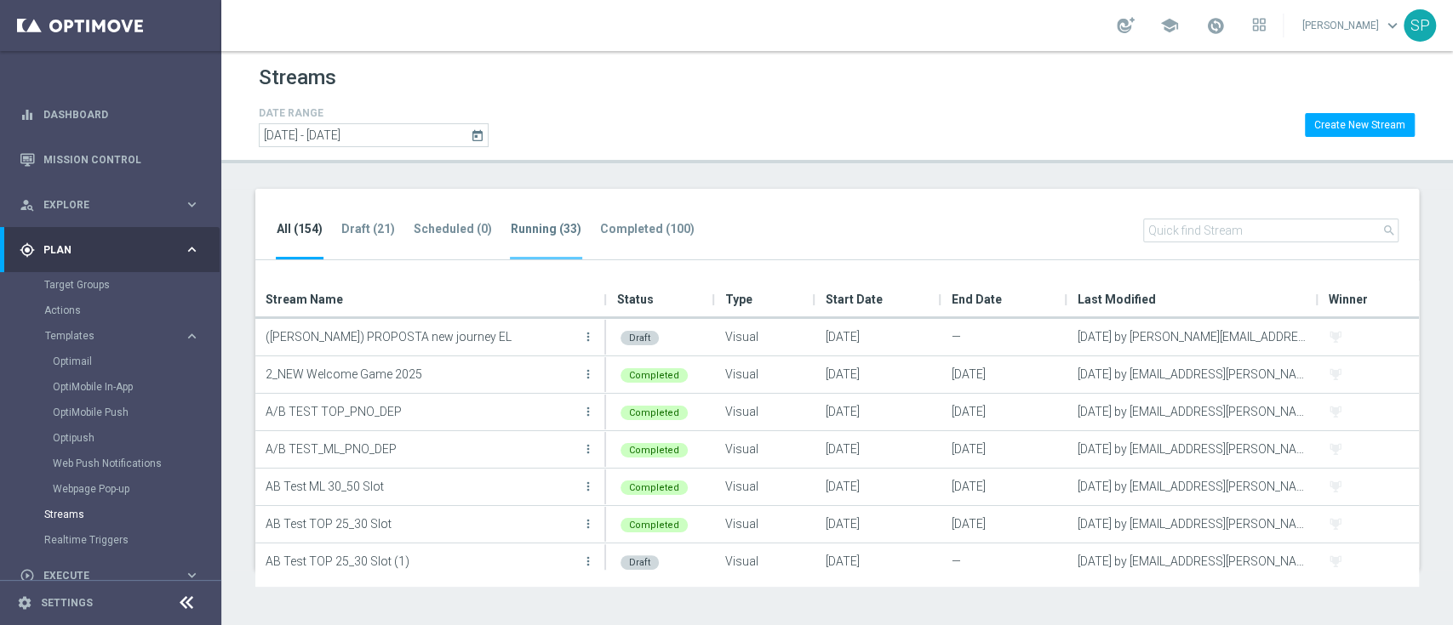
click at [565, 238] on li "Running (33)" at bounding box center [546, 240] width 72 height 40
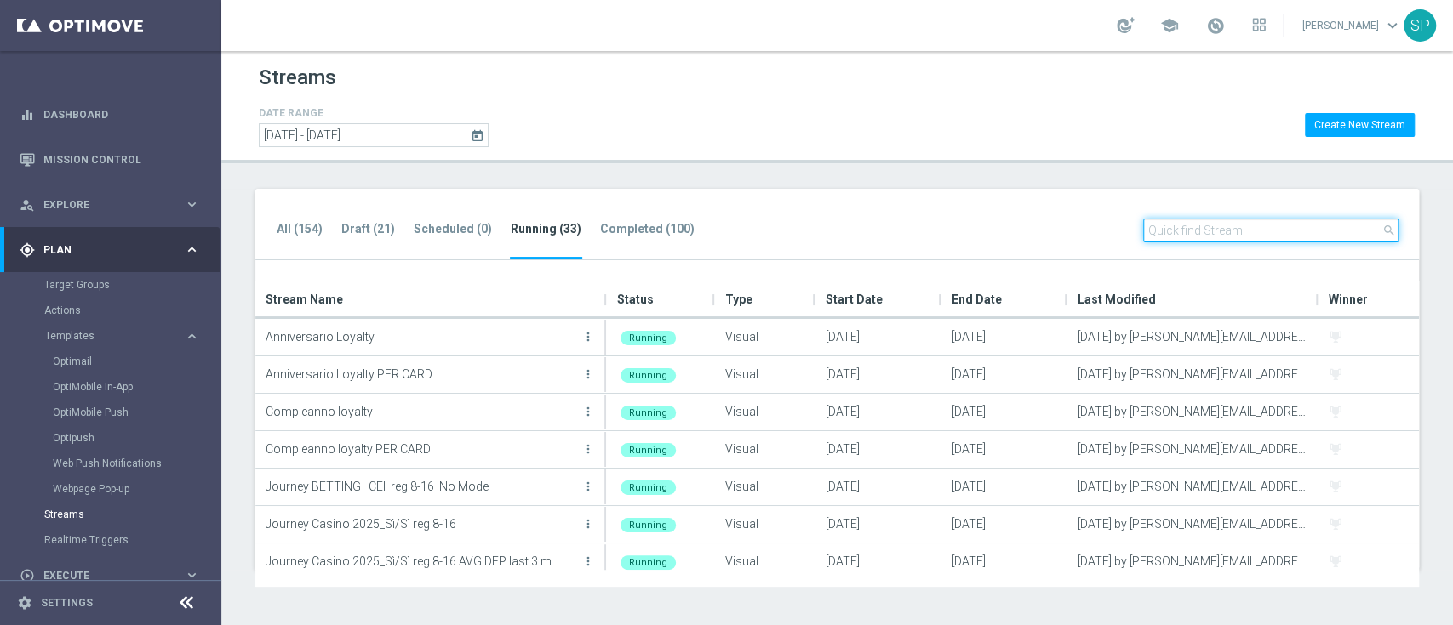
click at [1298, 222] on input "text" at bounding box center [1270, 231] width 255 height 24
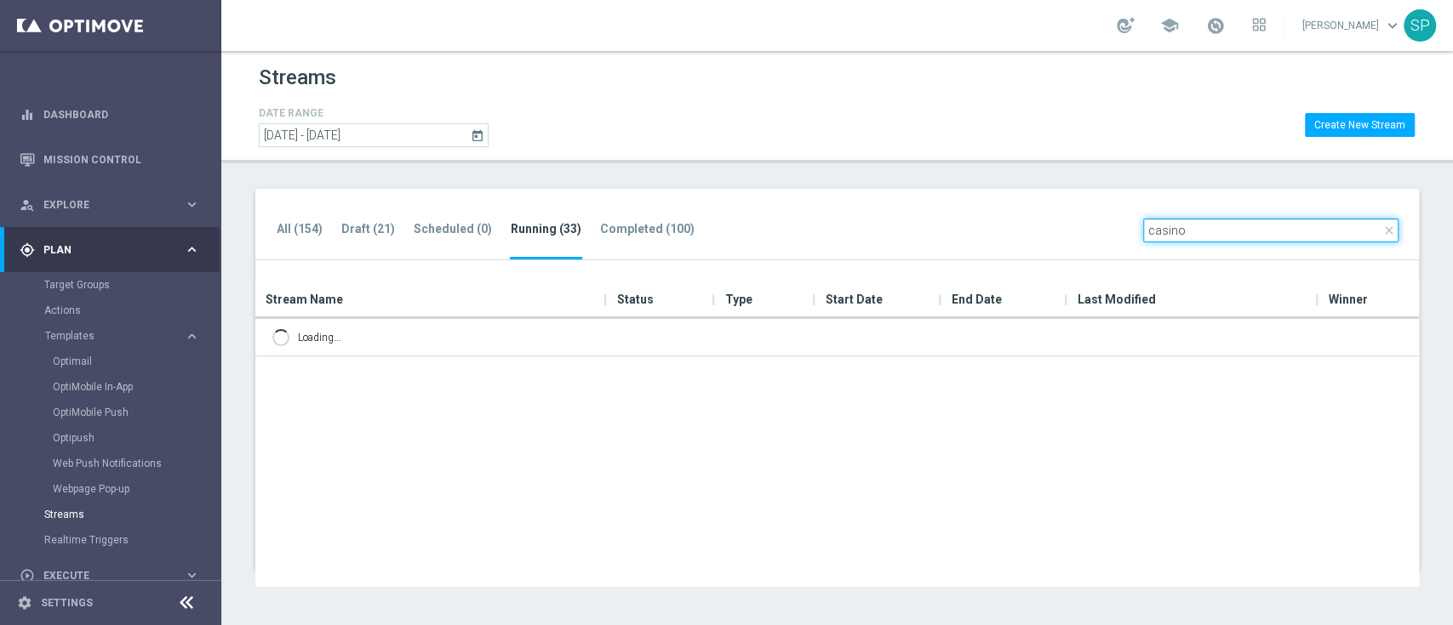
type input "casino"
click at [400, 221] on ul "All (154) Draft (21) Scheduled (0) Running (33) Completed (100)" at bounding box center [494, 240] width 437 height 42
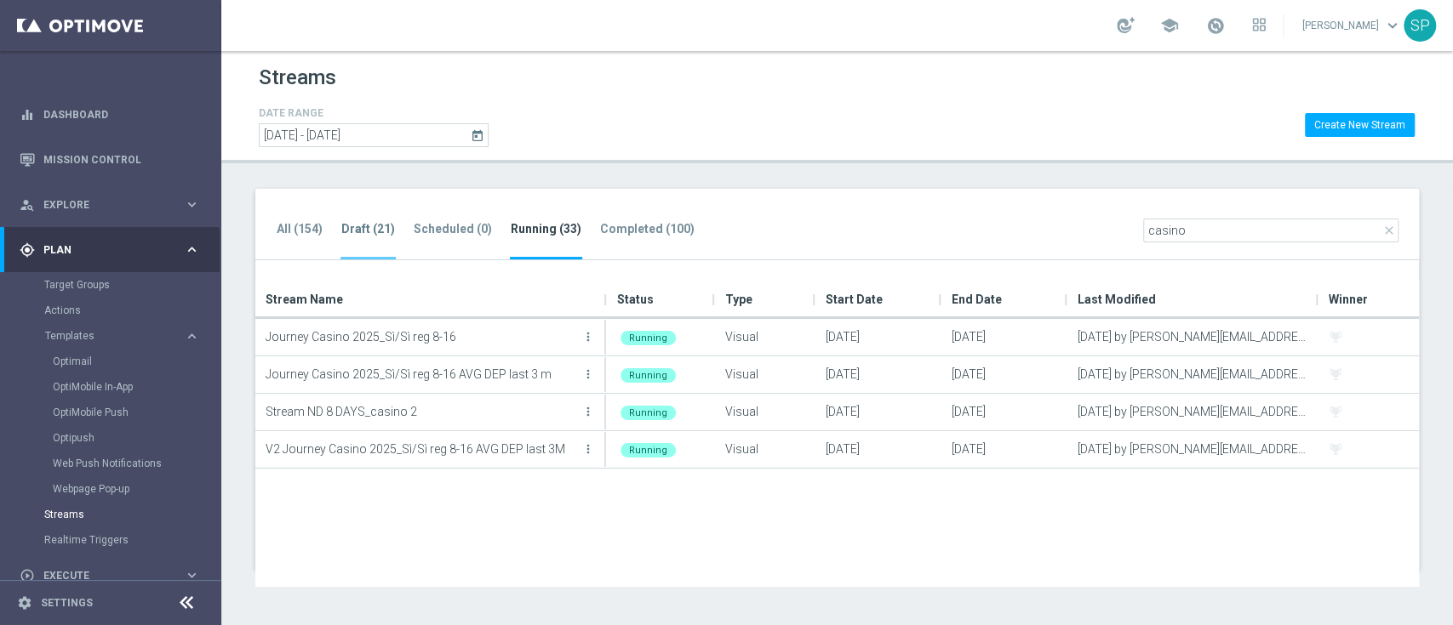
click at [368, 229] on tab-header "Draft (21)" at bounding box center [368, 229] width 54 height 14
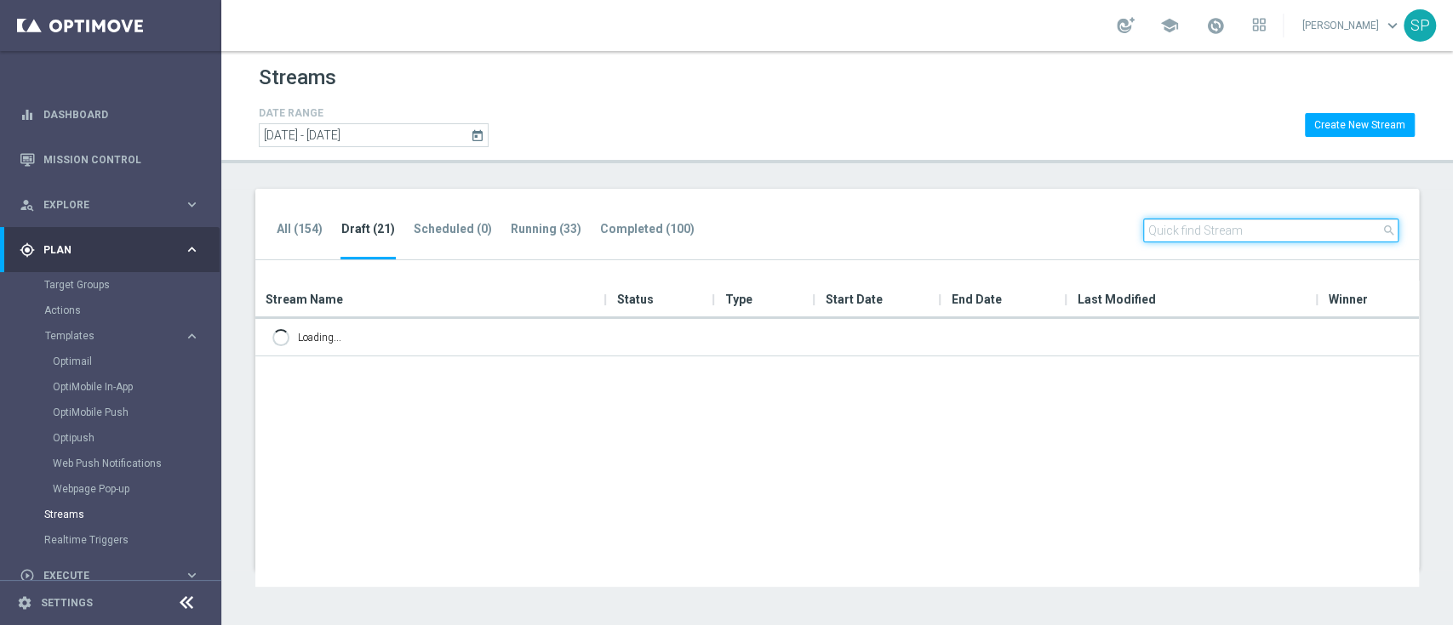
click at [1296, 221] on input "text" at bounding box center [1270, 231] width 255 height 24
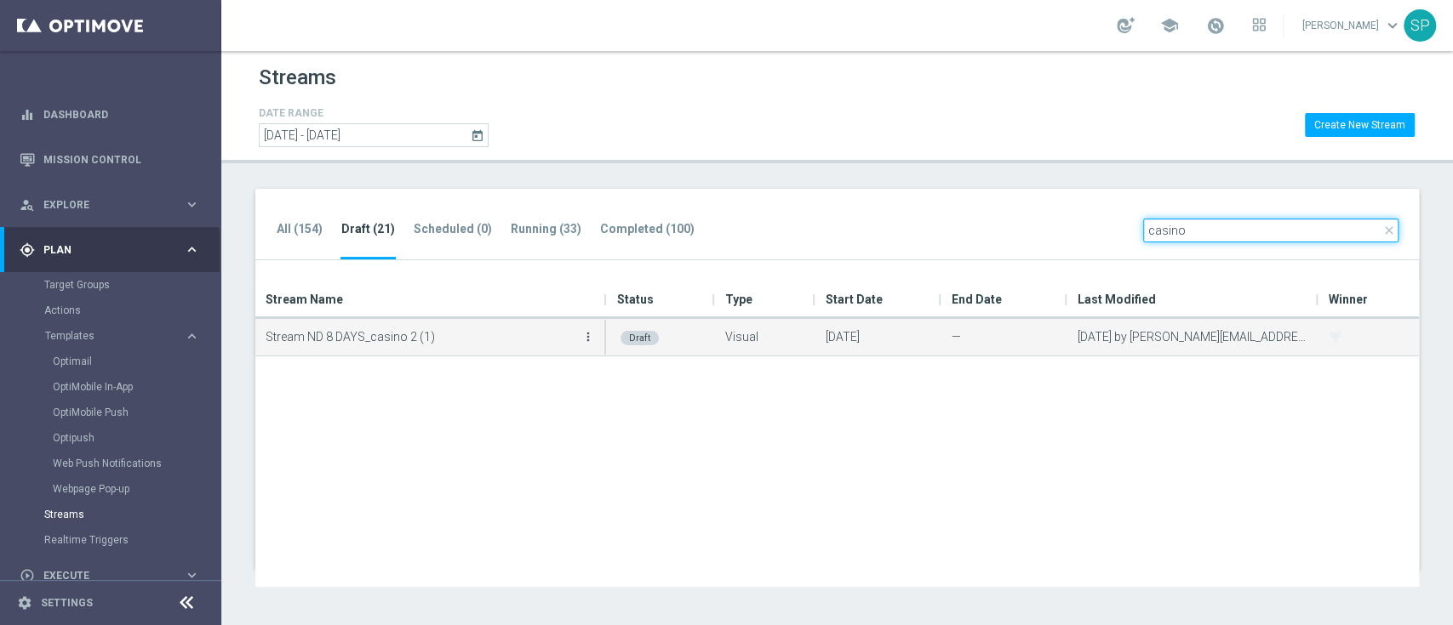
type input "casino"
click at [587, 340] on icon "more_vert" at bounding box center [588, 337] width 14 height 14
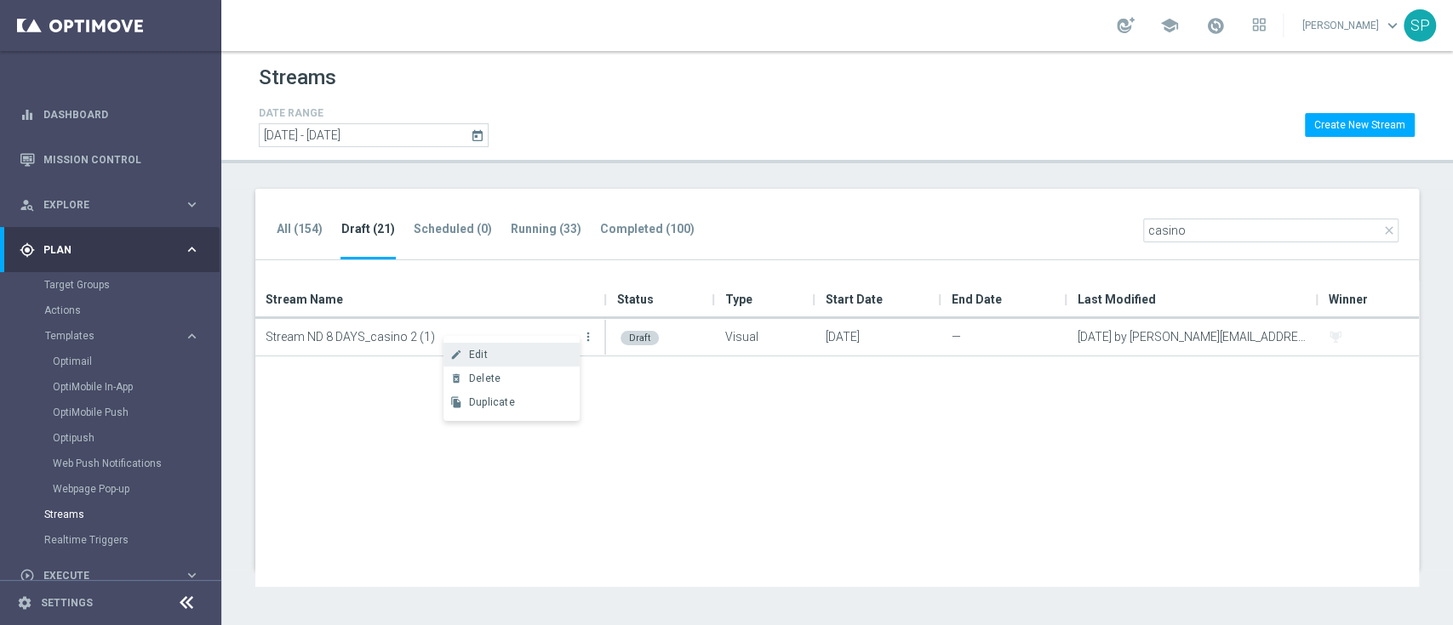
click at [493, 348] on div "create Edit" at bounding box center [511, 355] width 136 height 24
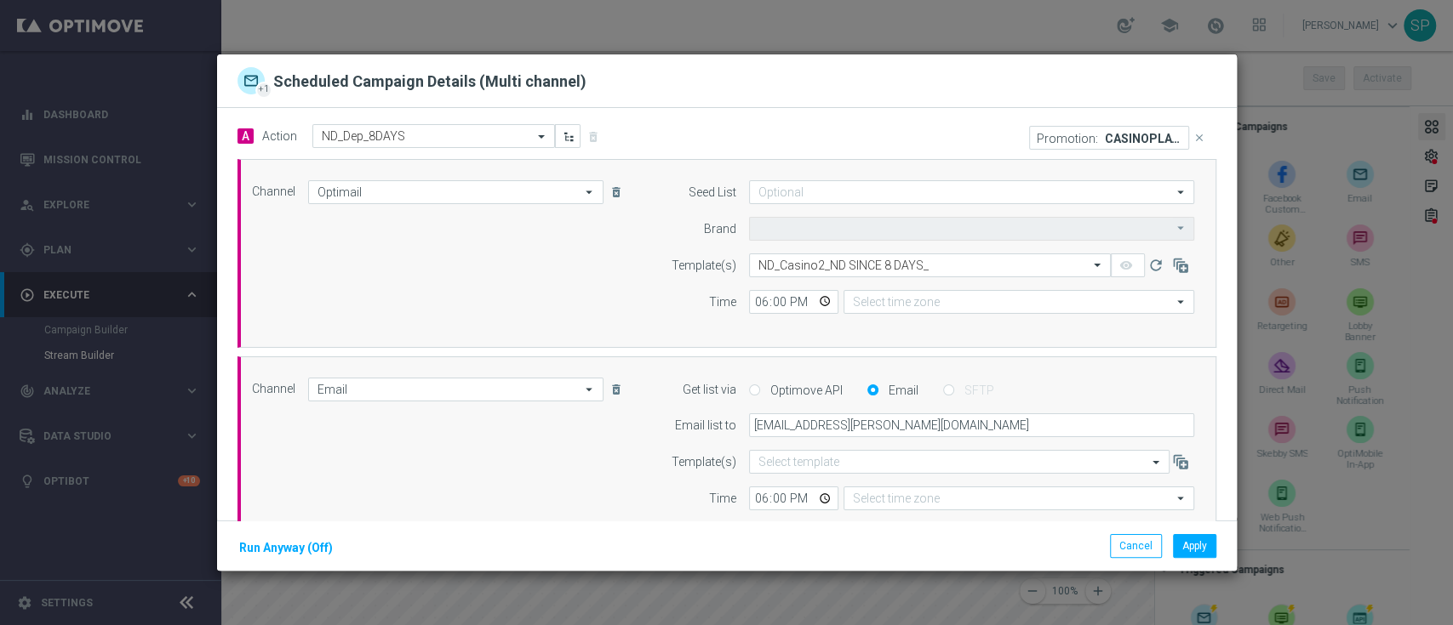
type input "Sisal Marketing"
type input "Central European Time ([GEOGRAPHIC_DATA]) (UTC +02:00)"
type input "Coordinated Universal Time (UTC 00:00)"
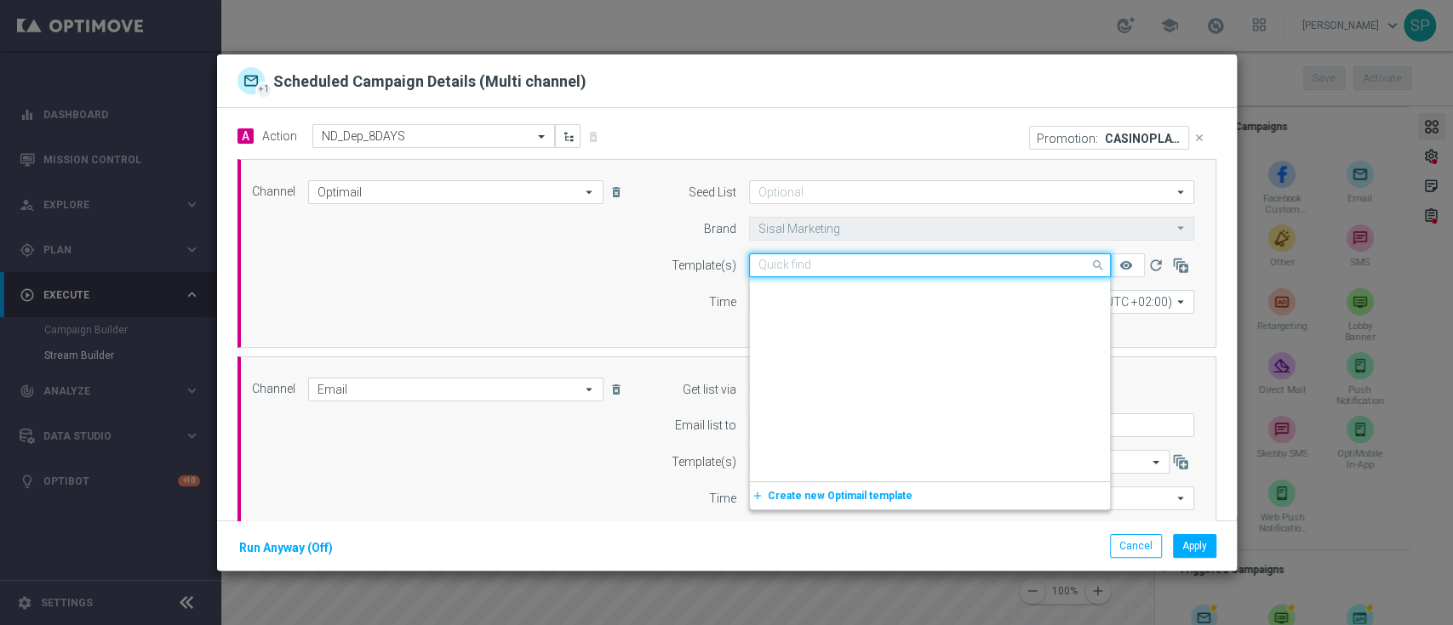
click at [865, 273] on div "Quick find ND_Casino2_ND SINCE 8 DAYS_" at bounding box center [930, 266] width 362 height 24
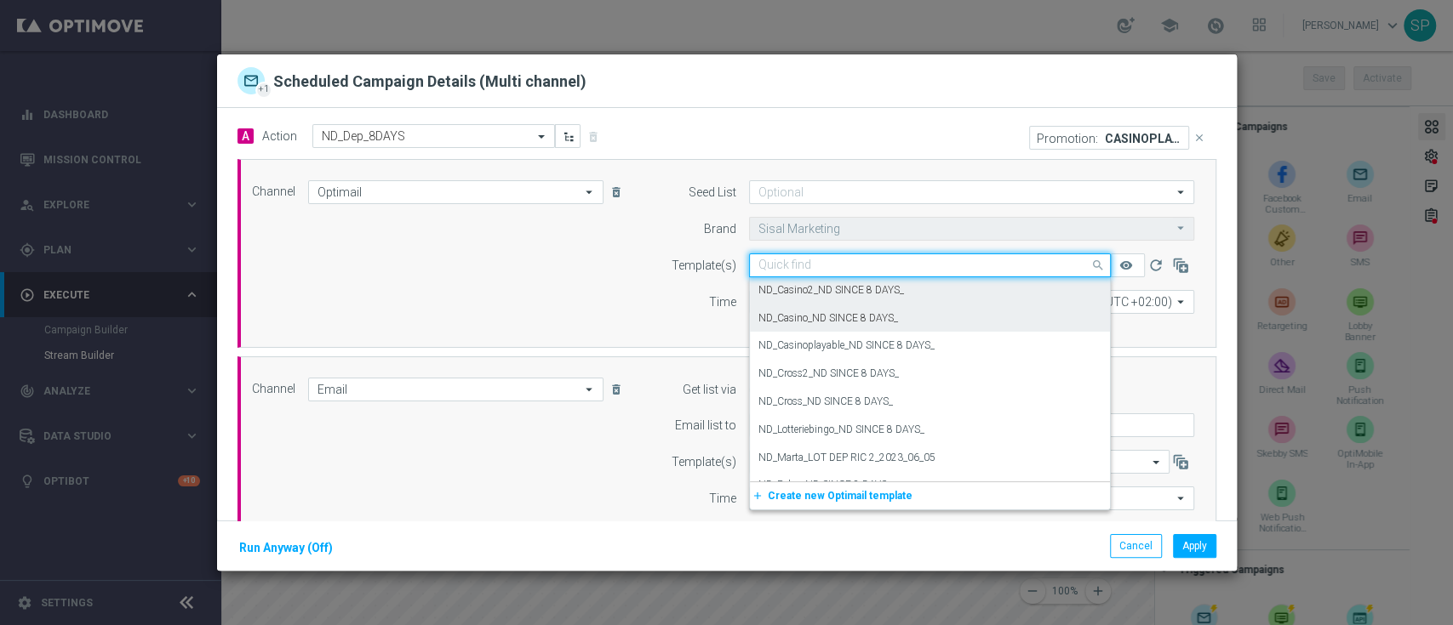
paste input "ND_Casinoplayable_ND SINCE 8 DAYS_"
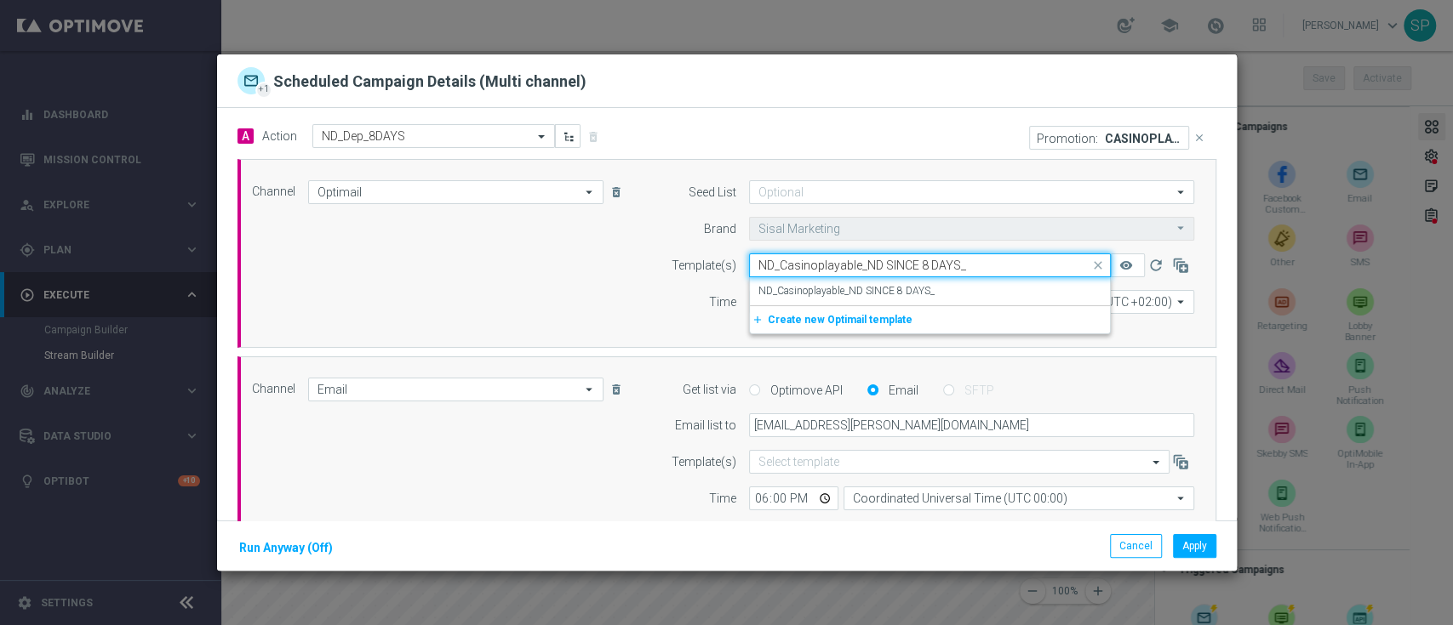
scroll to position [0, 0]
click at [968, 286] on div "ND_Casinoplayable_ND SINCE 8 DAYS_" at bounding box center [929, 291] width 343 height 28
type input "ND_Casinoplayable_ND SINCE 8 DAYS_"
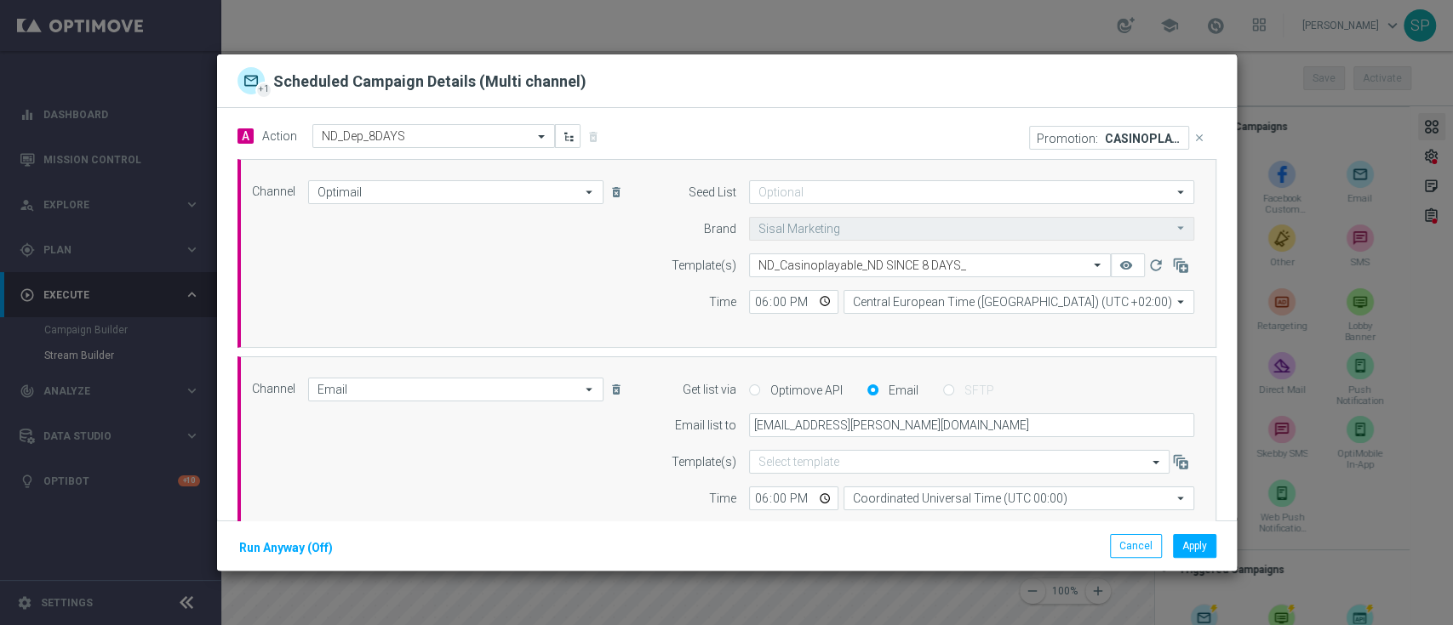
click at [1105, 140] on p "CASINOPLAY 70" at bounding box center [1143, 138] width 77 height 14
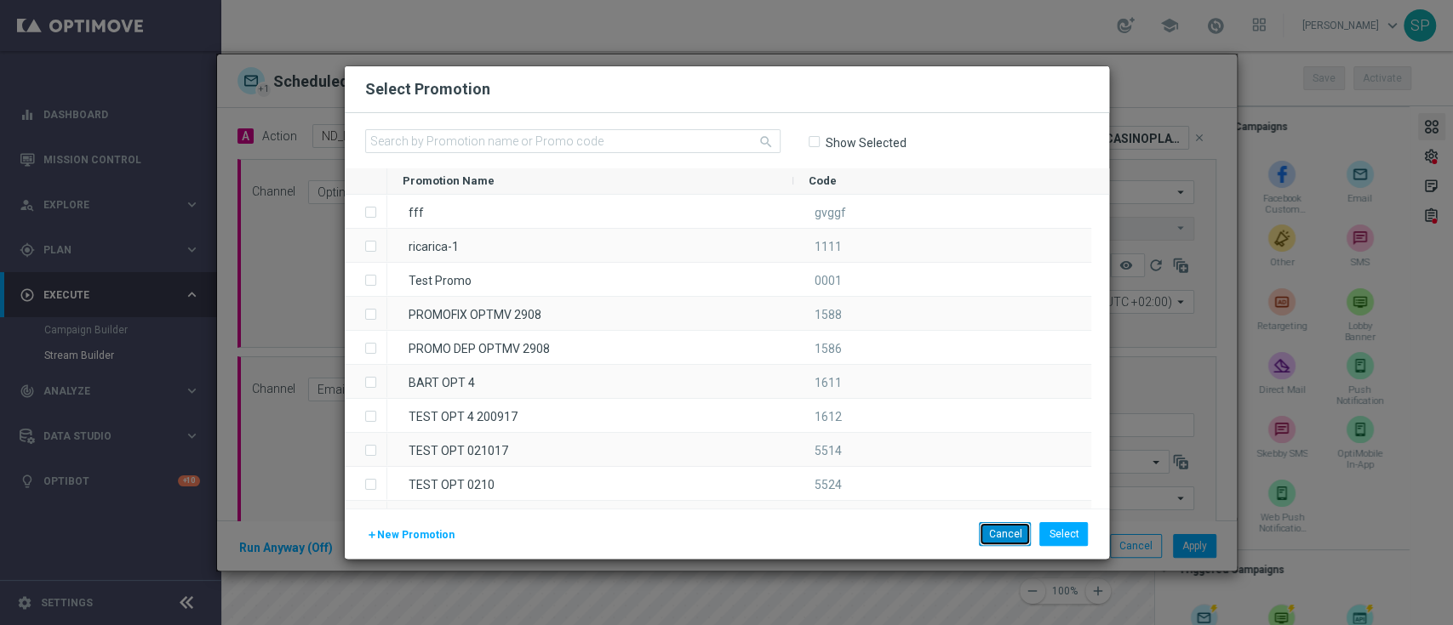
click at [1021, 539] on button "Cancel" at bounding box center [1005, 534] width 52 height 24
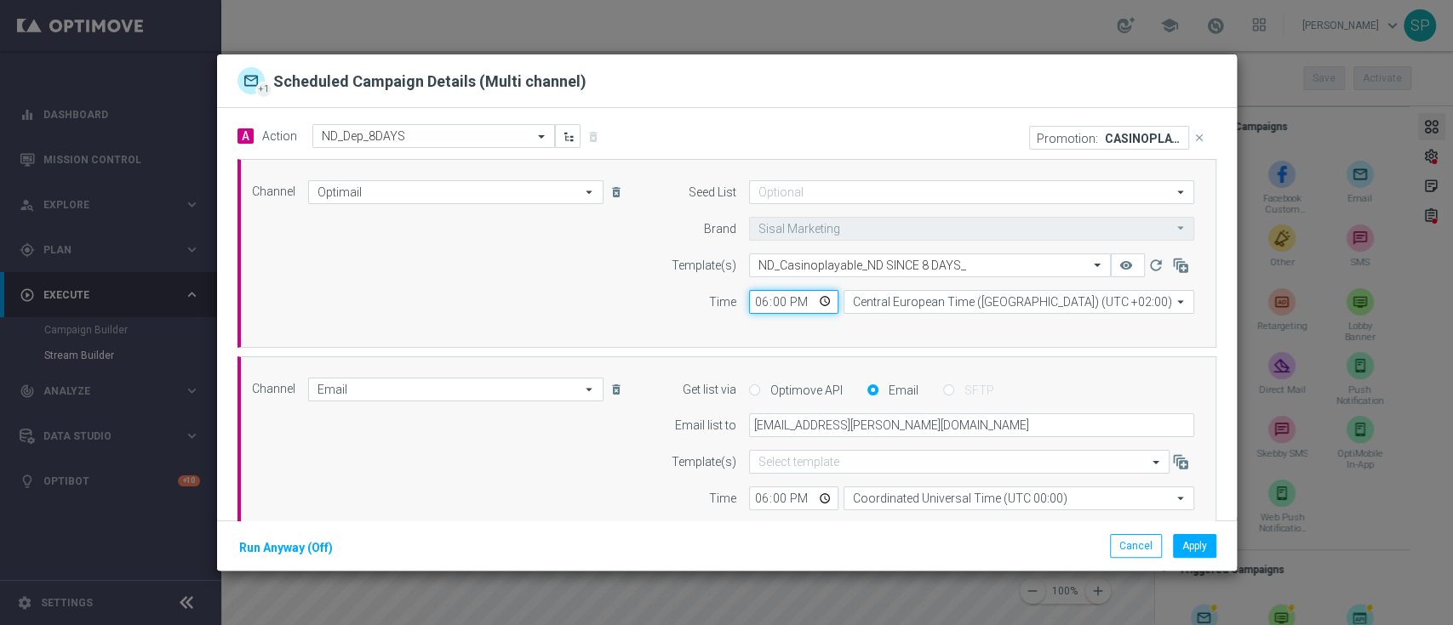
click at [754, 299] on input "18:00" at bounding box center [793, 302] width 89 height 24
type input "17:39"
type input "17:30"
click at [756, 503] on input "18:00" at bounding box center [793, 499] width 89 height 24
type input "17:30"
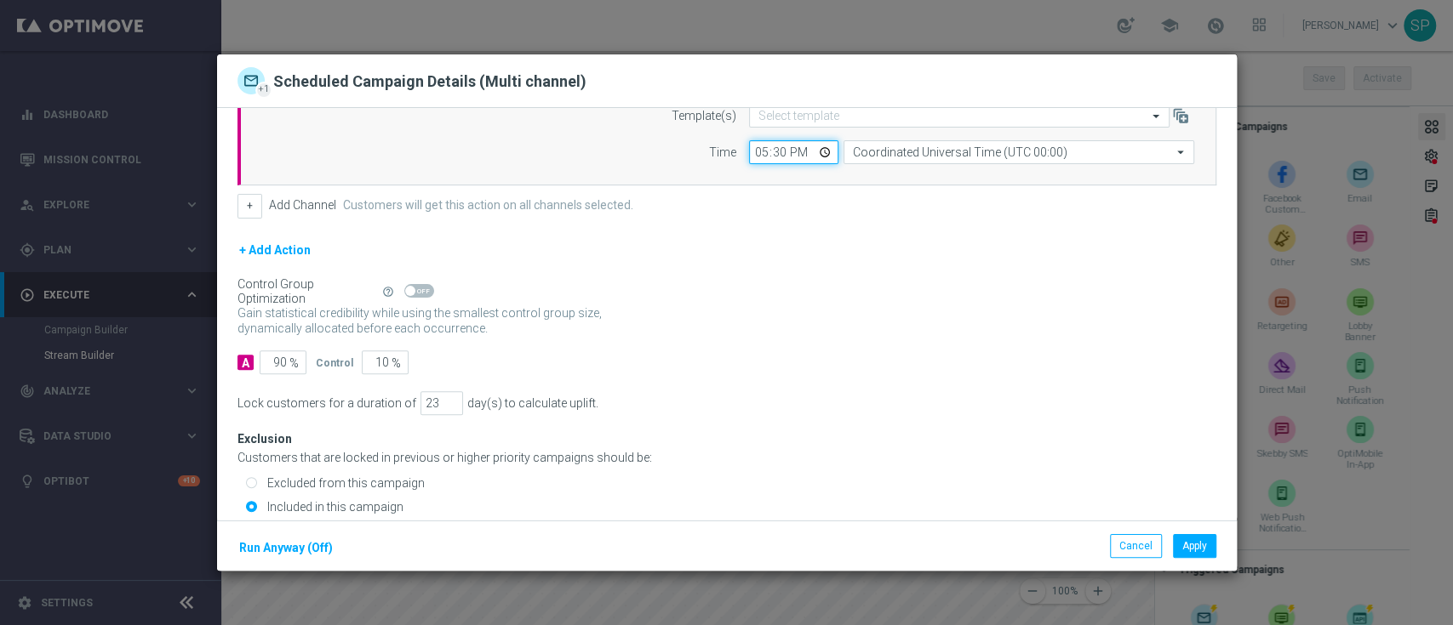
scroll to position [395, 0]
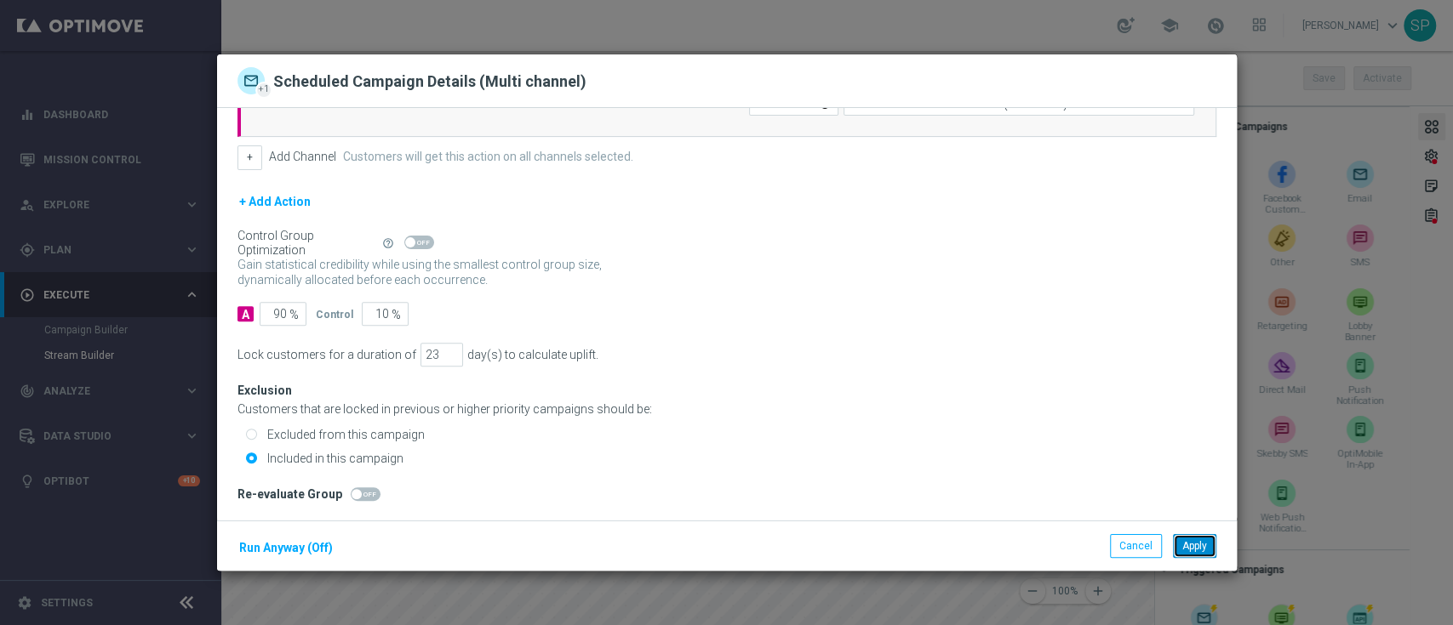
click at [1209, 556] on button "Apply" at bounding box center [1194, 546] width 43 height 24
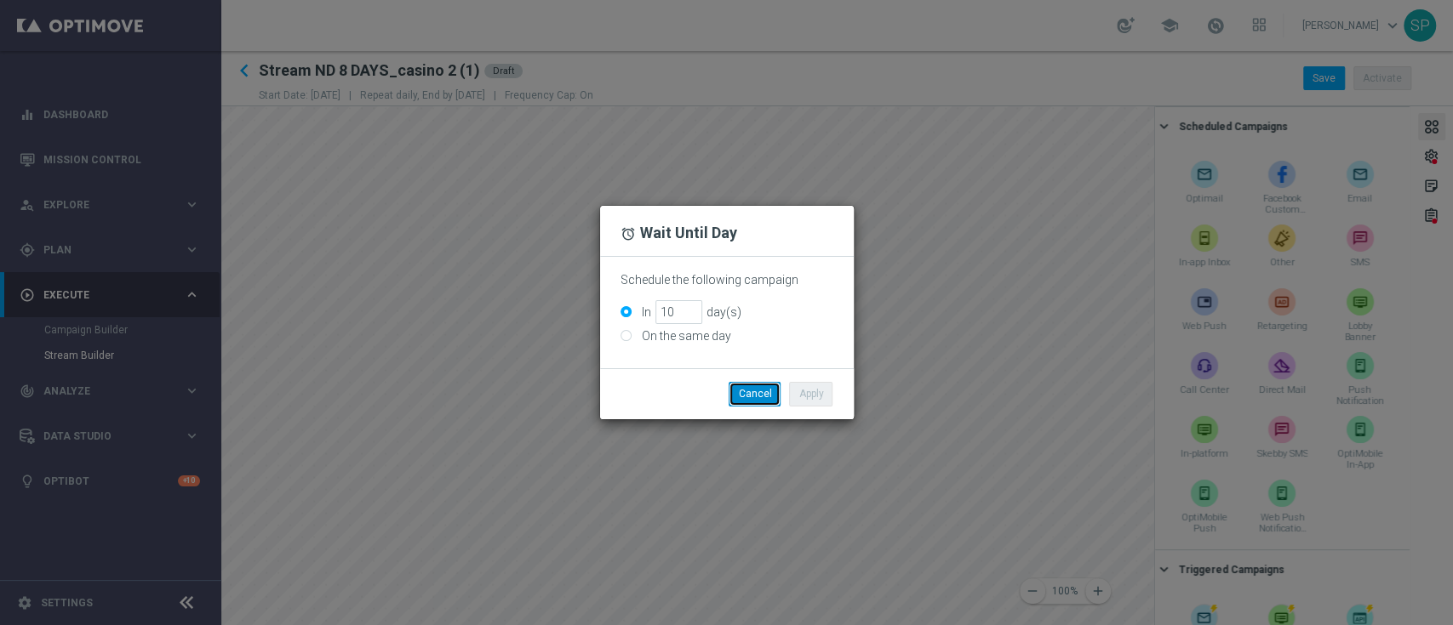
click at [762, 396] on button "Cancel" at bounding box center [754, 394] width 52 height 24
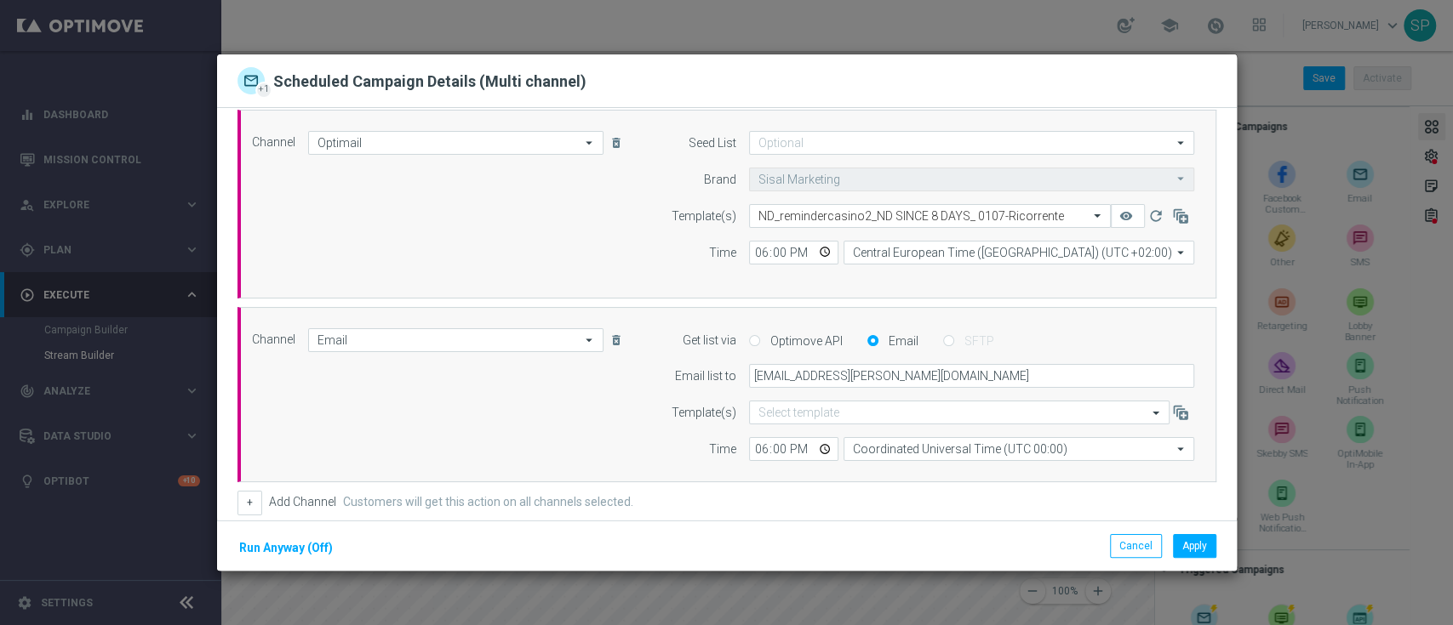
scroll to position [51, 0]
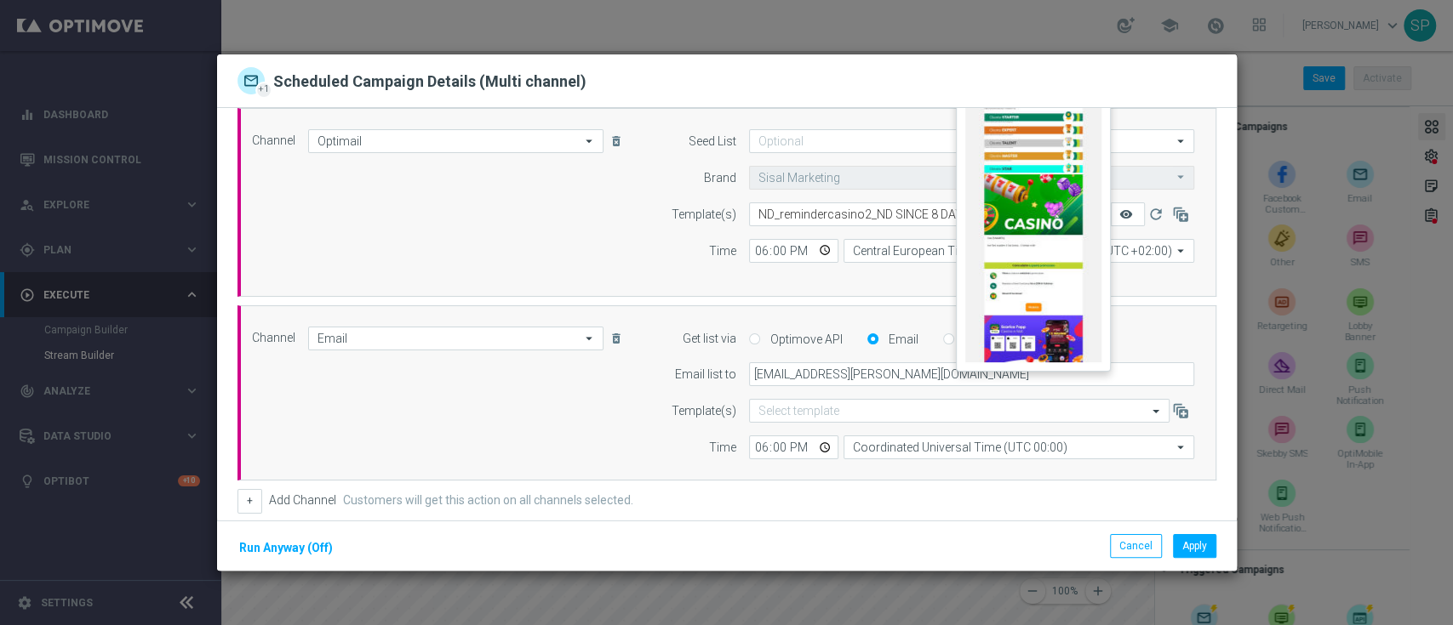
click at [1119, 214] on icon "remove_red_eye" at bounding box center [1126, 215] width 14 height 14
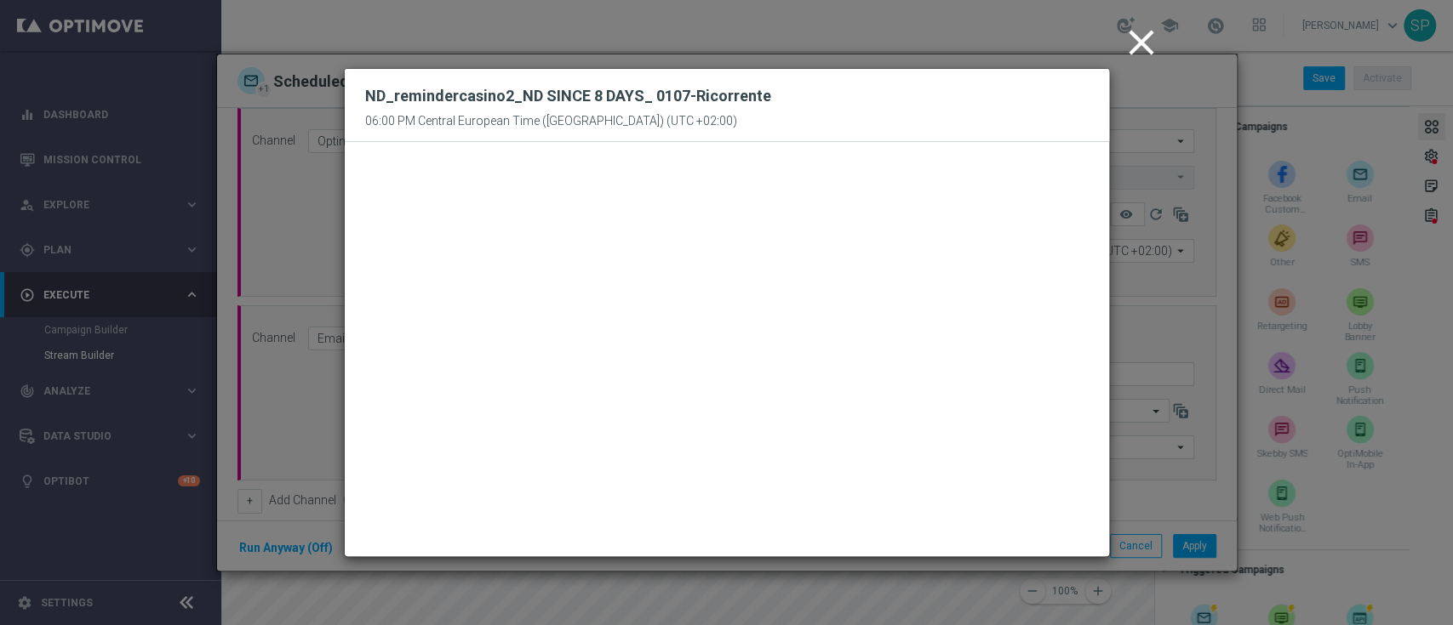
click at [1133, 50] on icon "close" at bounding box center [1141, 42] width 43 height 43
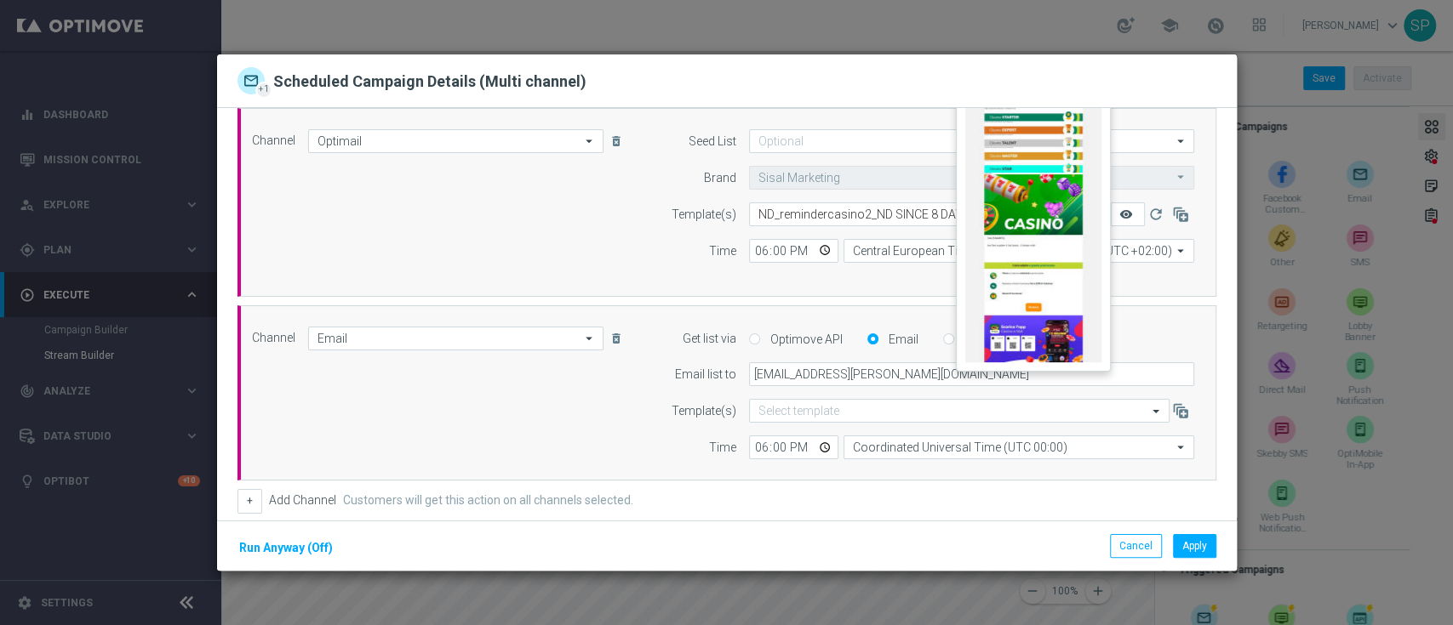
click at [1119, 208] on icon "remove_red_eye" at bounding box center [1126, 215] width 14 height 14
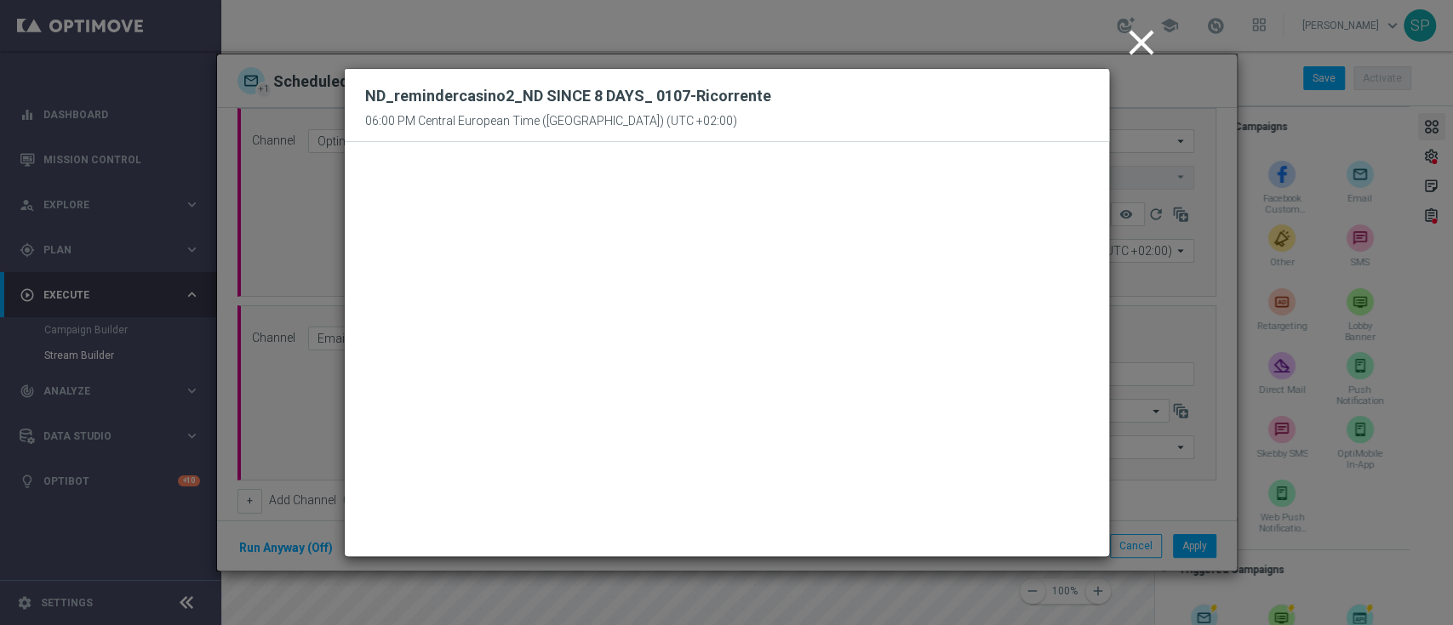
click at [1137, 26] on icon "close" at bounding box center [1141, 42] width 43 height 43
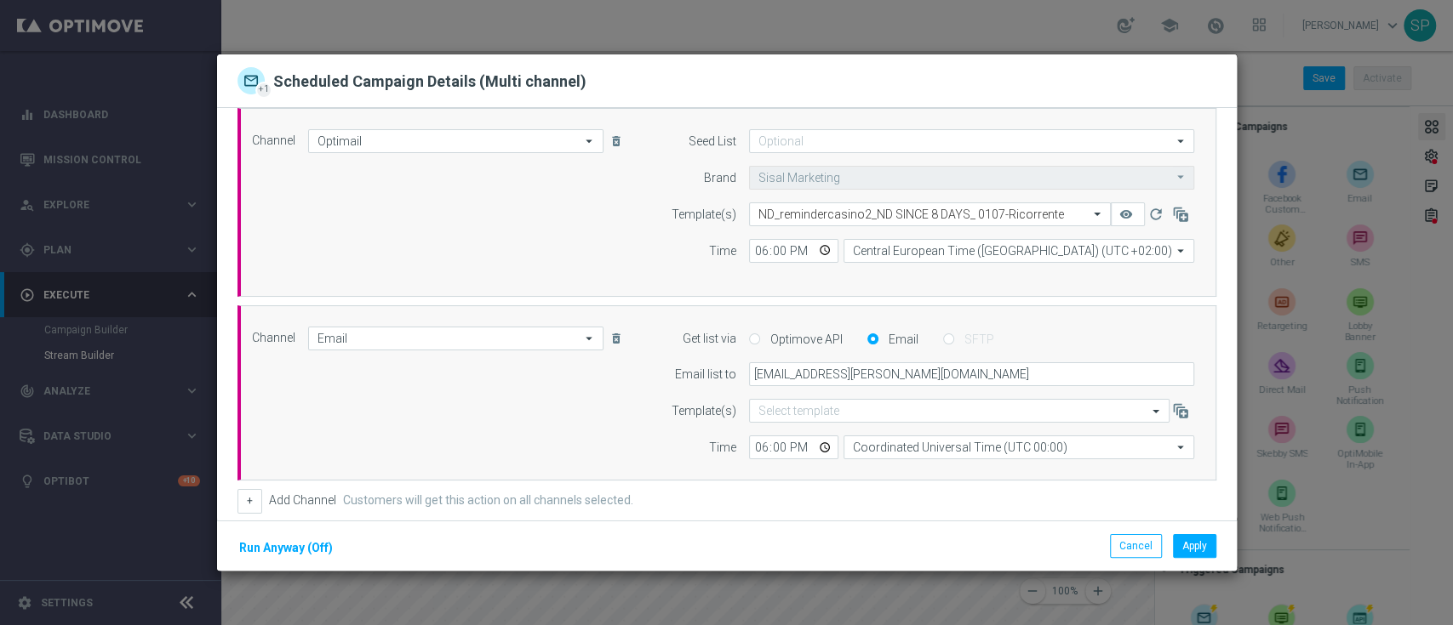
scroll to position [395, 0]
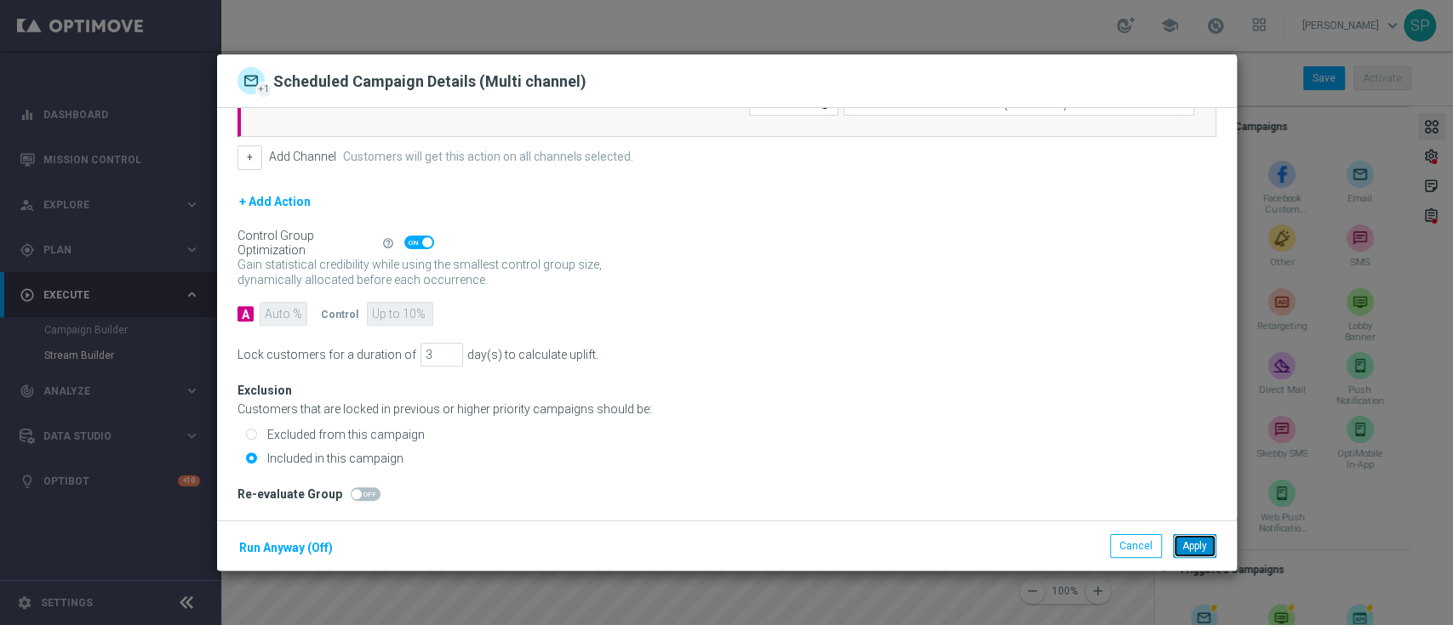
click at [1205, 545] on button "Apply" at bounding box center [1194, 546] width 43 height 24
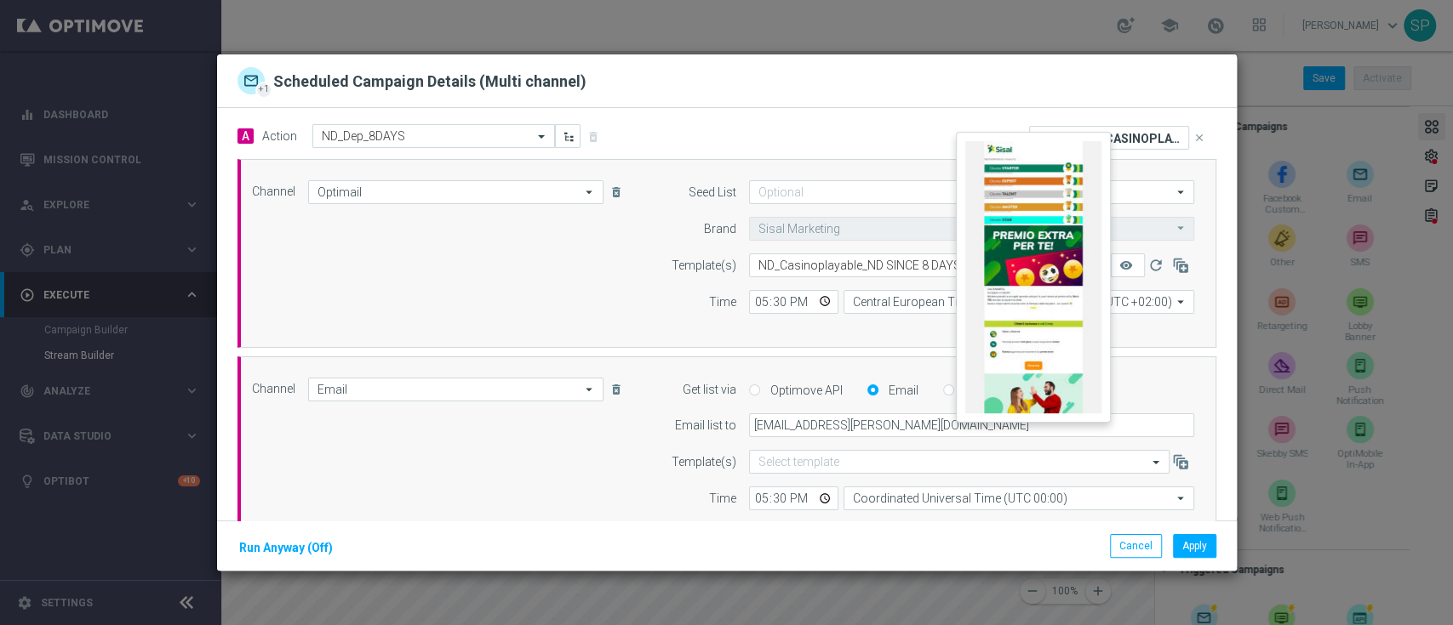
click at [1116, 255] on button "remove_red_eye" at bounding box center [1127, 266] width 34 height 24
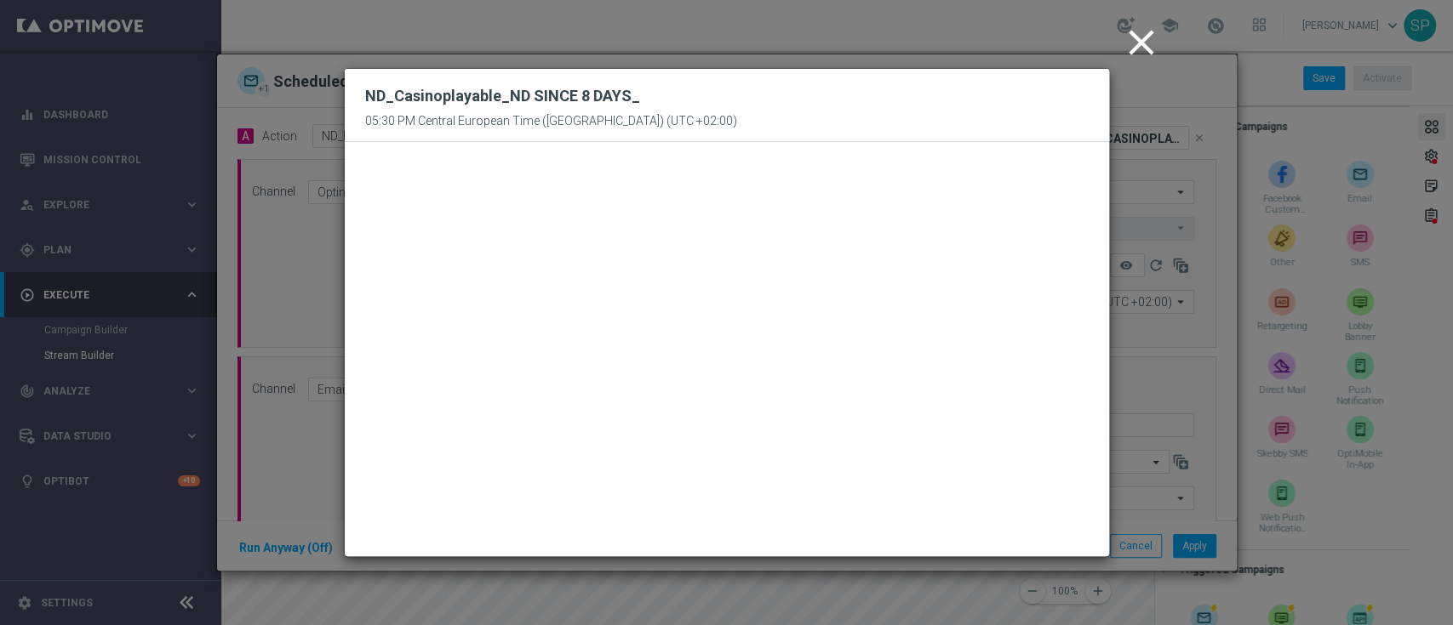
click at [1145, 37] on icon "close" at bounding box center [1141, 42] width 43 height 43
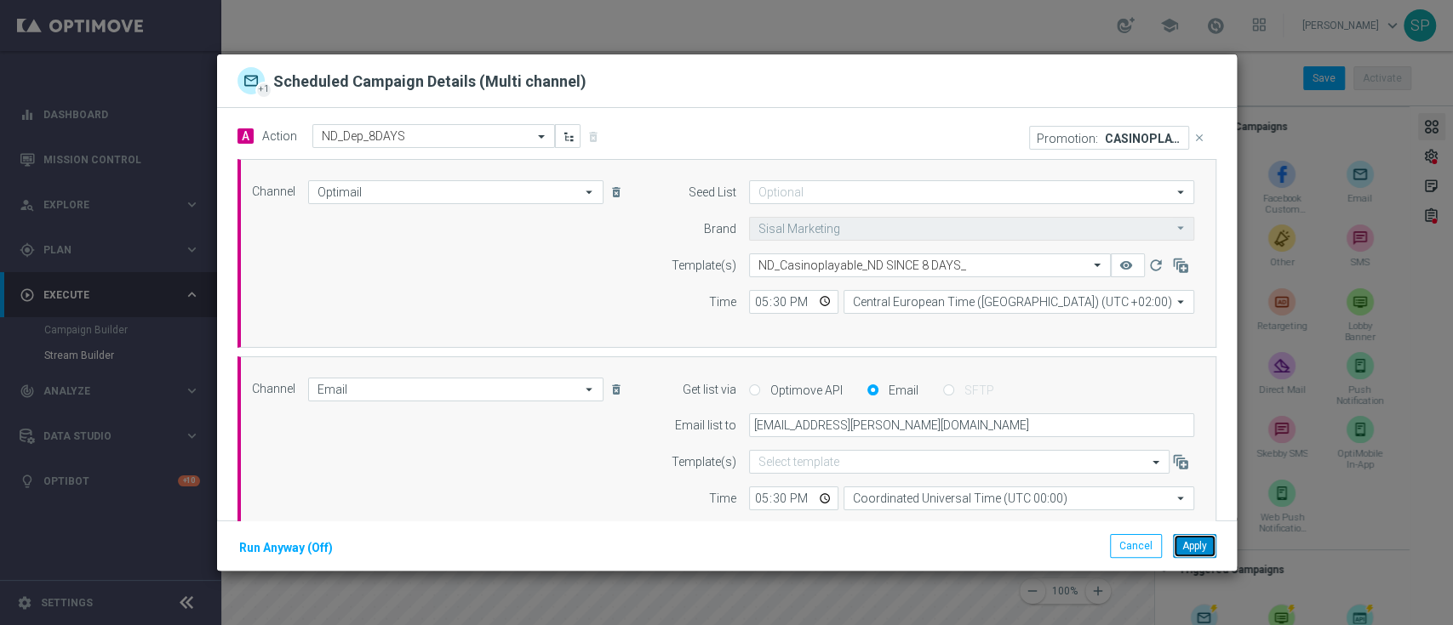
click at [1209, 548] on button "Apply" at bounding box center [1194, 546] width 43 height 24
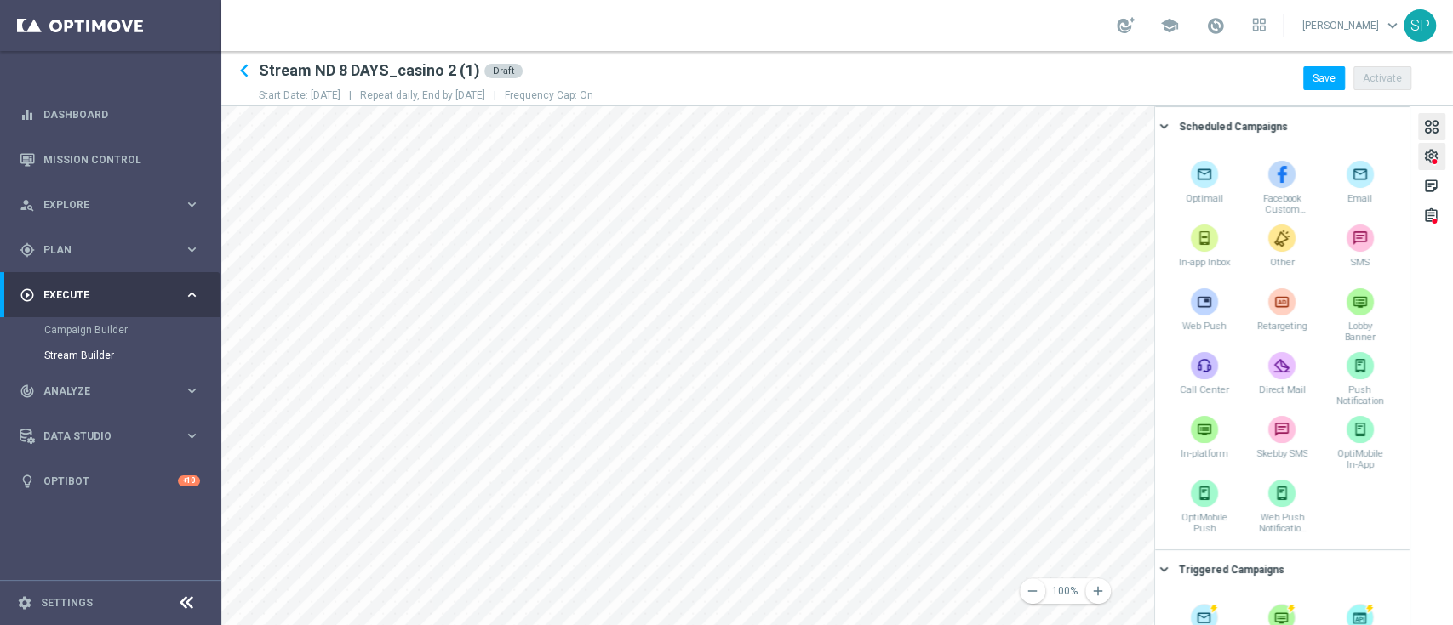
click at [1429, 164] on div "settings" at bounding box center [1431, 159] width 16 height 22
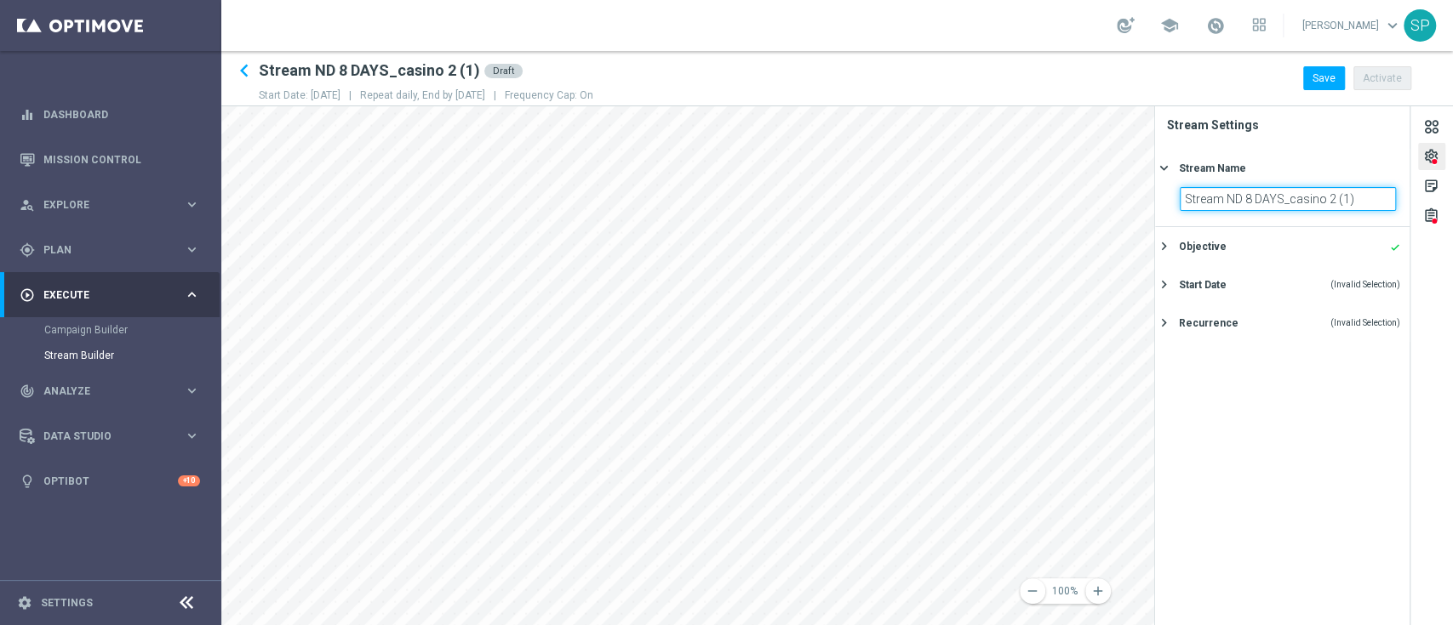
click at [1362, 203] on input "Stream ND 8 DAYS_casino 2 (1)" at bounding box center [1287, 199] width 216 height 24
type input "Stream ND 8 DAYS_casinoplayable"
click at [1278, 243] on div "Objective done" at bounding box center [1289, 246] width 221 height 15
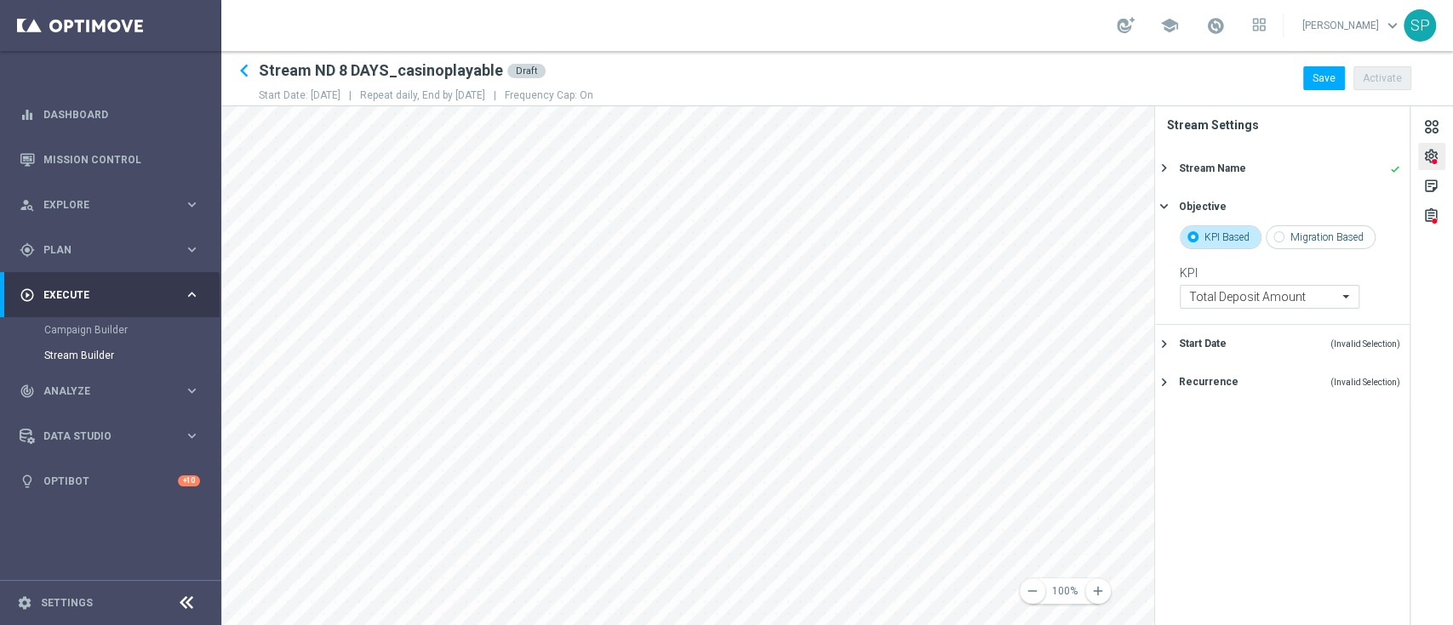
click at [1280, 325] on div "Start Date (Invalid Selection) keyboard_arrow_right" at bounding box center [1282, 344] width 254 height 38
click at [1279, 341] on div "Recurrence (Invalid Selection)" at bounding box center [1289, 345] width 221 height 15
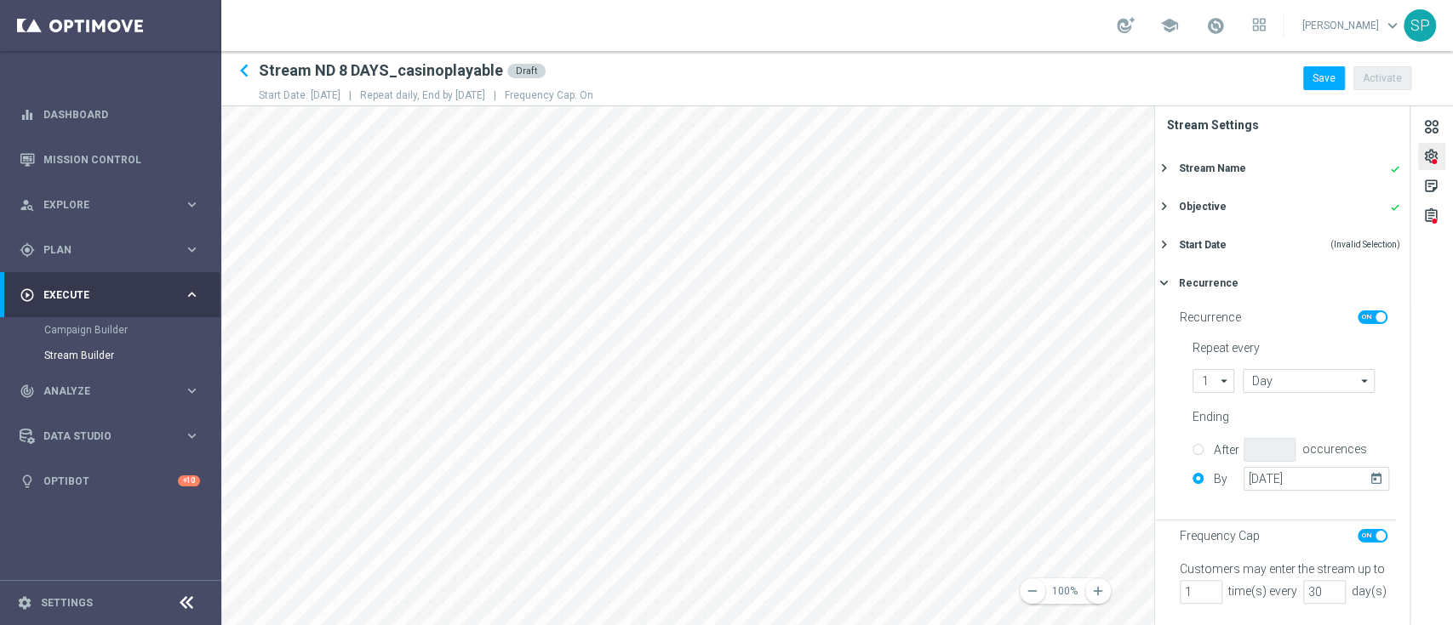
click at [1230, 234] on button "Start Date (Invalid Selection) keyboard_arrow_right" at bounding box center [1280, 244] width 242 height 21
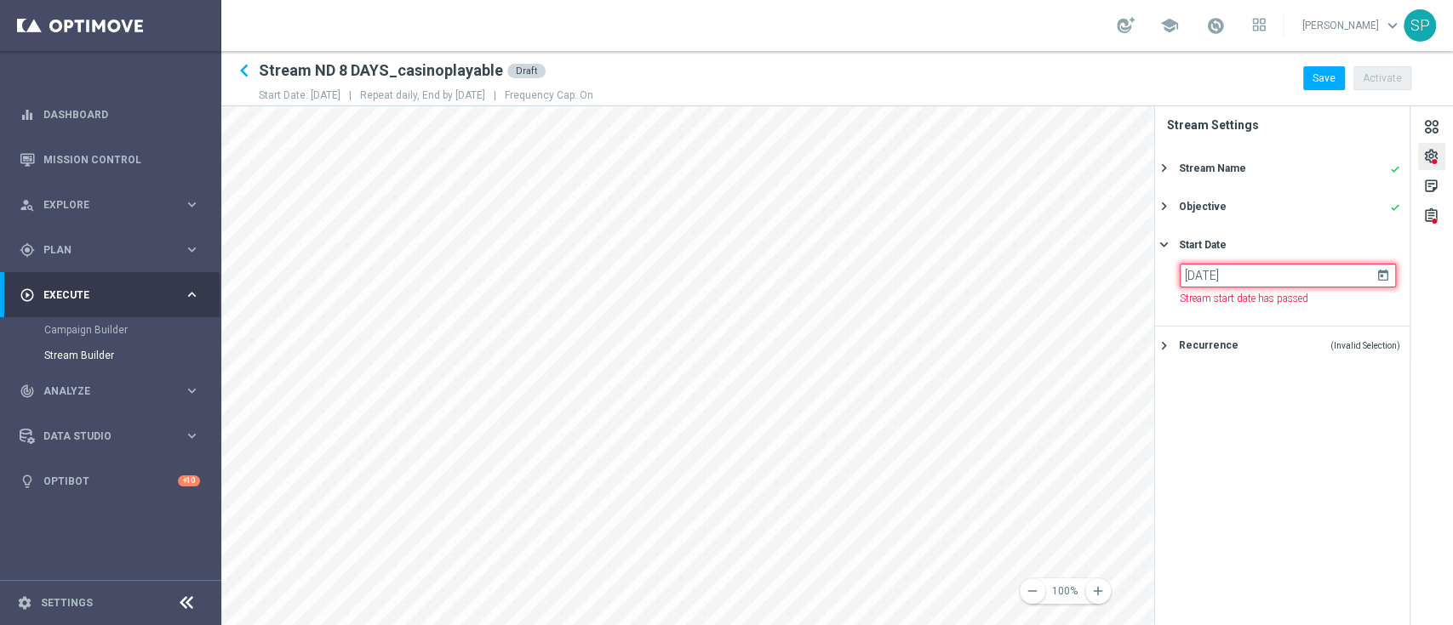
click at [1280, 276] on input "[DATE]" at bounding box center [1287, 276] width 216 height 24
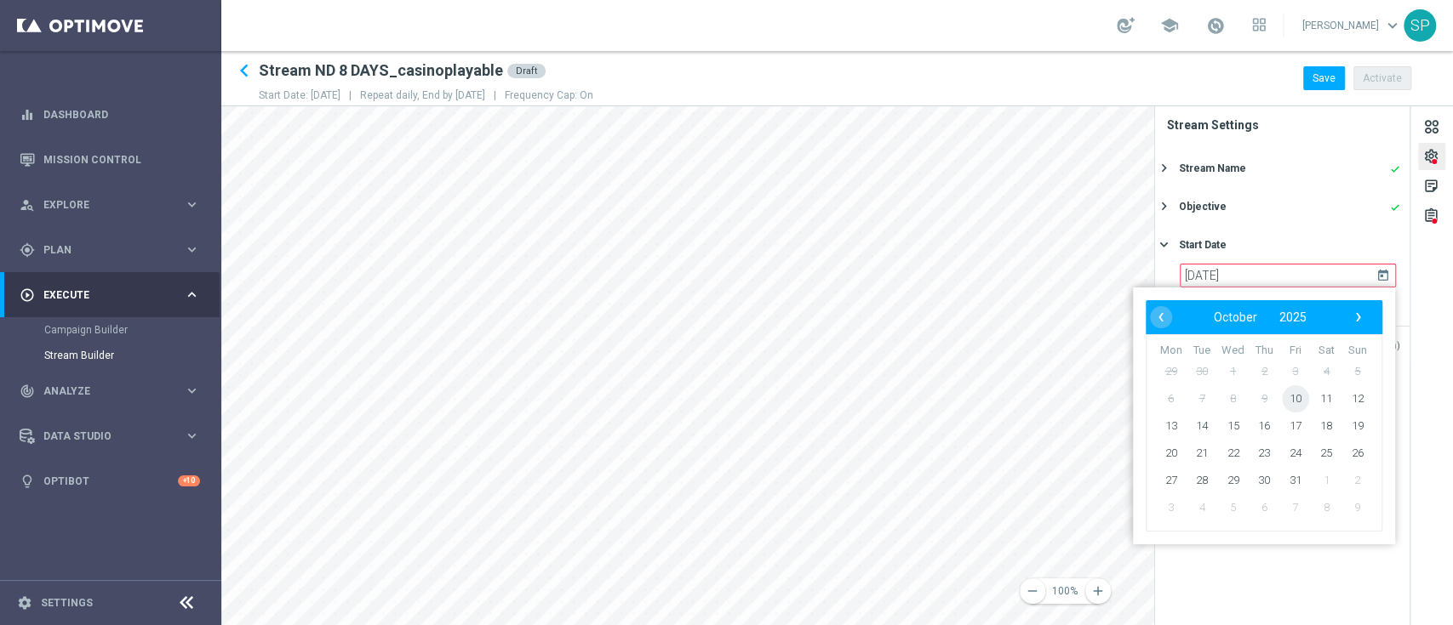
click at [1282, 393] on span "10" at bounding box center [1295, 398] width 27 height 27
type input "[DATE]"
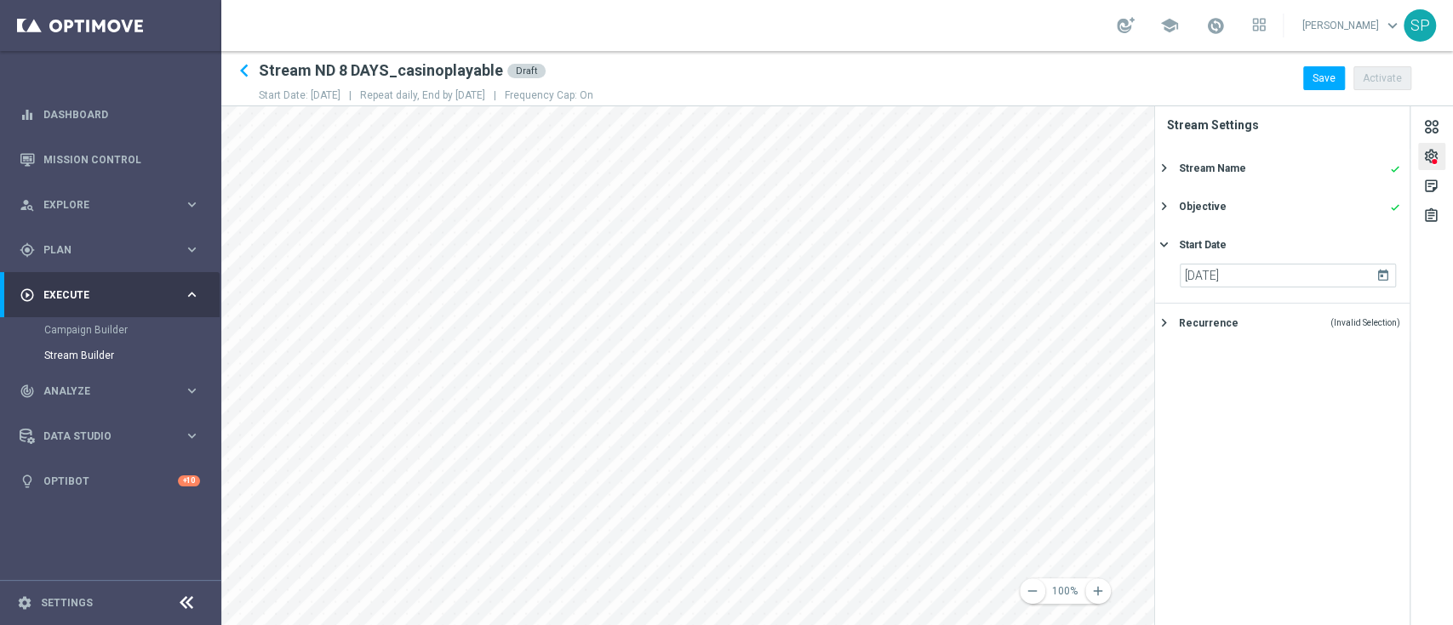
click at [1384, 273] on icon "today" at bounding box center [1386, 273] width 20 height 19
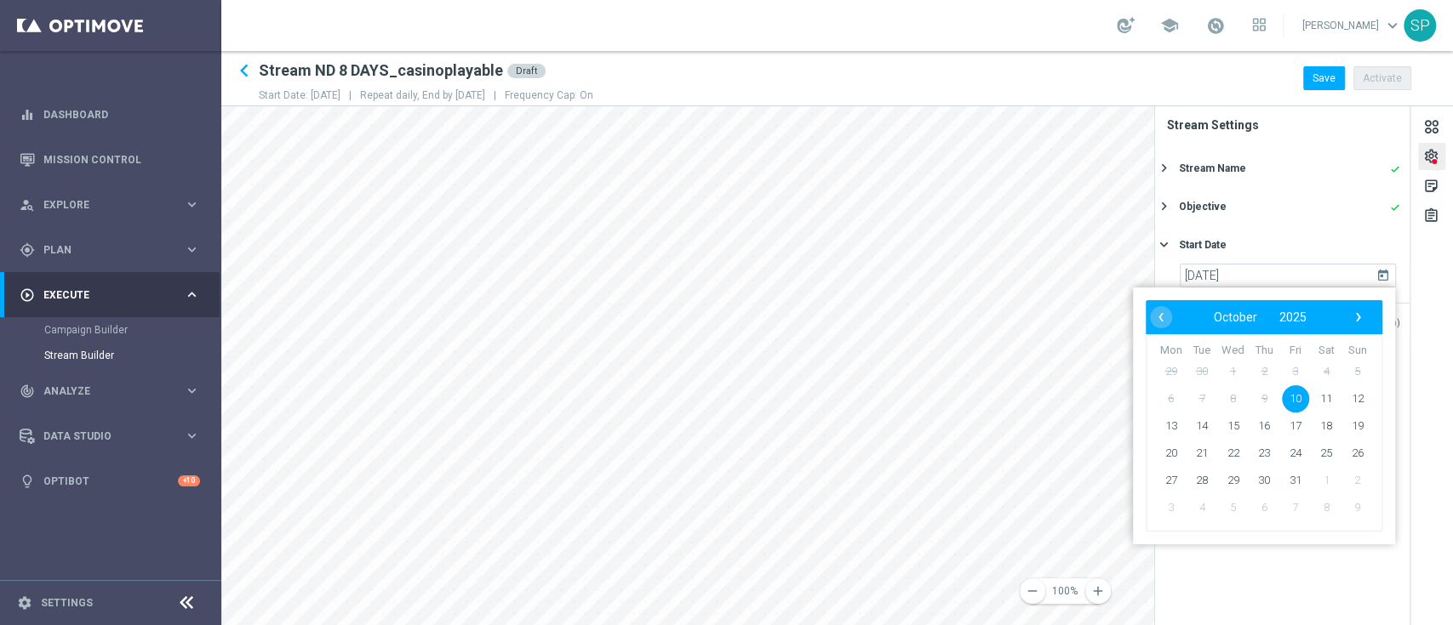
click at [1300, 576] on section "Stream Settings Stream Name done keyboard_arrow_right Stream ND 8 DAYS_casinopl…" at bounding box center [1282, 365] width 255 height 519
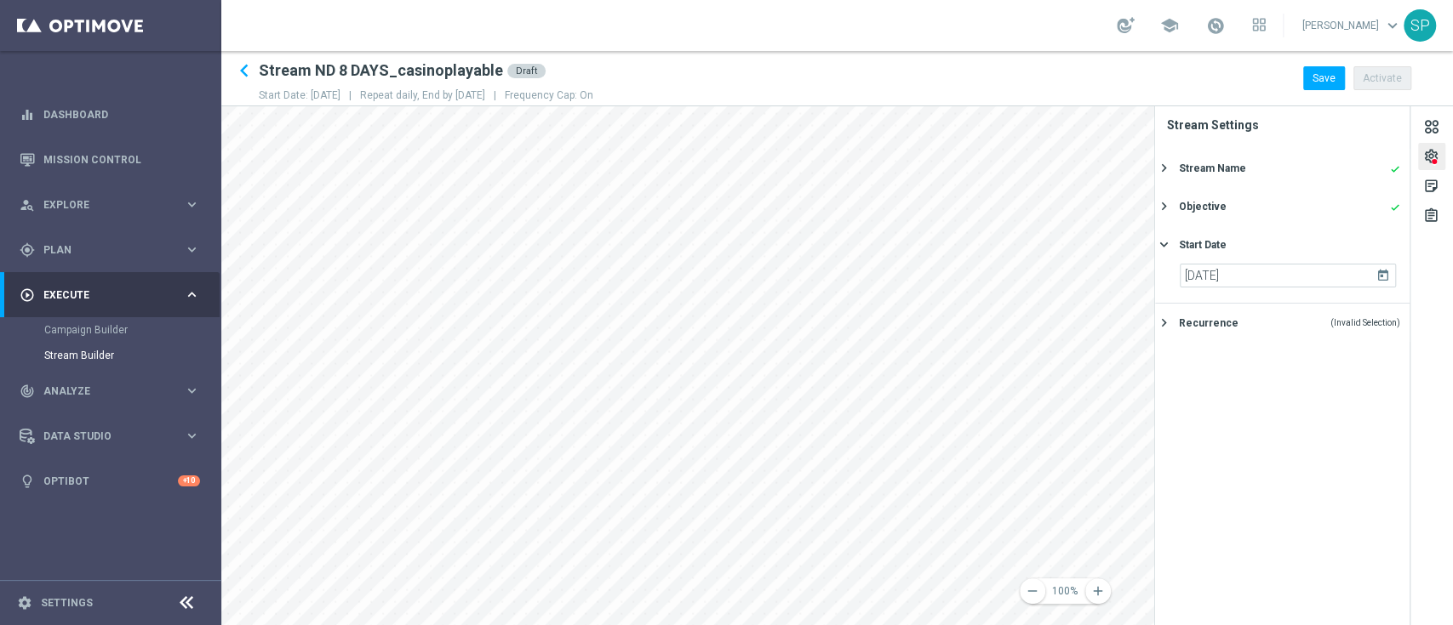
click at [1362, 325] on span "(Invalid Selection)" at bounding box center [1365, 322] width 70 height 9
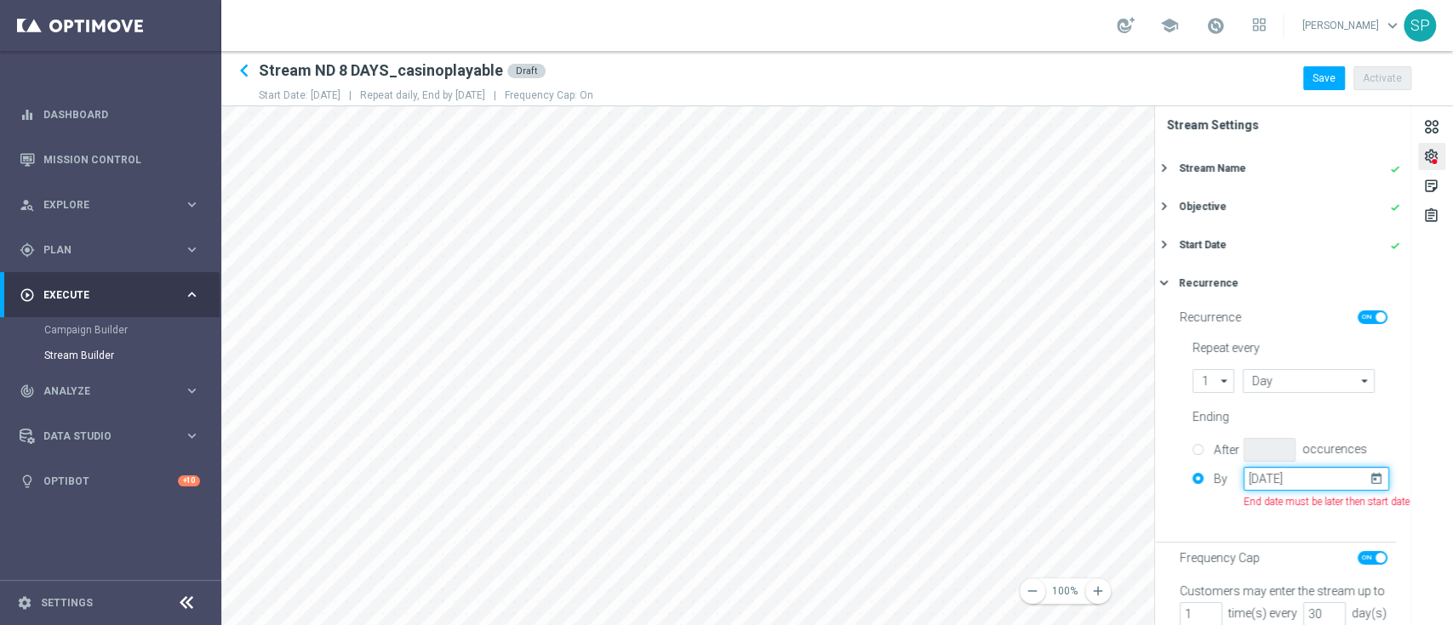
click at [1302, 488] on input "[DATE]" at bounding box center [1316, 479] width 146 height 24
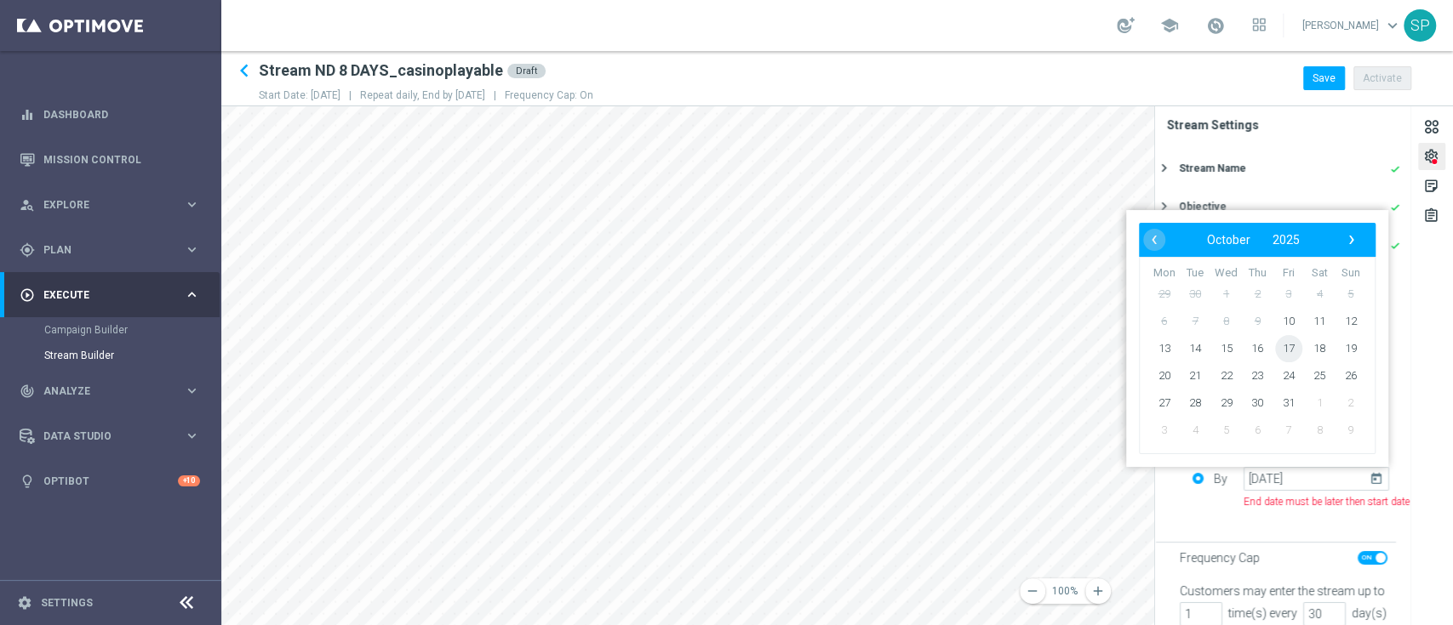
click at [1291, 351] on span "17" at bounding box center [1288, 348] width 27 height 27
type input "[DATE]"
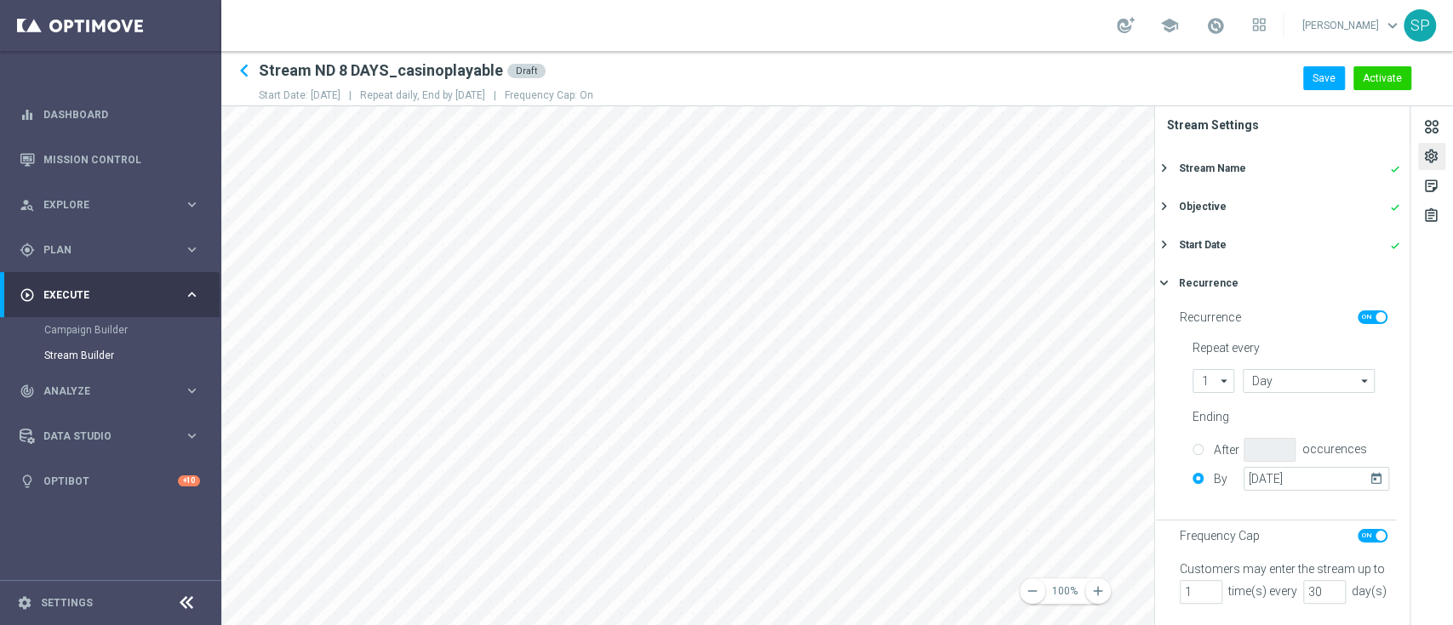
scroll to position [40, 0]
click at [1442, 193] on div "sticky_note_2" at bounding box center [1431, 186] width 27 height 27
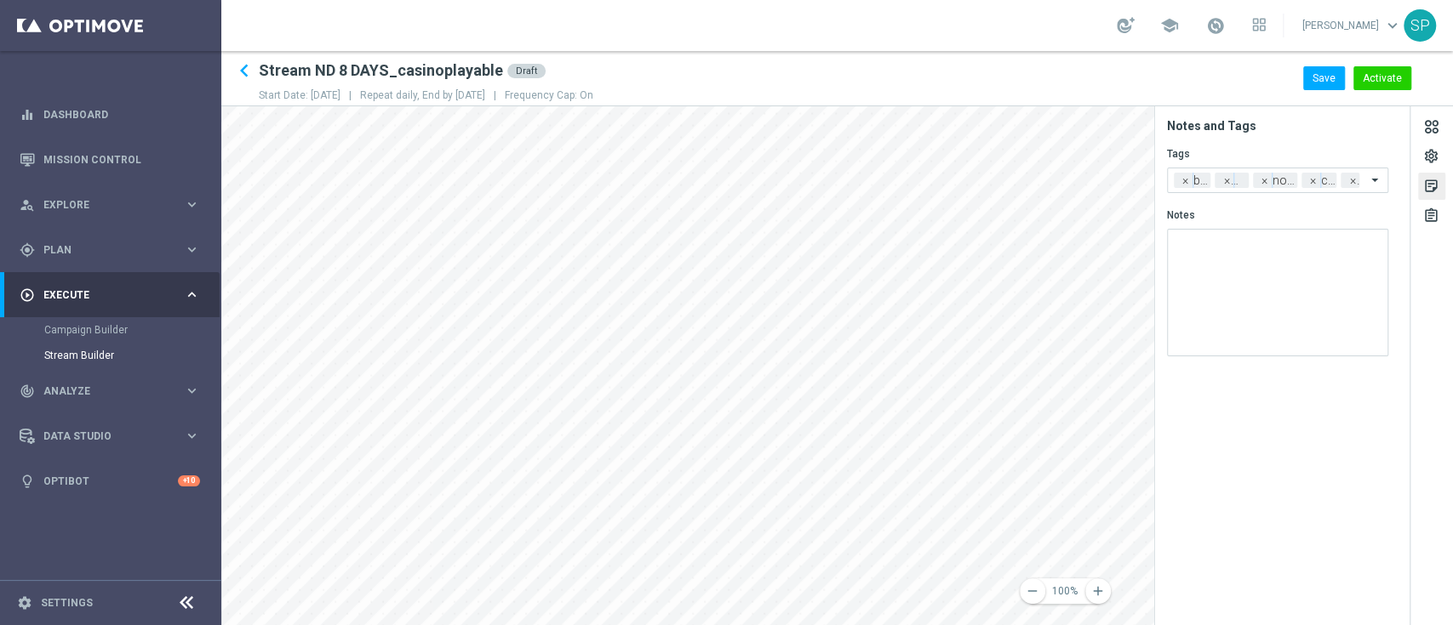
scroll to position [0, 0]
click at [1439, 218] on div "assignment" at bounding box center [1431, 216] width 27 height 27
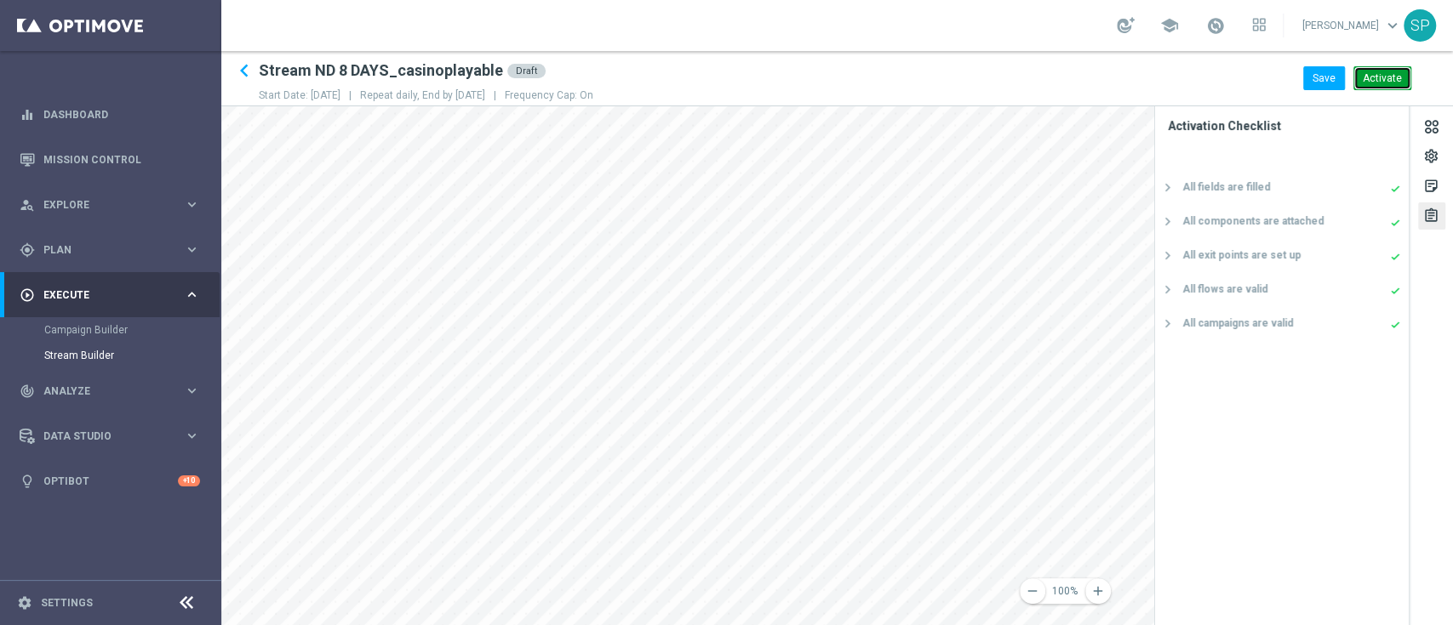
click at [1400, 83] on button "Activate" at bounding box center [1382, 78] width 58 height 24
